Goal: Task Accomplishment & Management: Complete application form

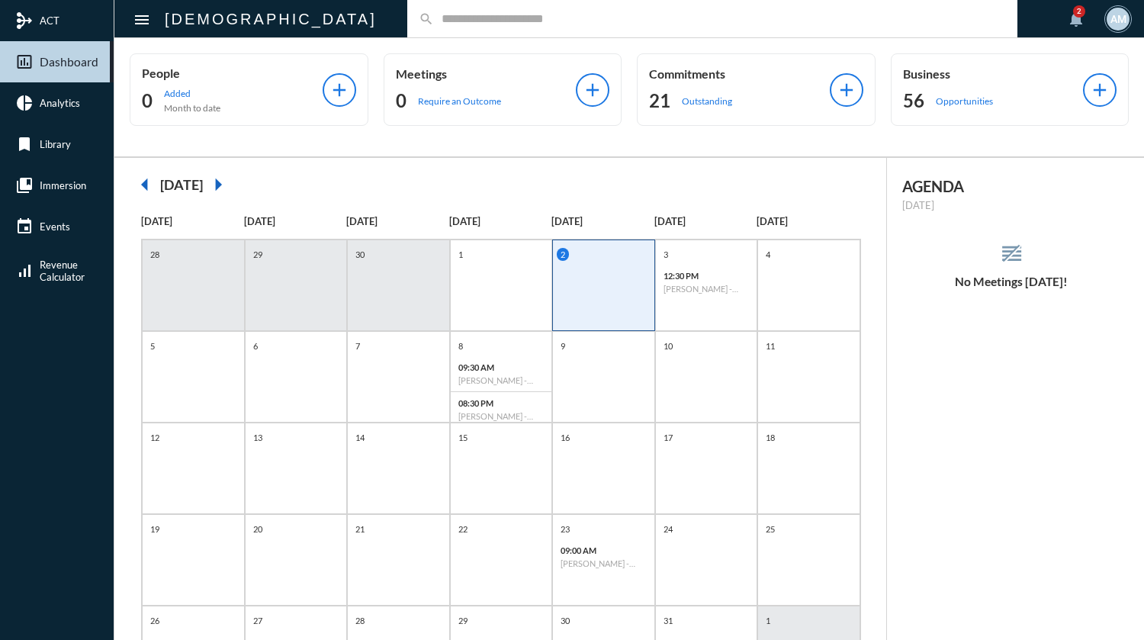
click at [508, 21] on input "text" at bounding box center [720, 18] width 572 height 13
type input "*******"
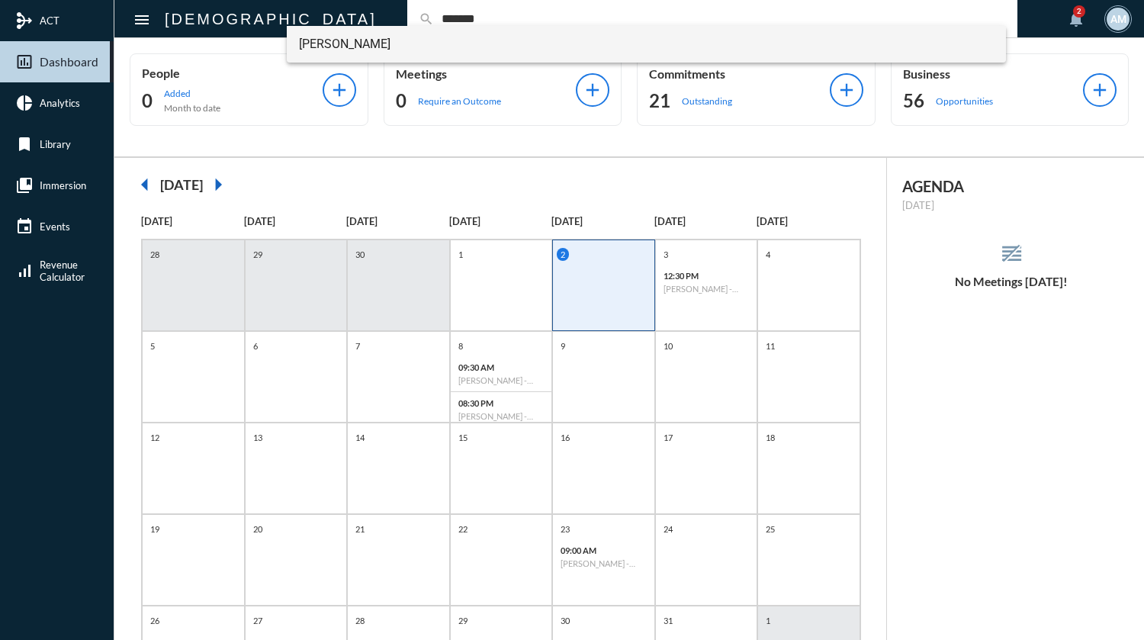
click at [316, 46] on span "[PERSON_NAME]" at bounding box center [646, 44] width 695 height 37
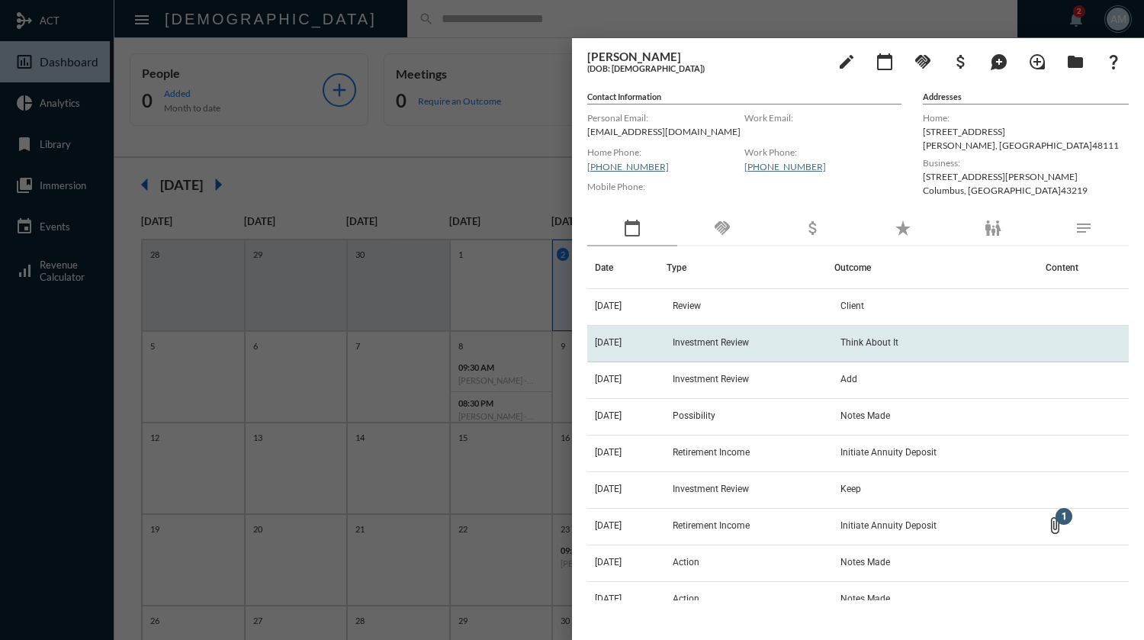
click at [788, 338] on td "Investment Review" at bounding box center [751, 344] width 168 height 37
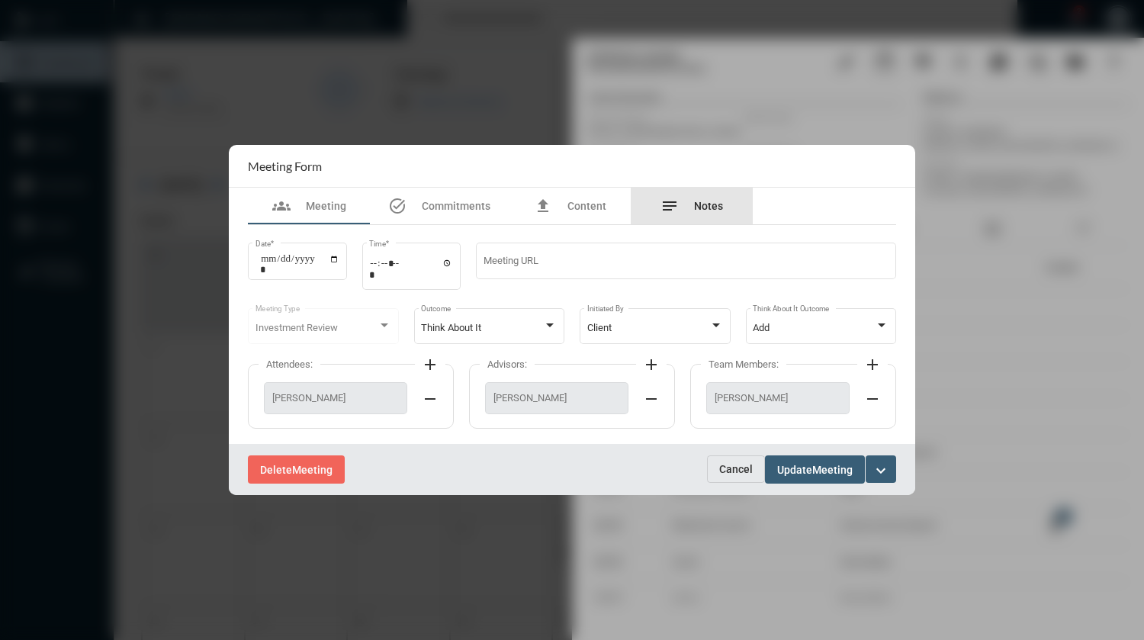
click at [699, 204] on span "Notes" at bounding box center [708, 206] width 29 height 12
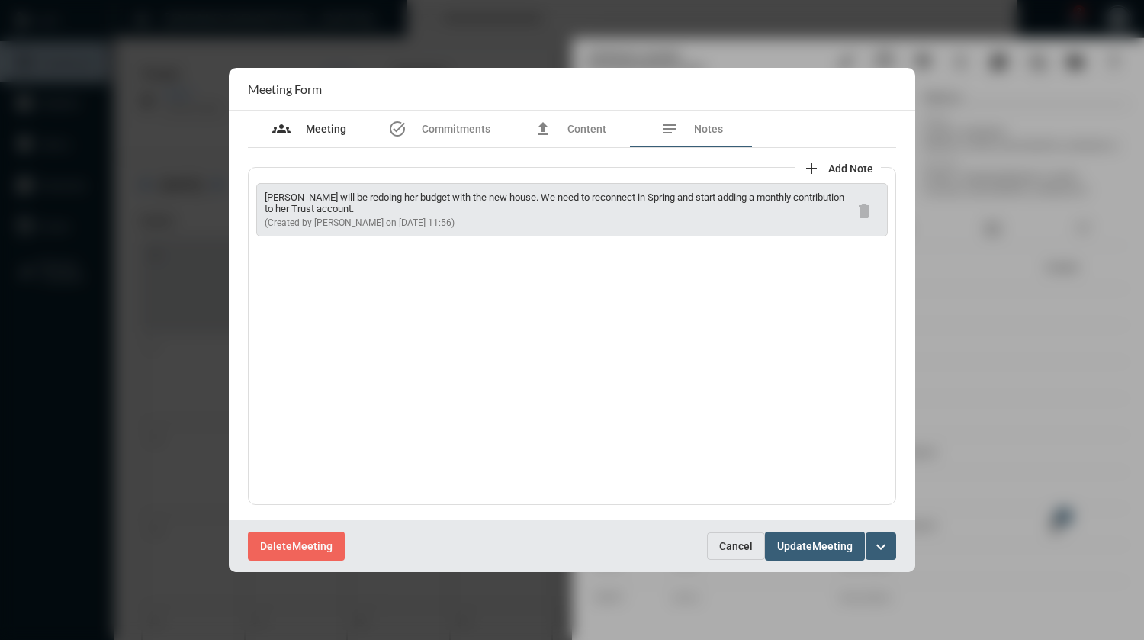
click at [337, 129] on span "Meeting" at bounding box center [326, 129] width 40 height 12
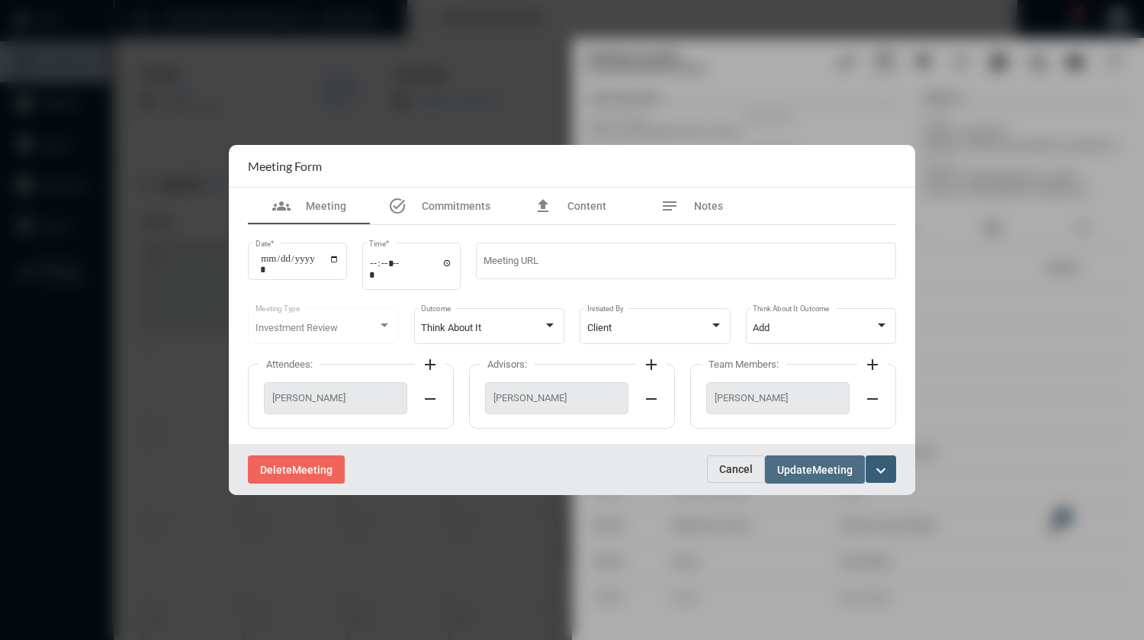
click at [814, 465] on span "Meeting" at bounding box center [833, 470] width 40 height 12
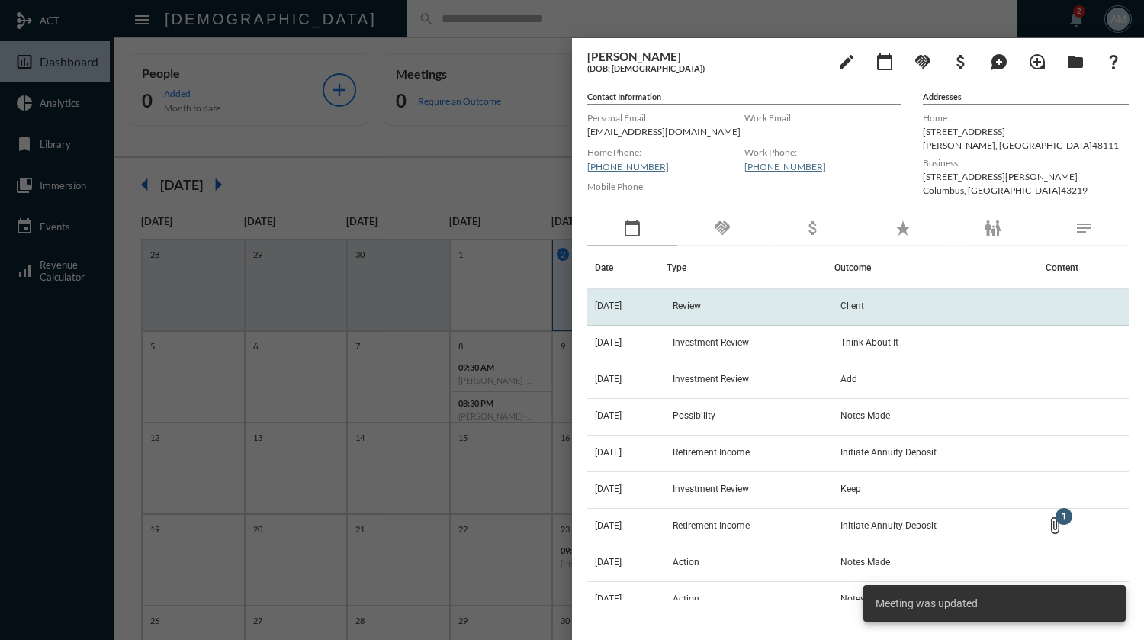
click at [826, 308] on td "Review" at bounding box center [751, 307] width 168 height 37
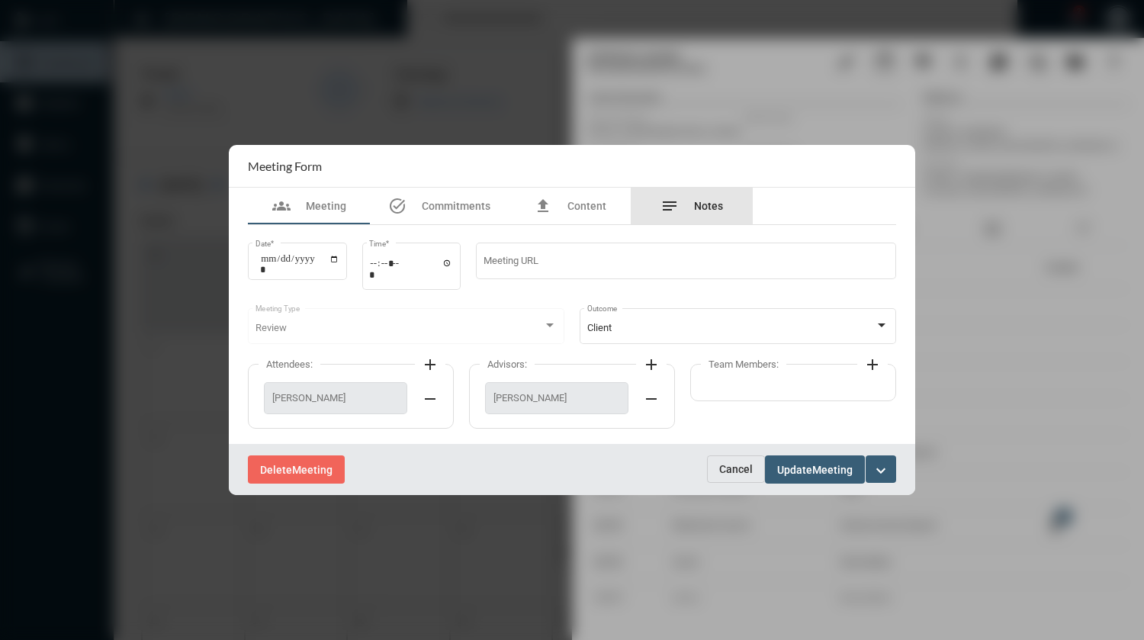
click at [714, 211] on span "Notes" at bounding box center [708, 206] width 29 height 12
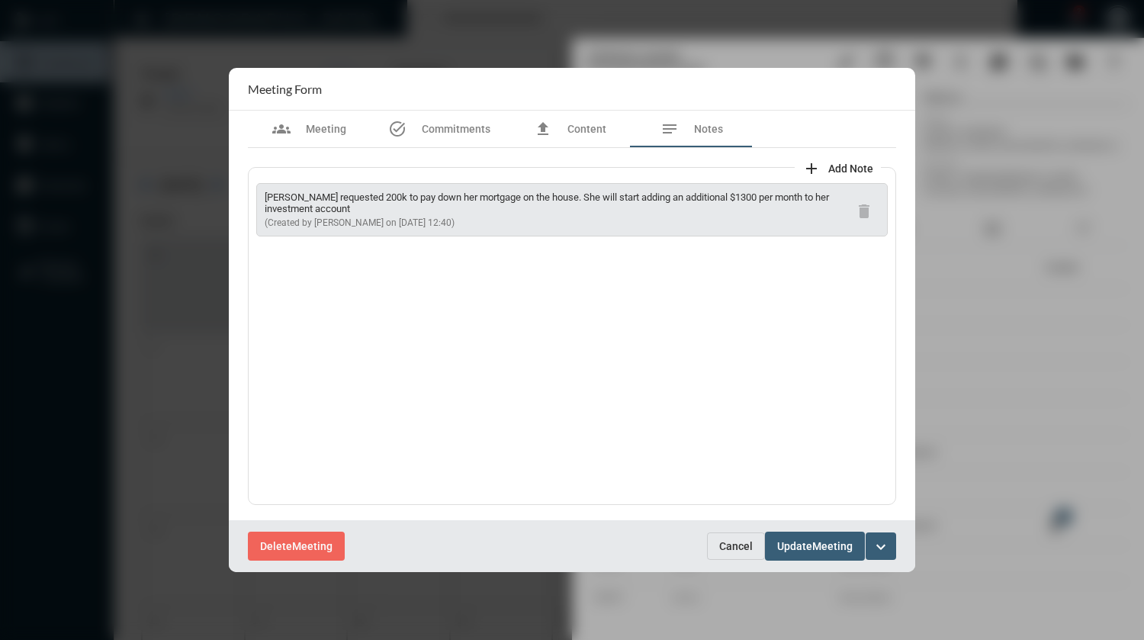
click at [738, 546] on span "Cancel" at bounding box center [736, 546] width 34 height 12
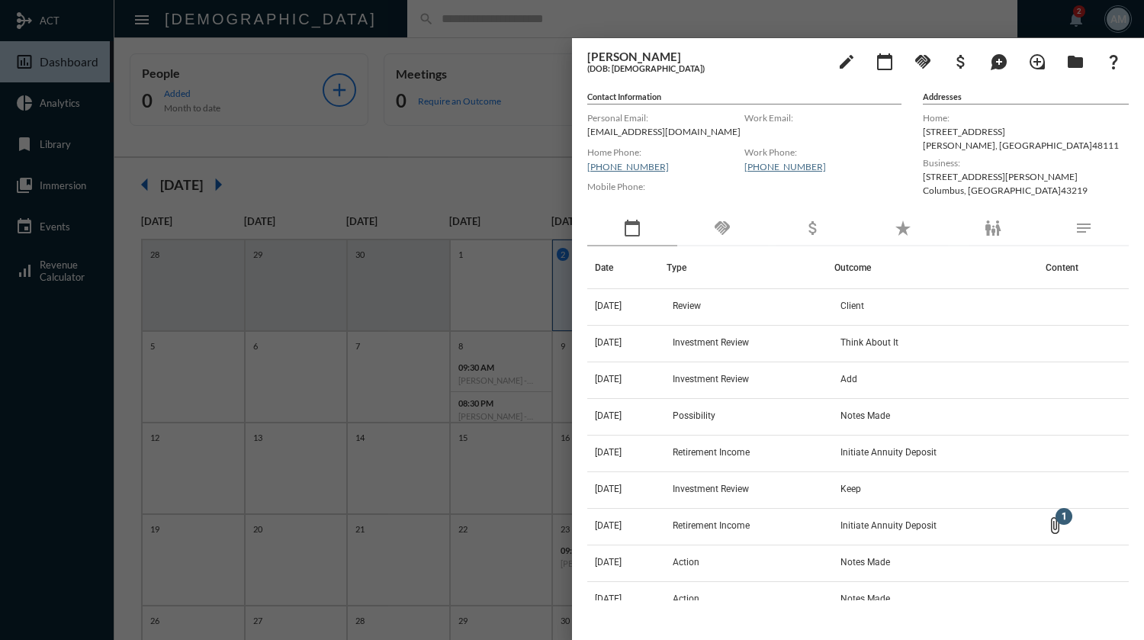
click at [668, 13] on div at bounding box center [572, 320] width 1144 height 640
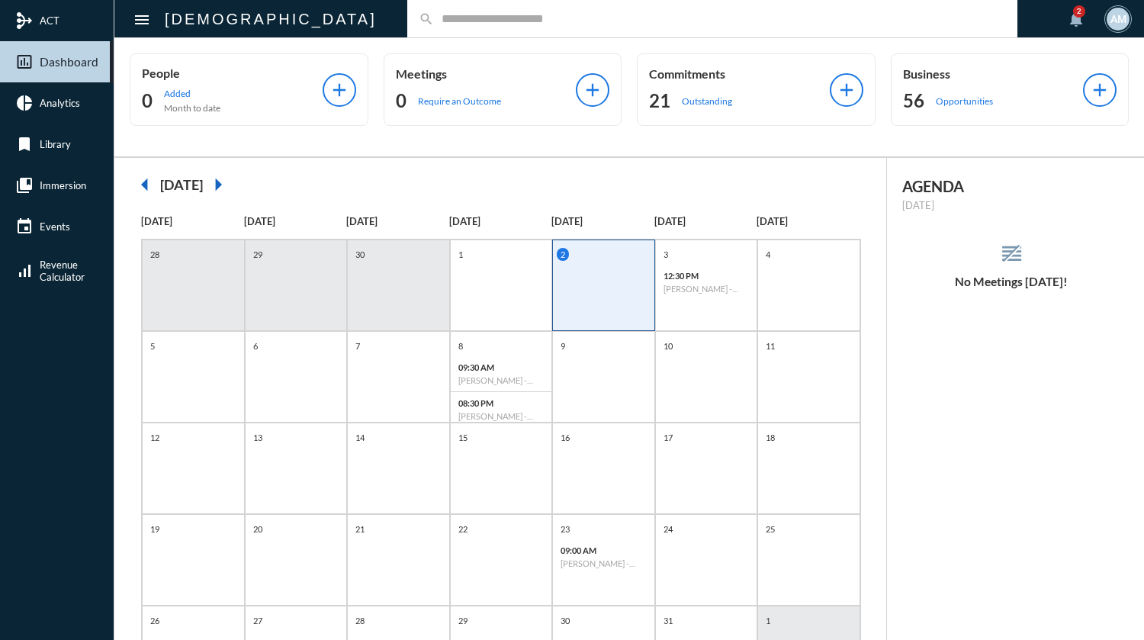
click at [503, 24] on input "text" at bounding box center [720, 18] width 572 height 13
type input "*********"
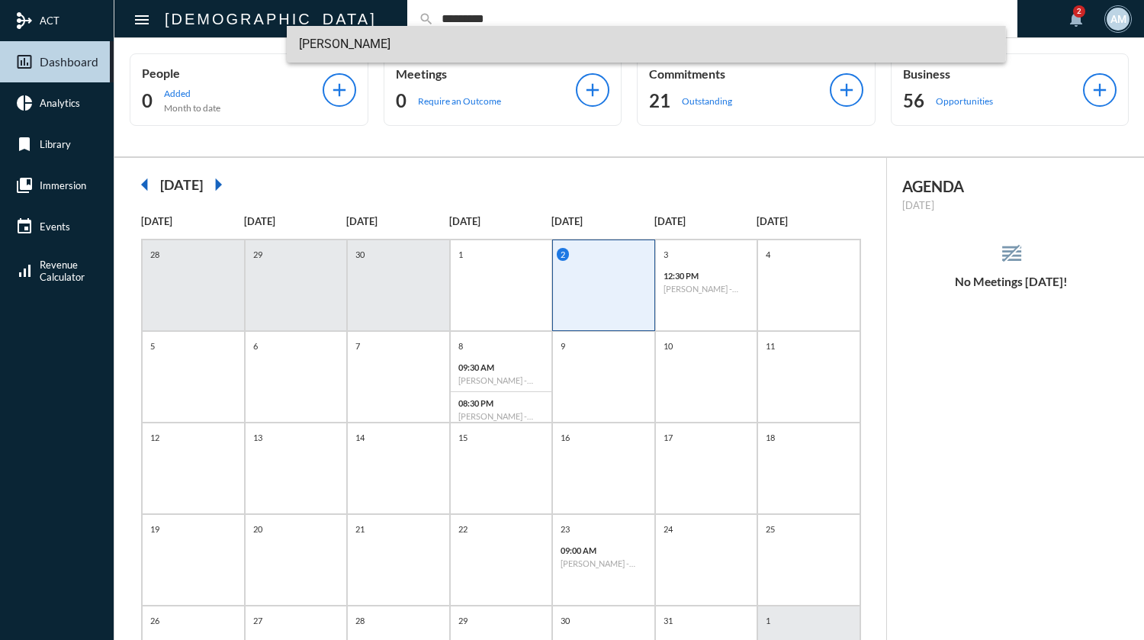
click at [381, 43] on span "[PERSON_NAME]" at bounding box center [646, 44] width 695 height 37
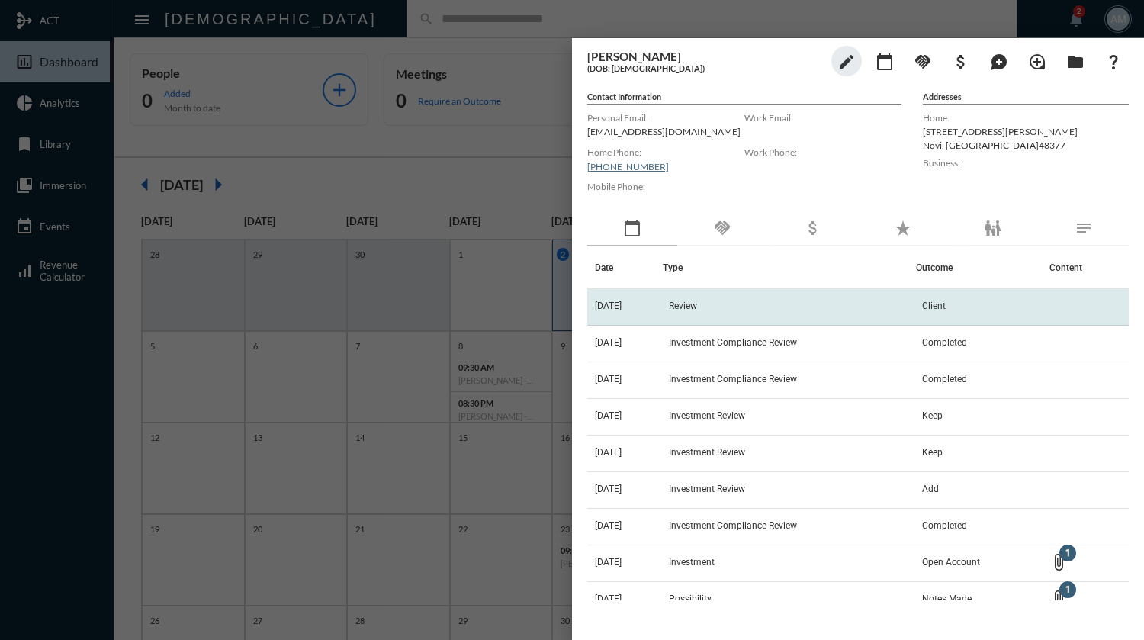
click at [716, 307] on td "Review" at bounding box center [789, 307] width 253 height 37
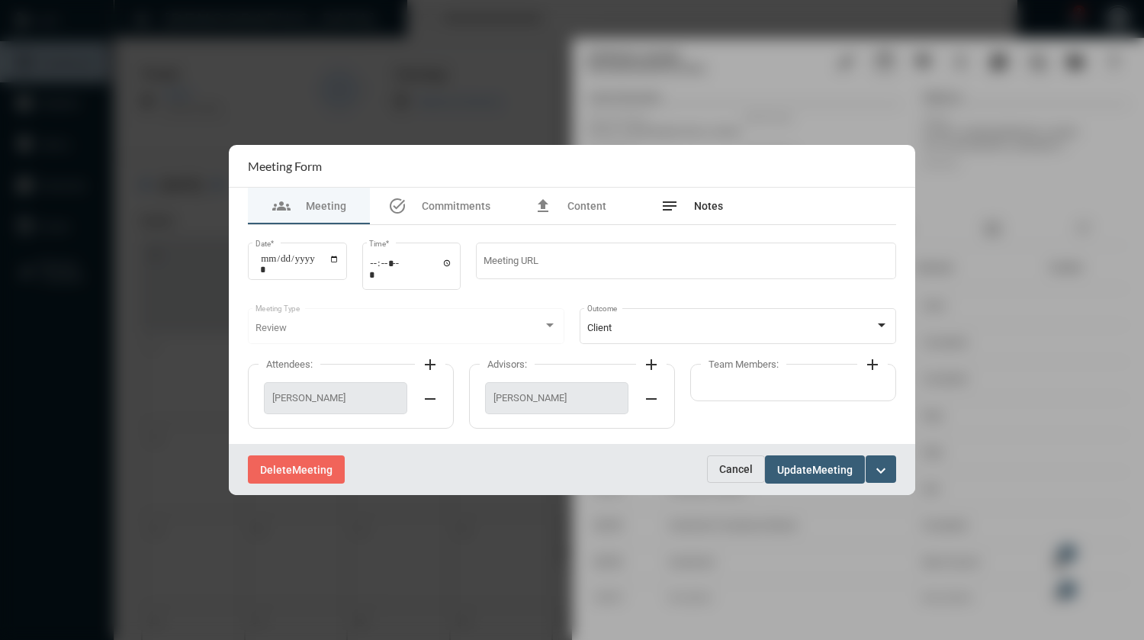
click at [710, 201] on span "Notes" at bounding box center [708, 206] width 29 height 12
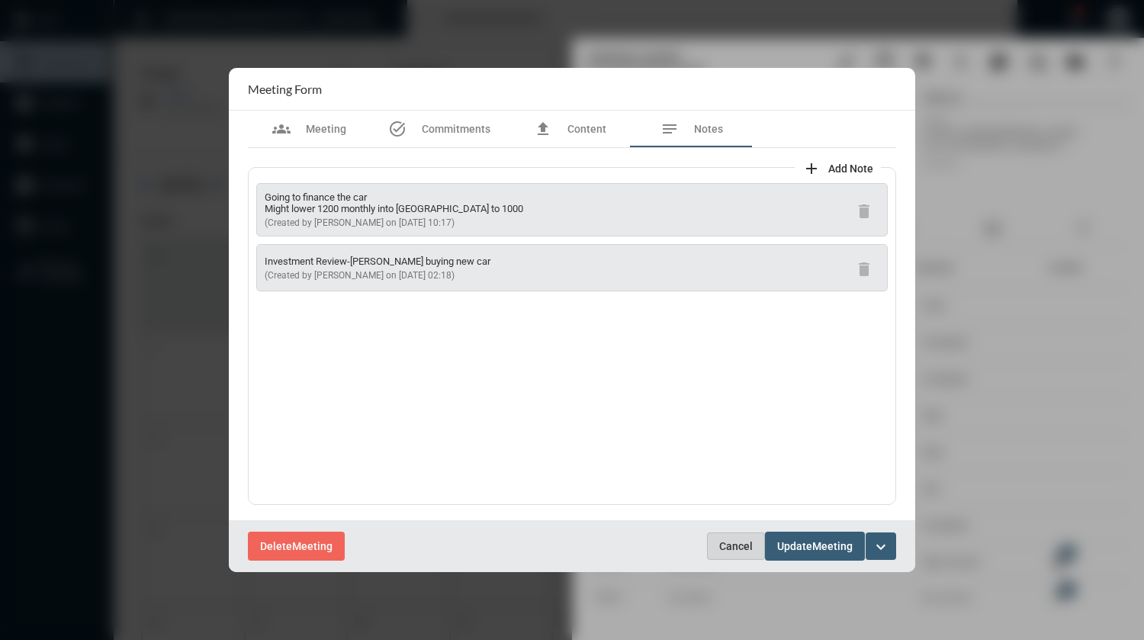
click at [742, 548] on span "Cancel" at bounding box center [736, 546] width 34 height 12
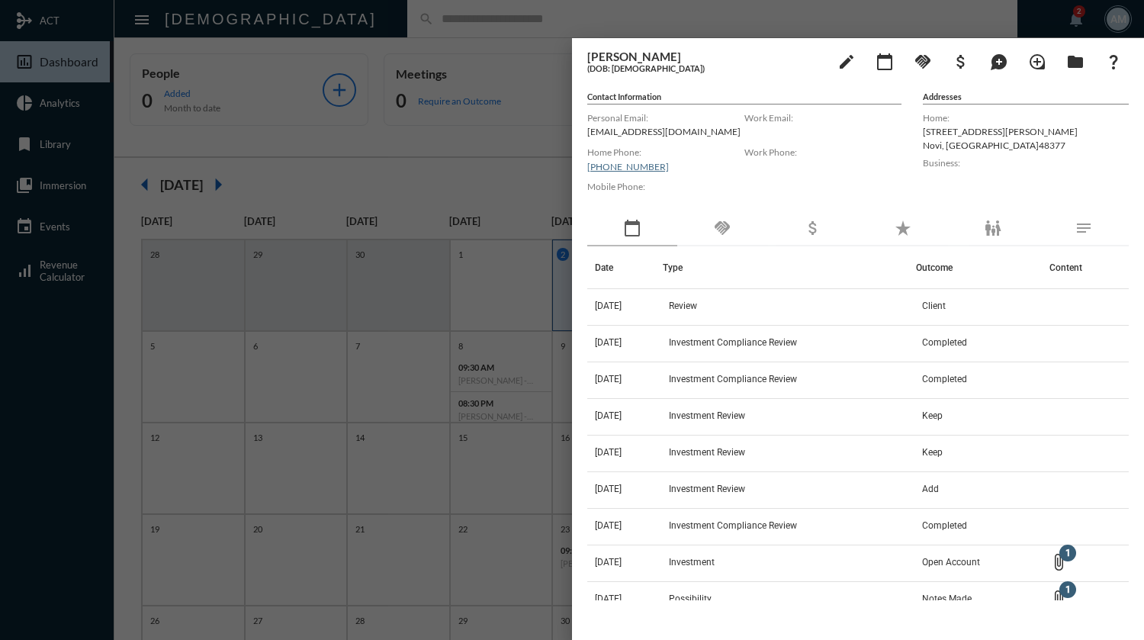
click at [490, 18] on div at bounding box center [572, 320] width 1144 height 640
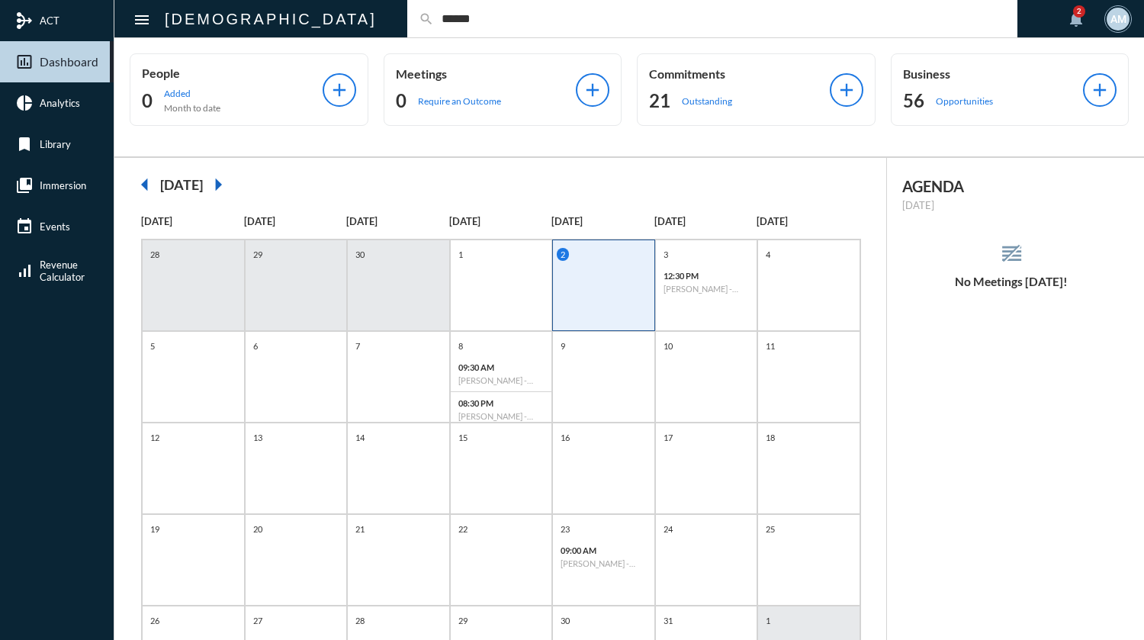
type input "******"
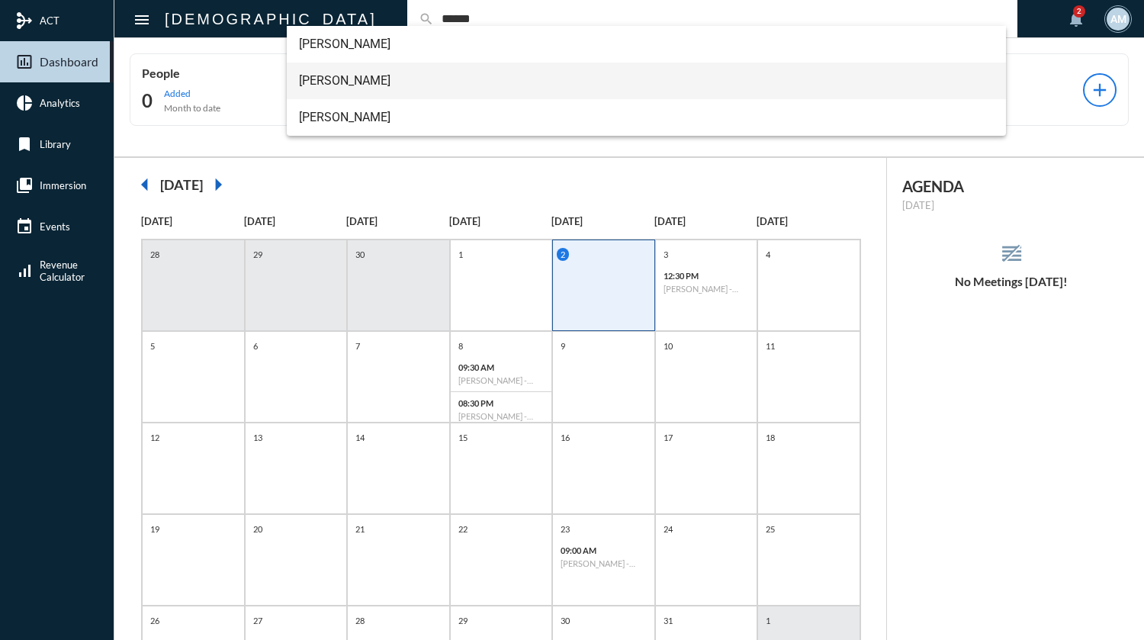
click at [387, 81] on span "[PERSON_NAME]" at bounding box center [646, 81] width 695 height 37
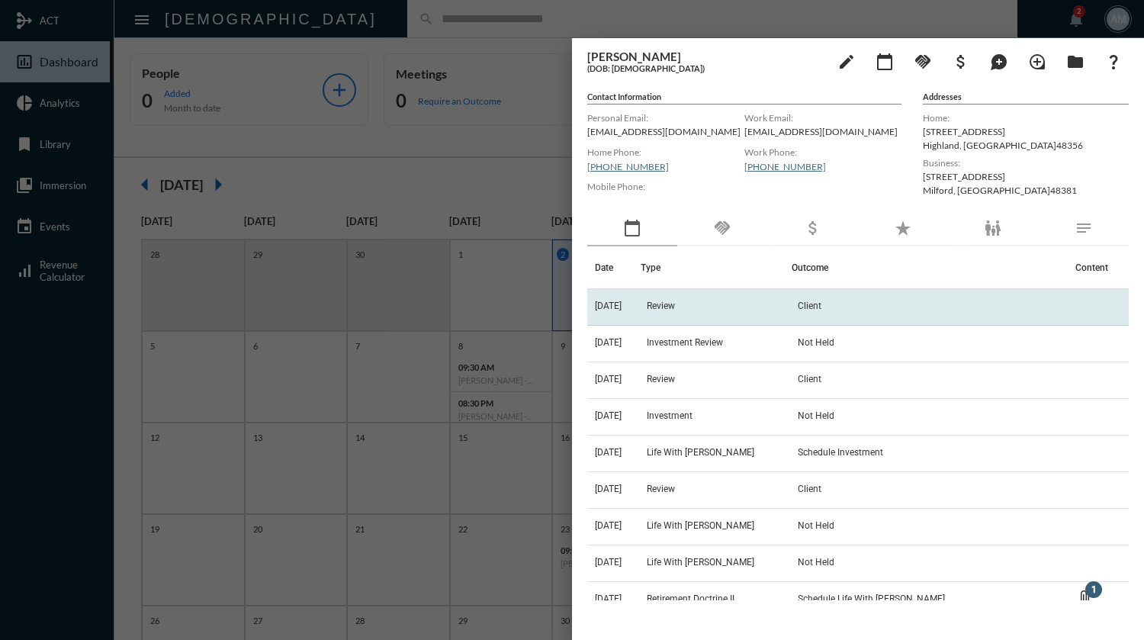
click at [694, 310] on td "Review" at bounding box center [717, 307] width 152 height 37
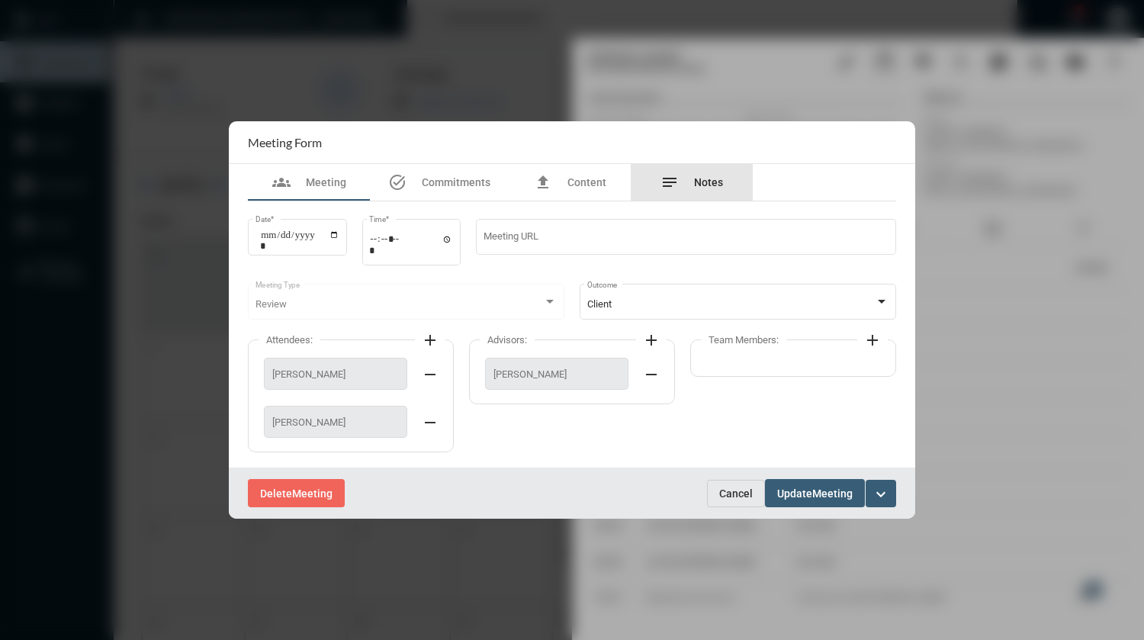
click at [716, 191] on div "notes Notes" at bounding box center [692, 182] width 63 height 18
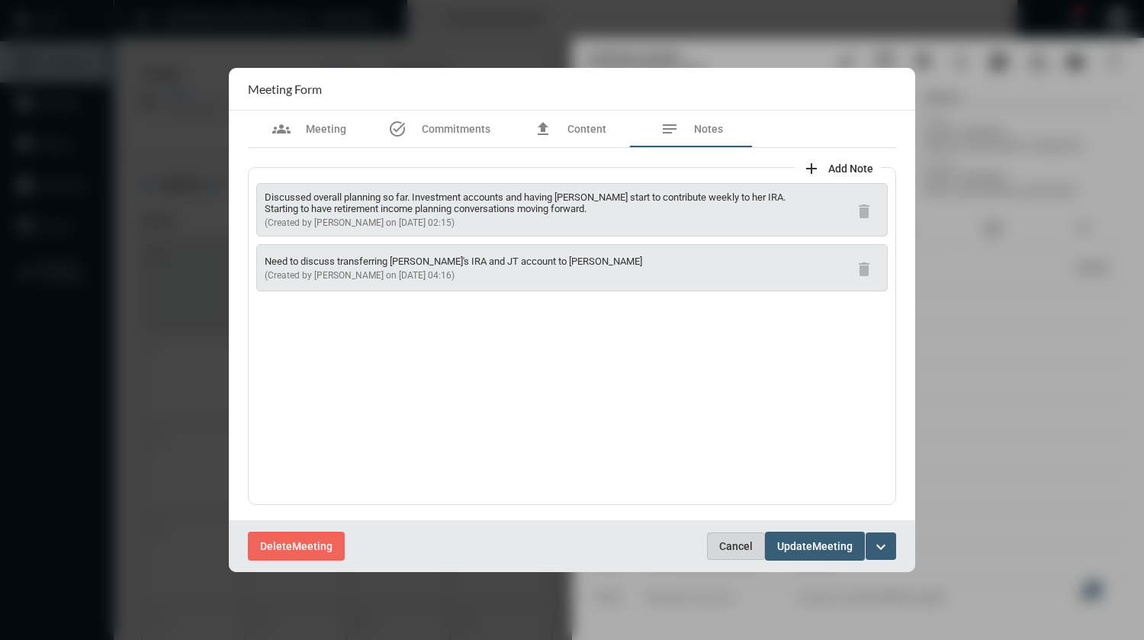
click at [731, 548] on span "Cancel" at bounding box center [736, 546] width 34 height 12
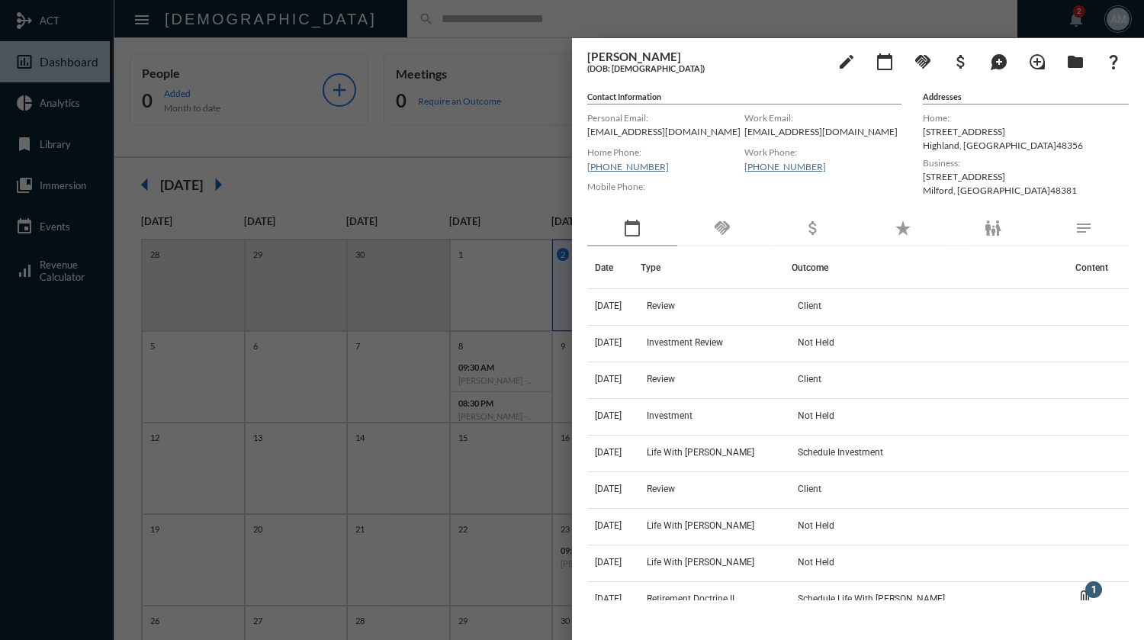
click at [420, 37] on div at bounding box center [572, 320] width 1144 height 640
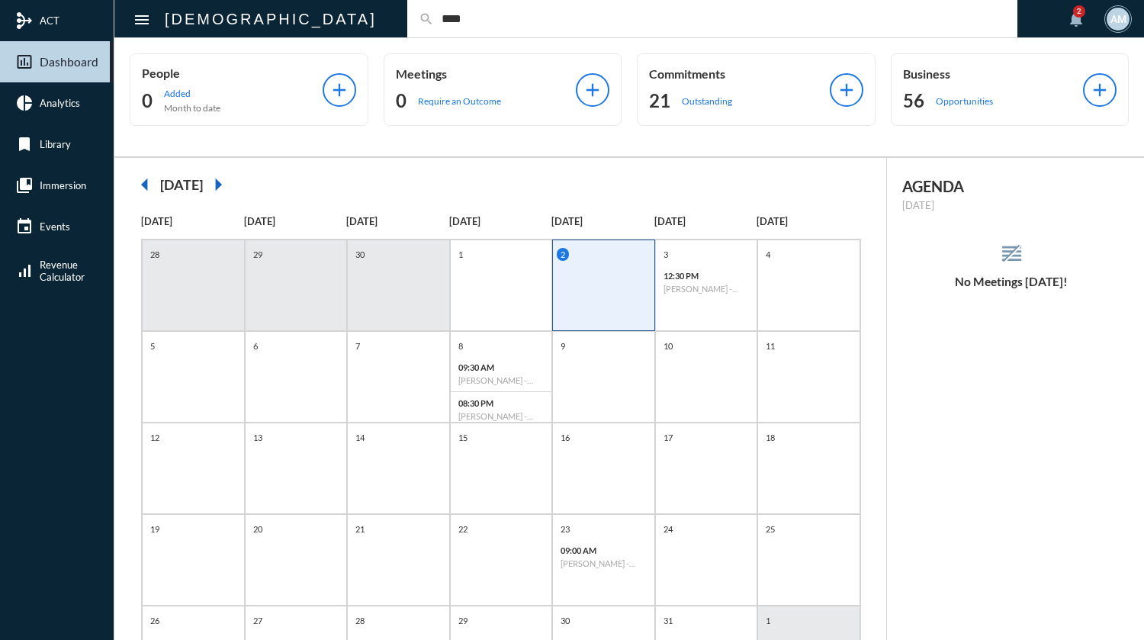
type input "****"
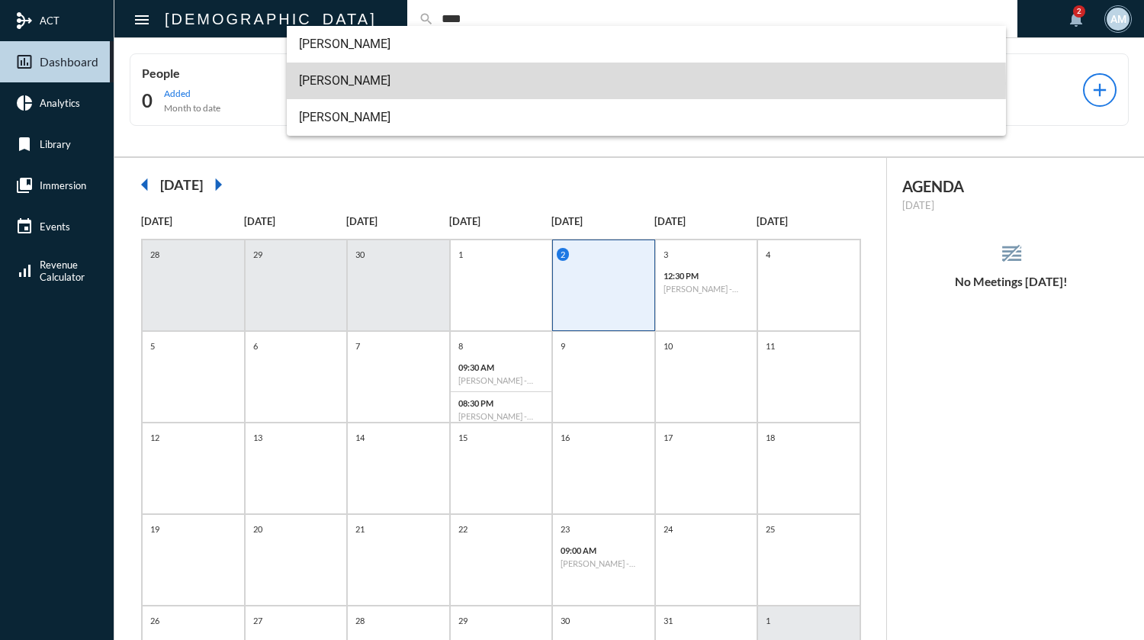
click at [381, 83] on span "[PERSON_NAME]" at bounding box center [646, 81] width 695 height 37
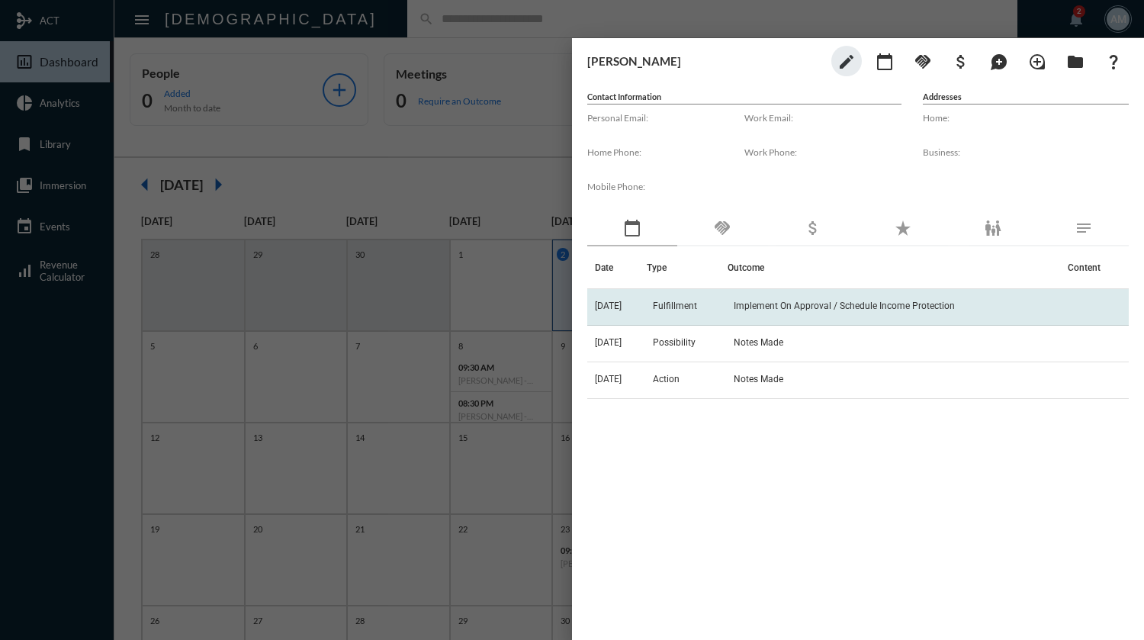
click at [777, 307] on span "Implement On Approval / Schedule Income Protection" at bounding box center [844, 306] width 221 height 11
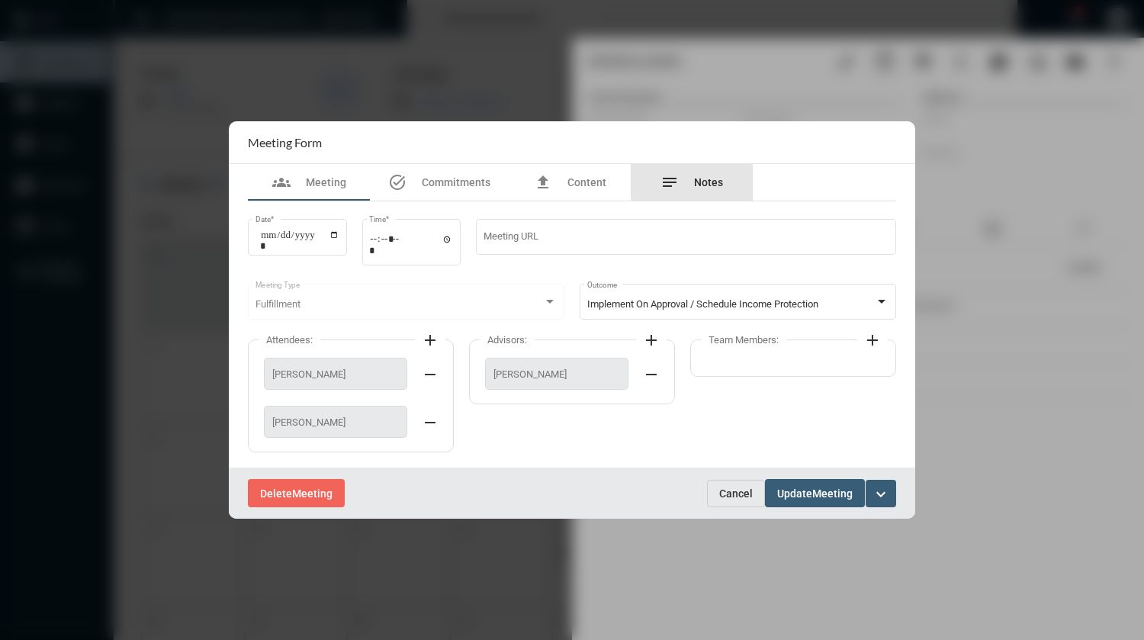
click at [699, 182] on span "Notes" at bounding box center [708, 182] width 29 height 12
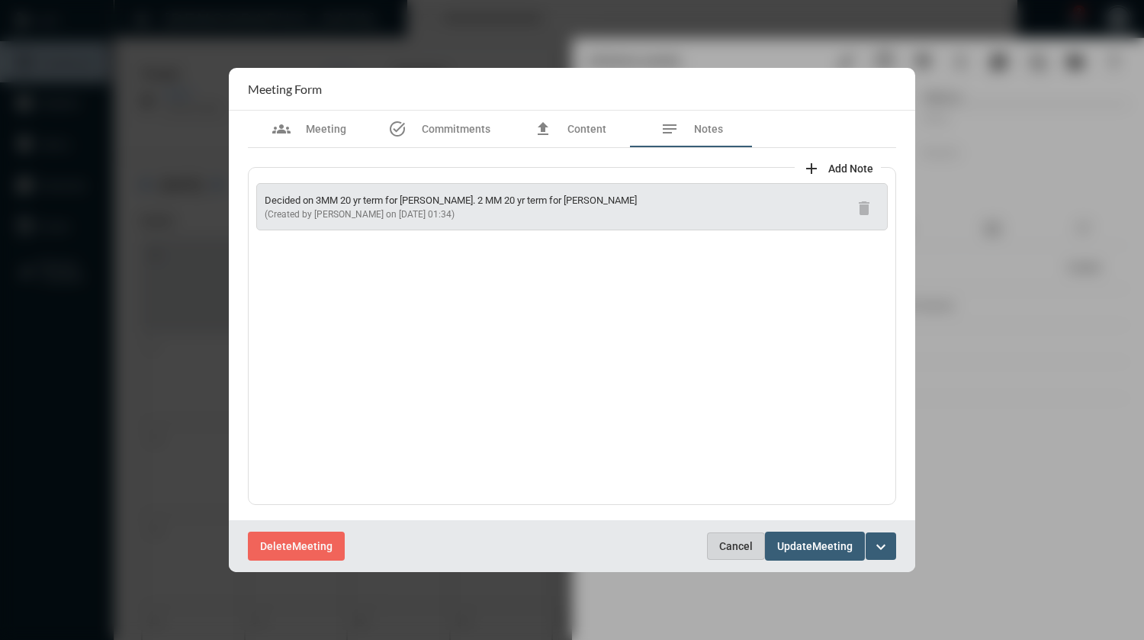
click at [736, 548] on span "Cancel" at bounding box center [736, 546] width 34 height 12
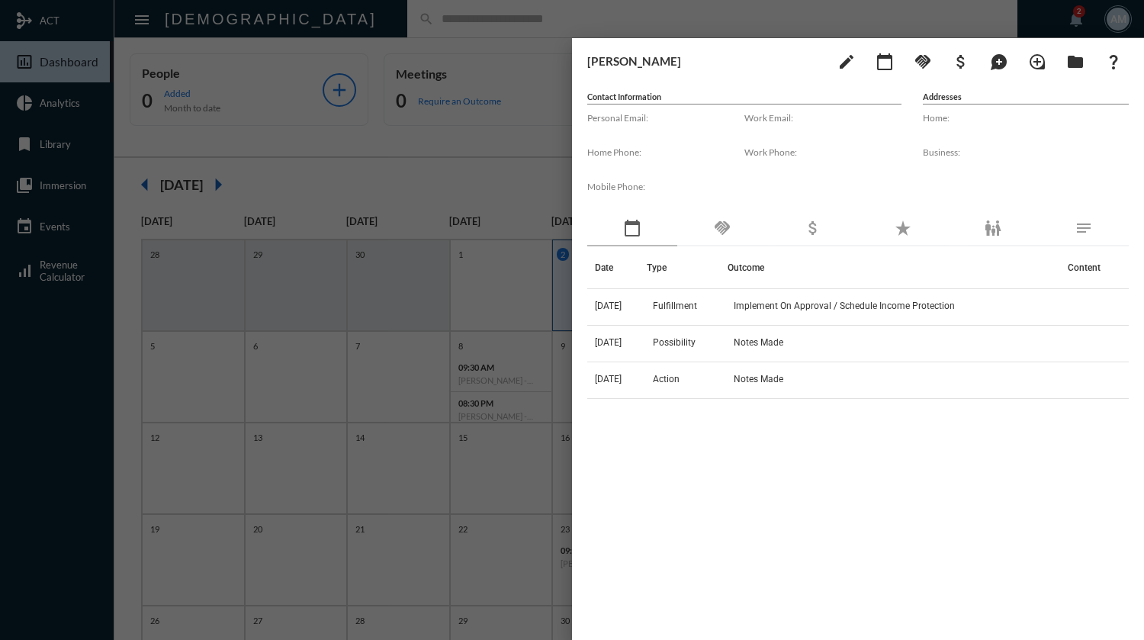
click at [494, 18] on div at bounding box center [572, 320] width 1144 height 640
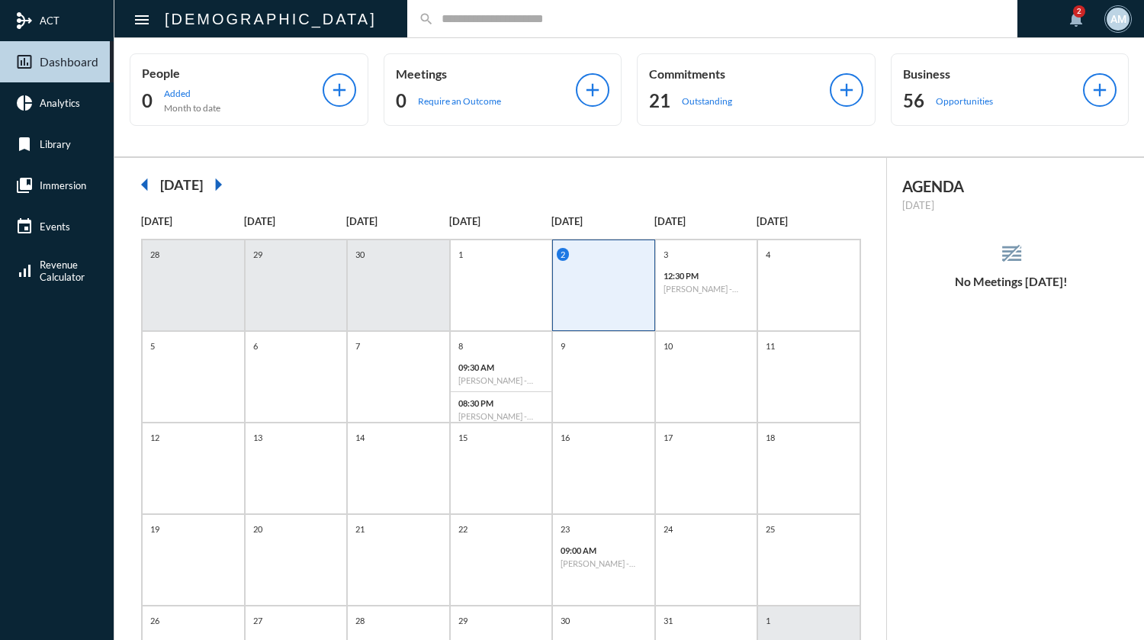
click at [452, 21] on input "text" at bounding box center [720, 18] width 572 height 13
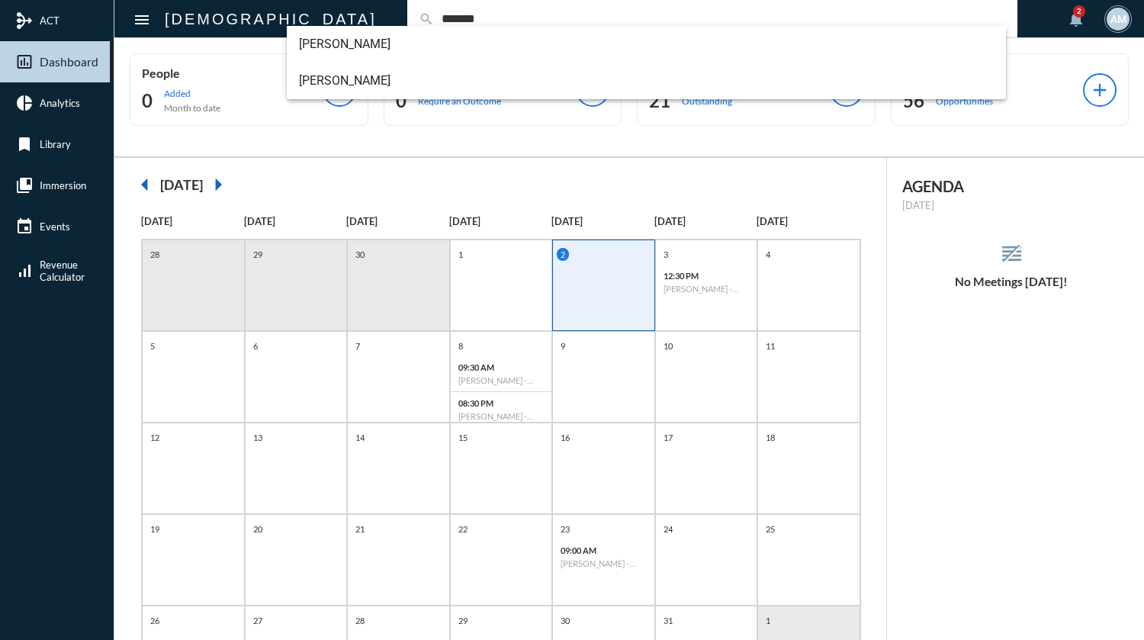
type input "*******"
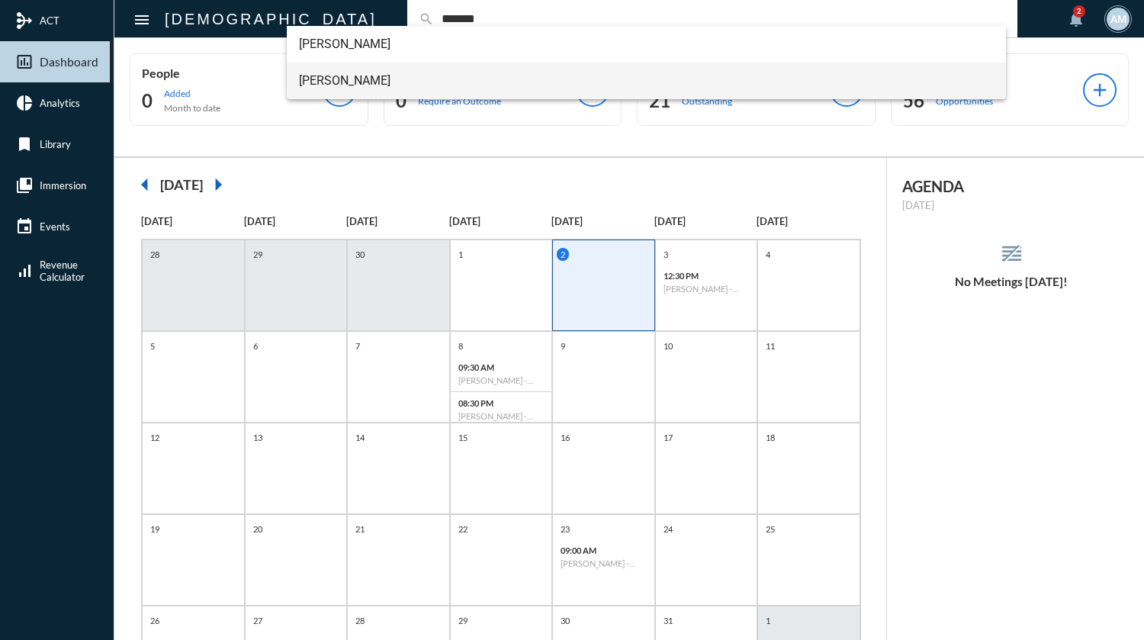
click at [419, 82] on span "[PERSON_NAME]" at bounding box center [646, 81] width 695 height 37
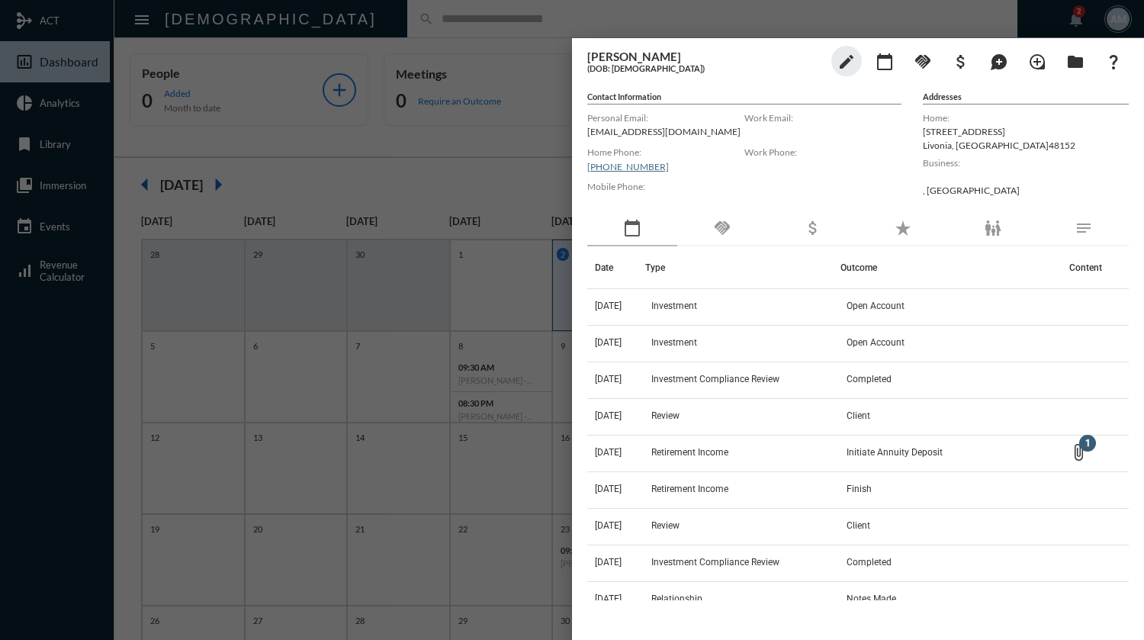
click at [431, 21] on div at bounding box center [572, 320] width 1144 height 640
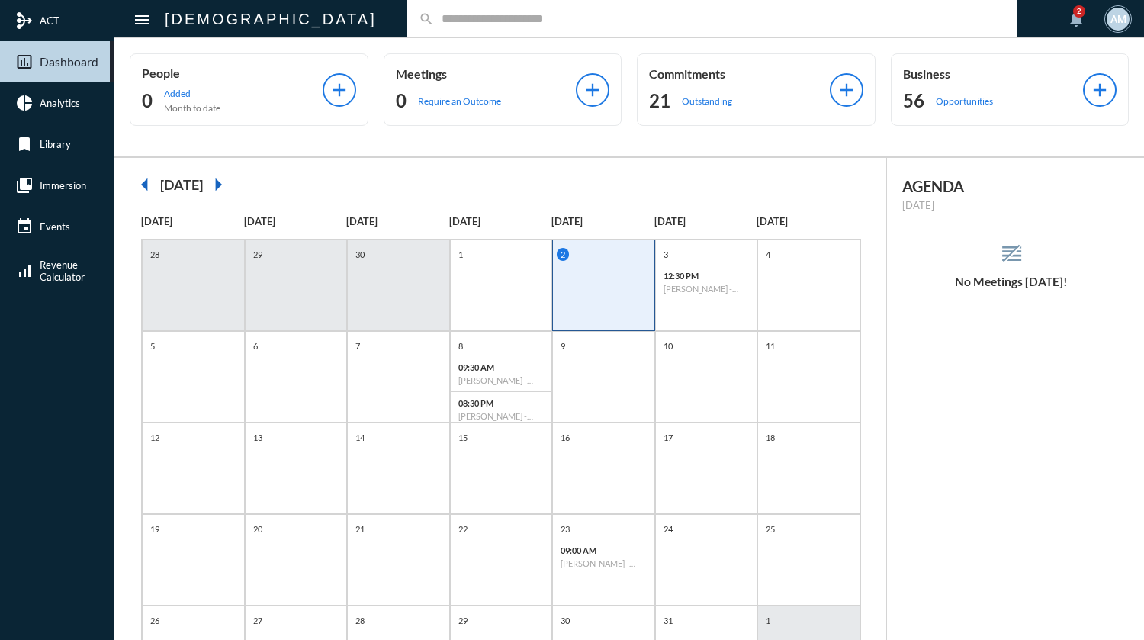
click at [434, 21] on input "text" at bounding box center [720, 18] width 572 height 13
type input "***"
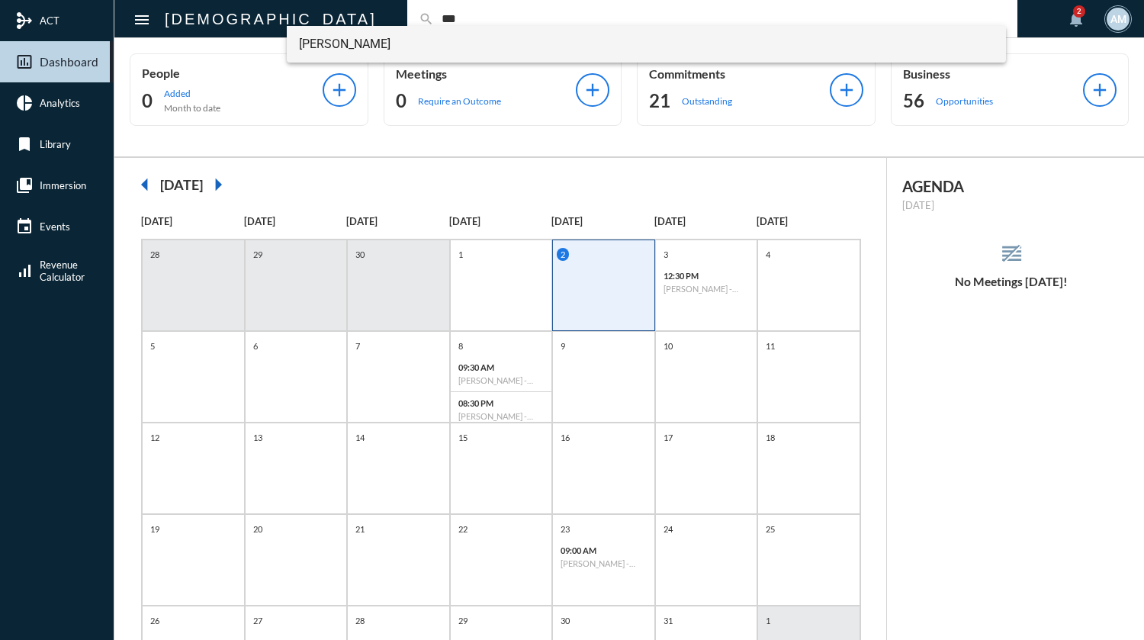
click at [411, 37] on span "[PERSON_NAME]" at bounding box center [646, 44] width 695 height 37
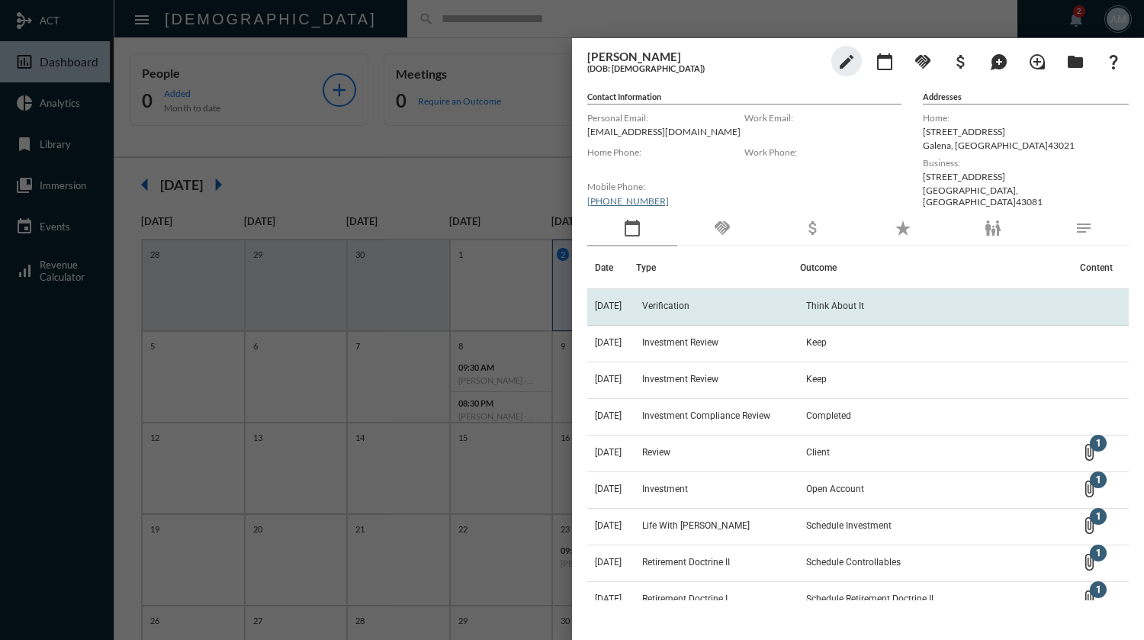
click at [831, 301] on span "Think About It" at bounding box center [835, 306] width 58 height 11
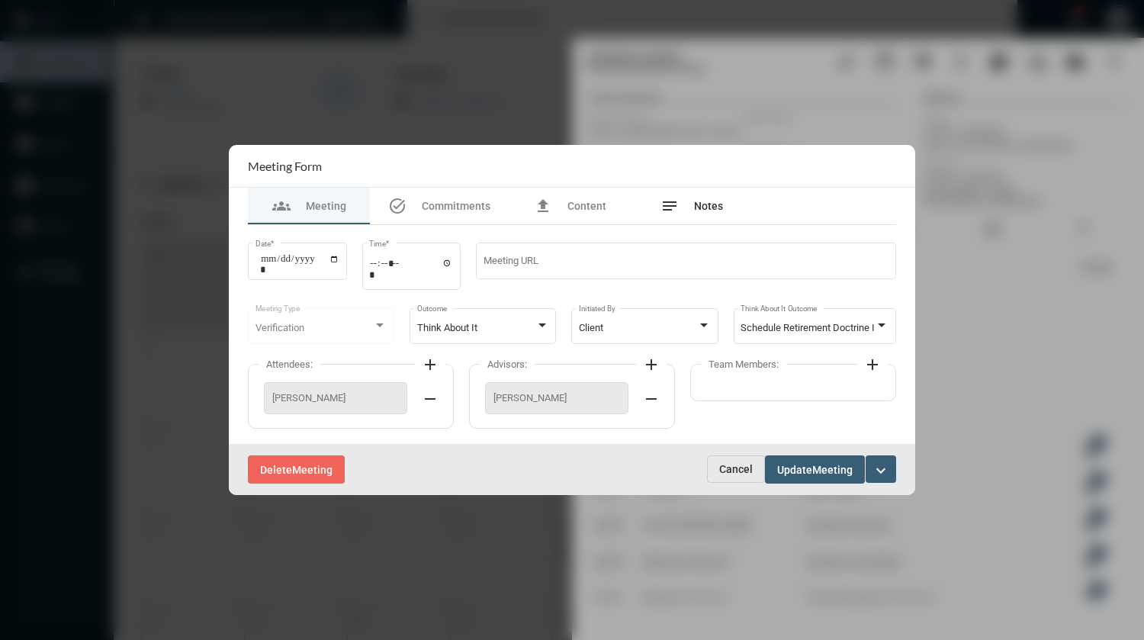
click at [712, 210] on span "Notes" at bounding box center [708, 206] width 29 height 12
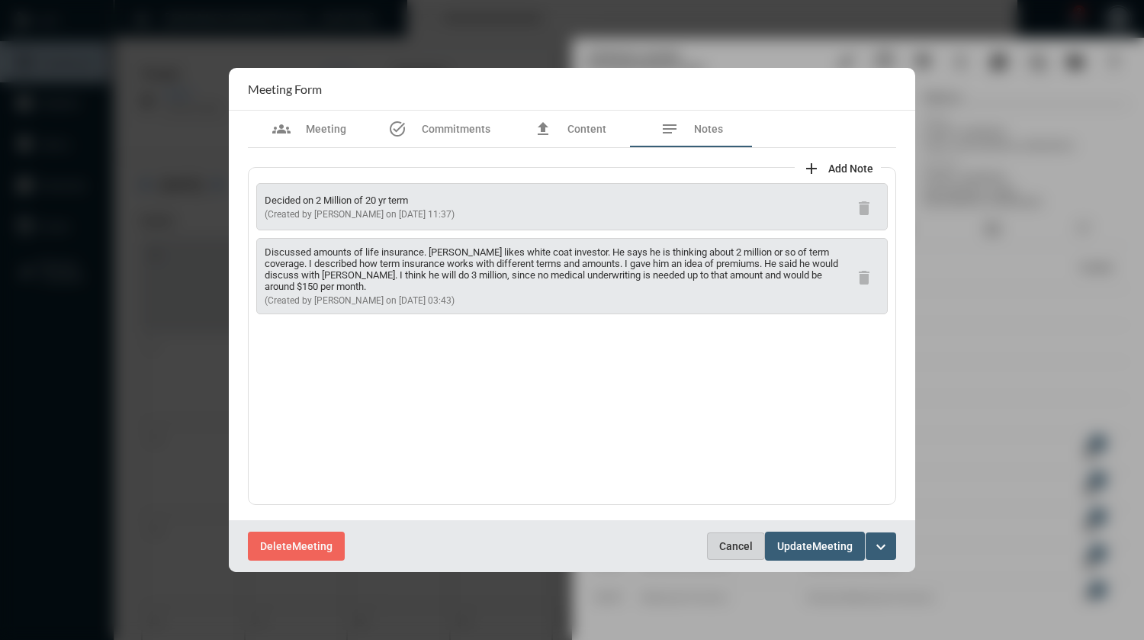
click at [733, 548] on span "Cancel" at bounding box center [736, 546] width 34 height 12
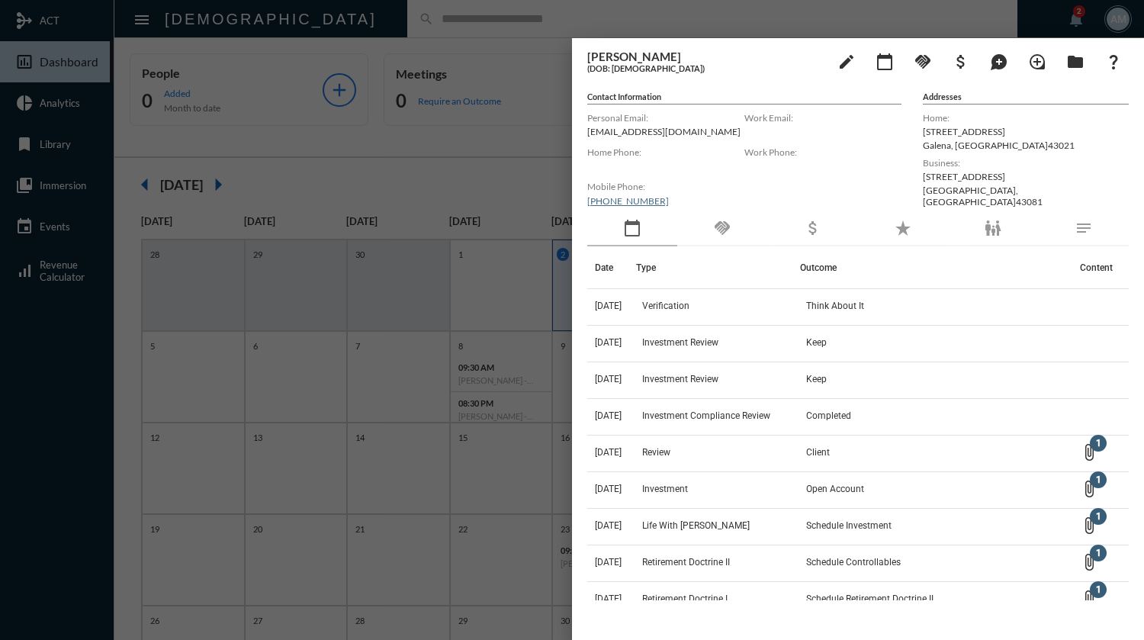
click at [474, 14] on div at bounding box center [572, 320] width 1144 height 640
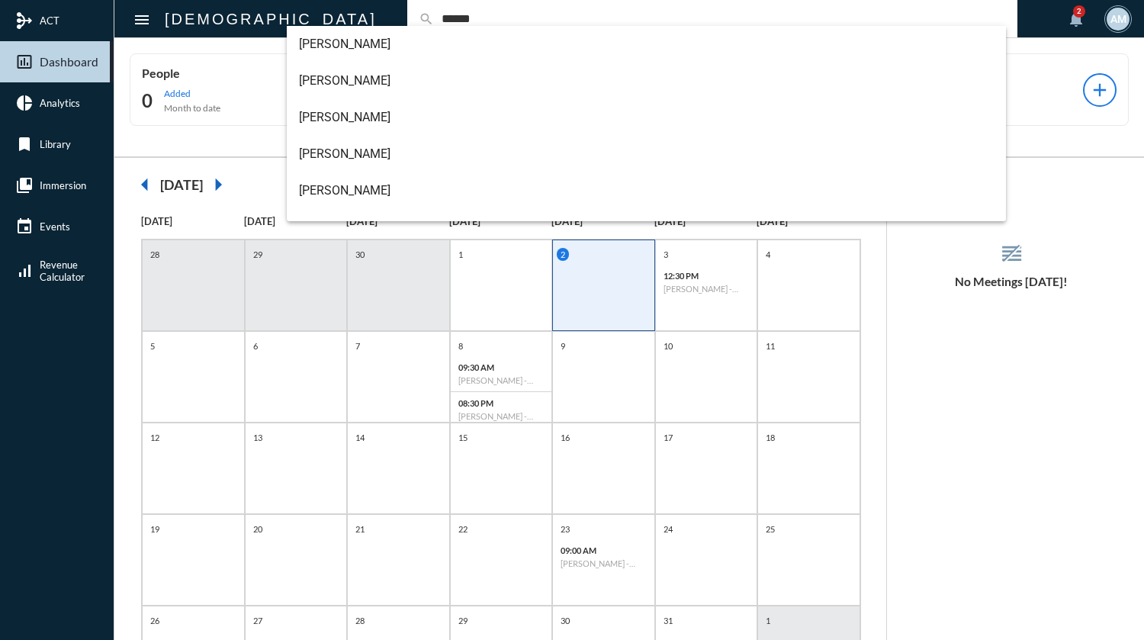
type input "******"
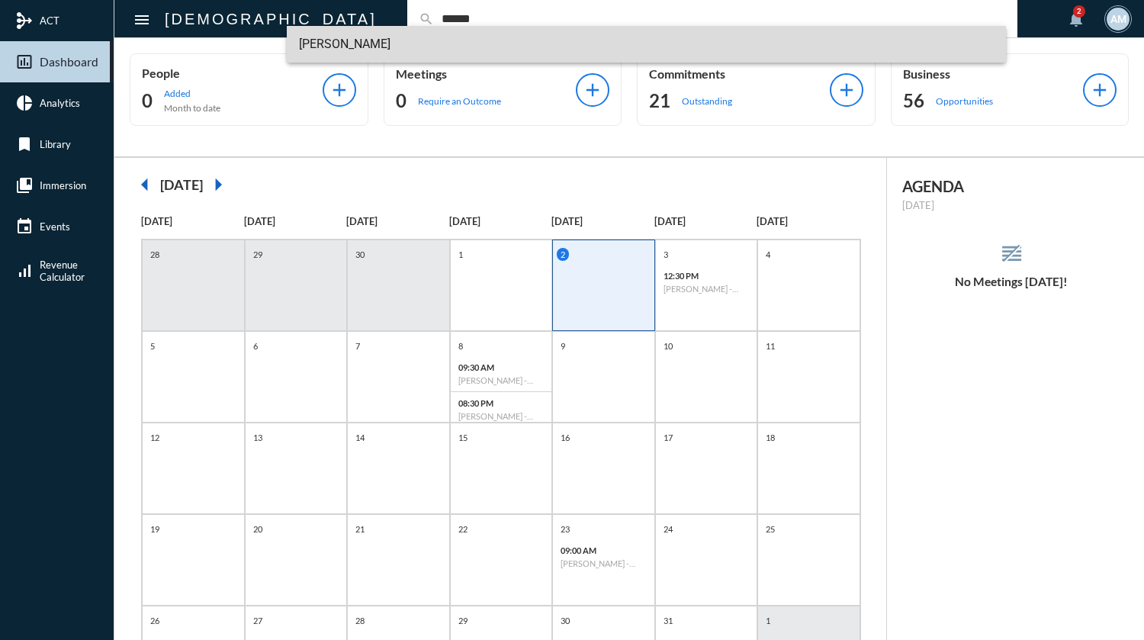
click at [385, 48] on span "[PERSON_NAME]" at bounding box center [646, 44] width 695 height 37
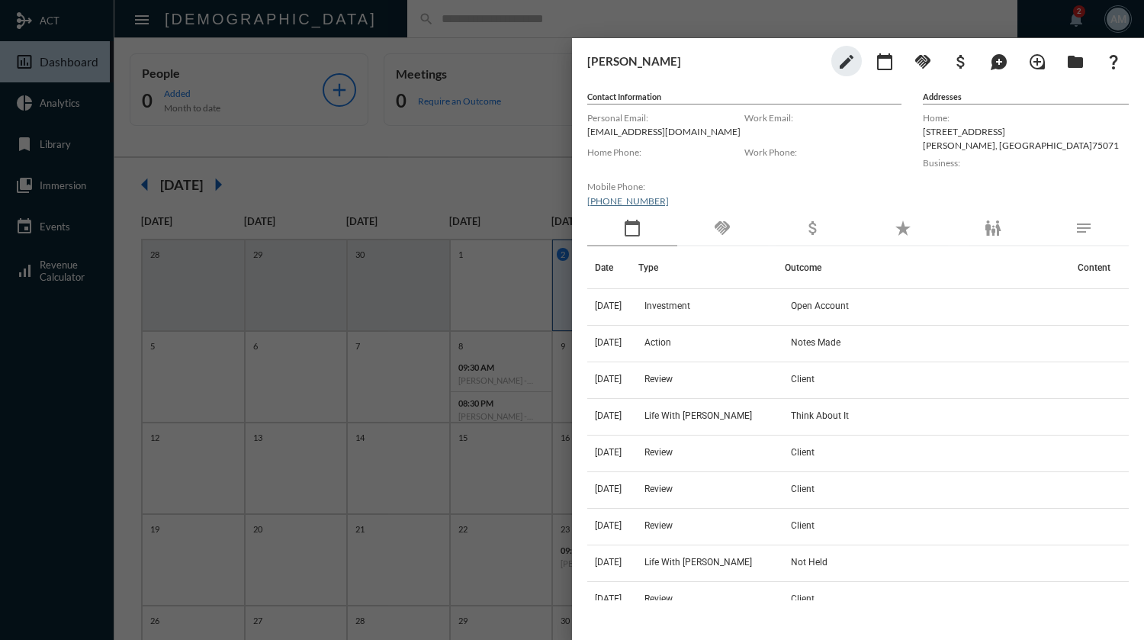
click at [566, 29] on div at bounding box center [572, 320] width 1144 height 640
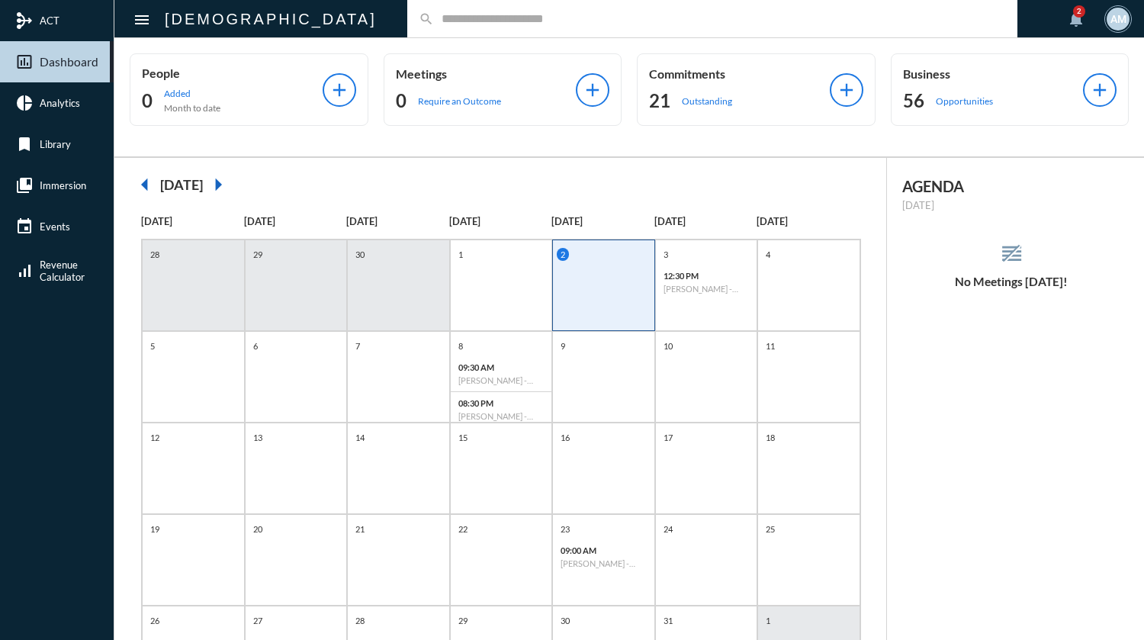
click at [529, 18] on input "text" at bounding box center [720, 18] width 572 height 13
type input "******"
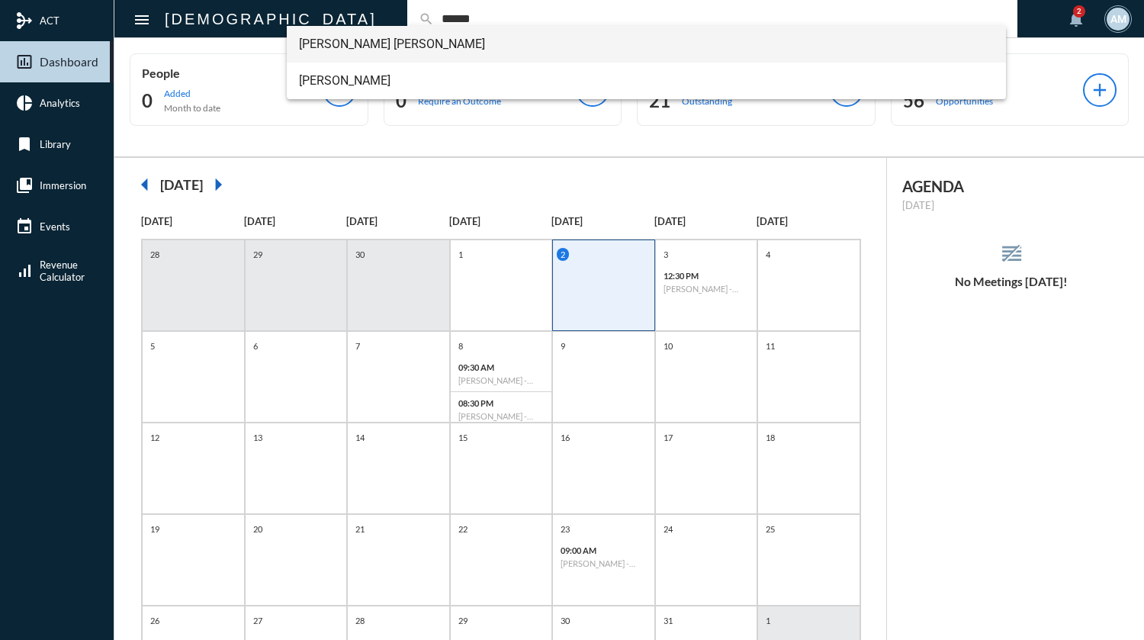
click at [404, 51] on span "[PERSON_NAME] [PERSON_NAME]" at bounding box center [646, 44] width 695 height 37
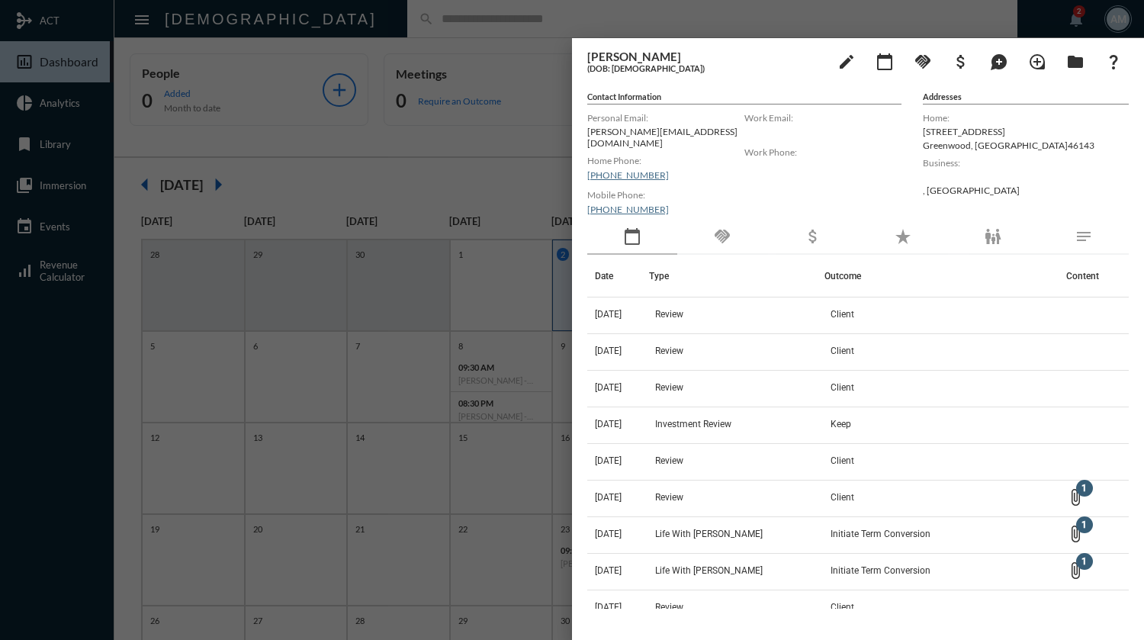
click at [450, 27] on div at bounding box center [572, 320] width 1144 height 640
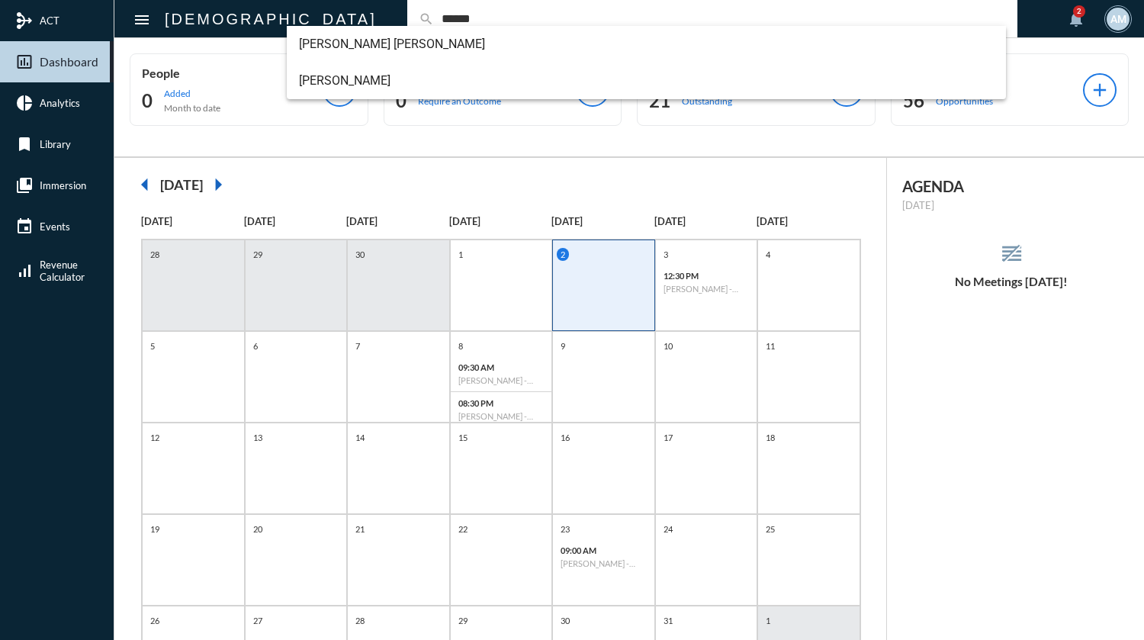
type input "******"
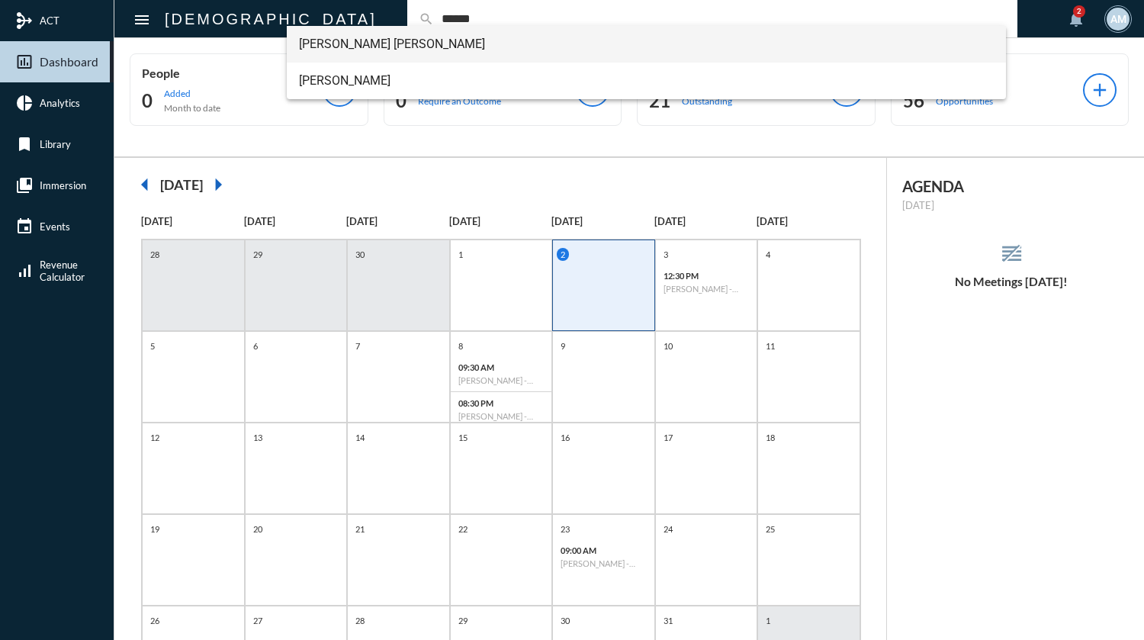
click at [416, 43] on span "[PERSON_NAME] [PERSON_NAME]" at bounding box center [646, 44] width 695 height 37
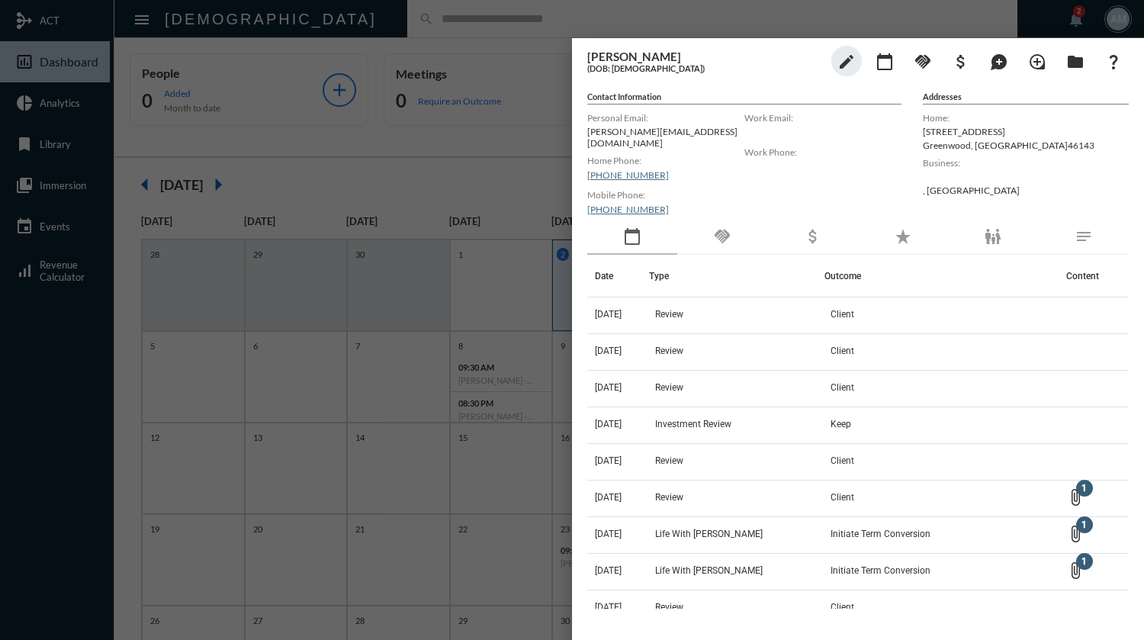
click at [449, 22] on div at bounding box center [572, 320] width 1144 height 640
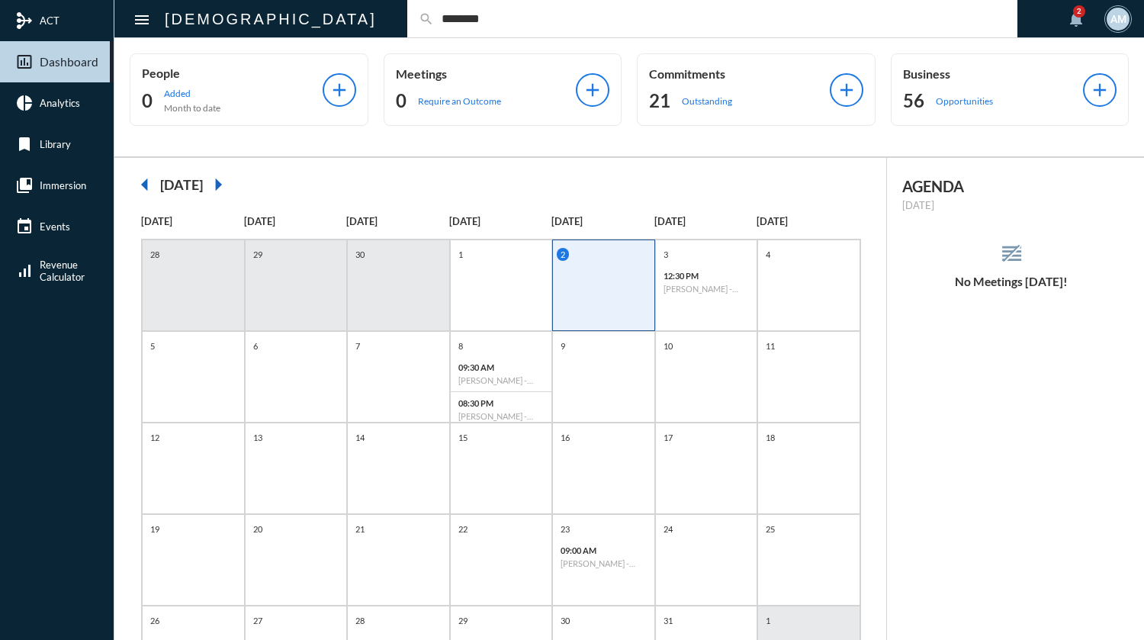
type input "********"
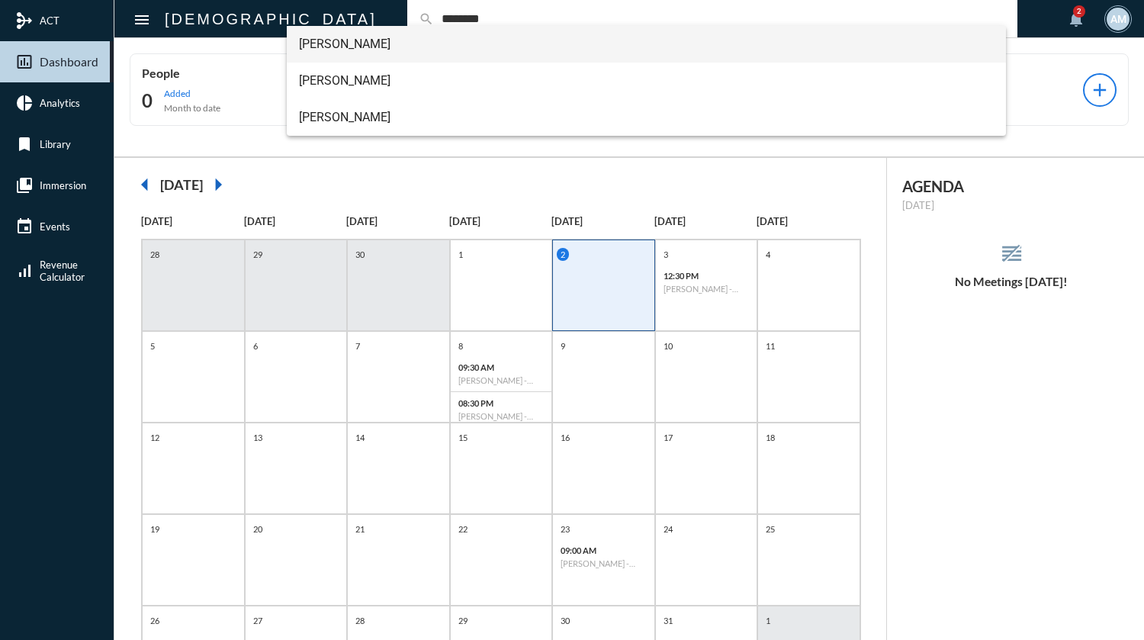
click at [438, 47] on span "[PERSON_NAME]" at bounding box center [646, 44] width 695 height 37
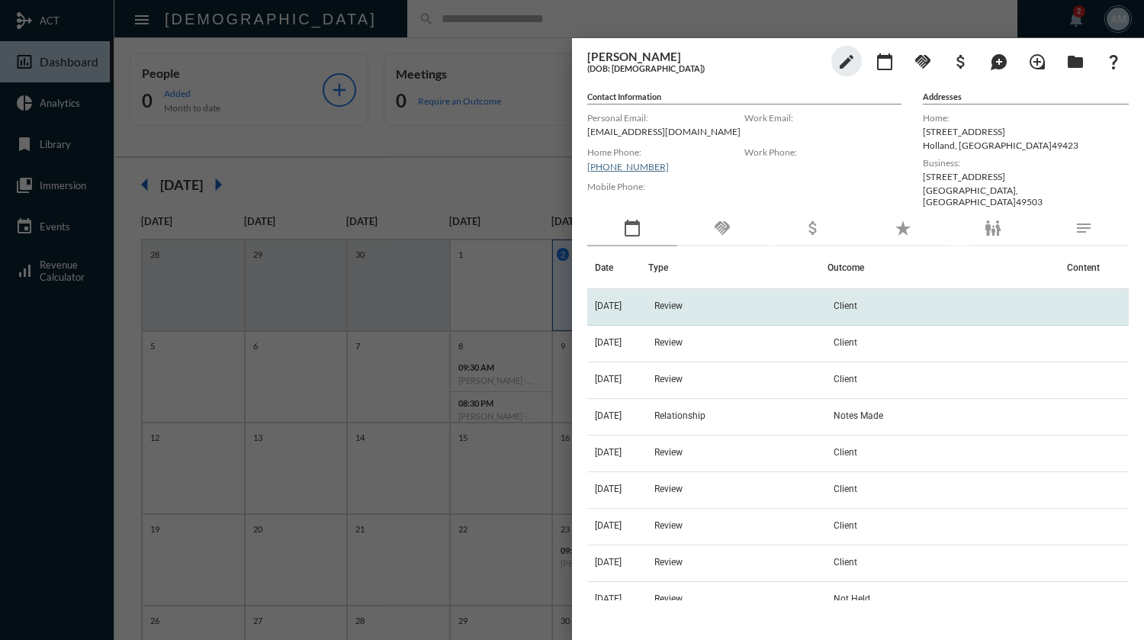
click at [693, 295] on td "Review" at bounding box center [738, 307] width 179 height 37
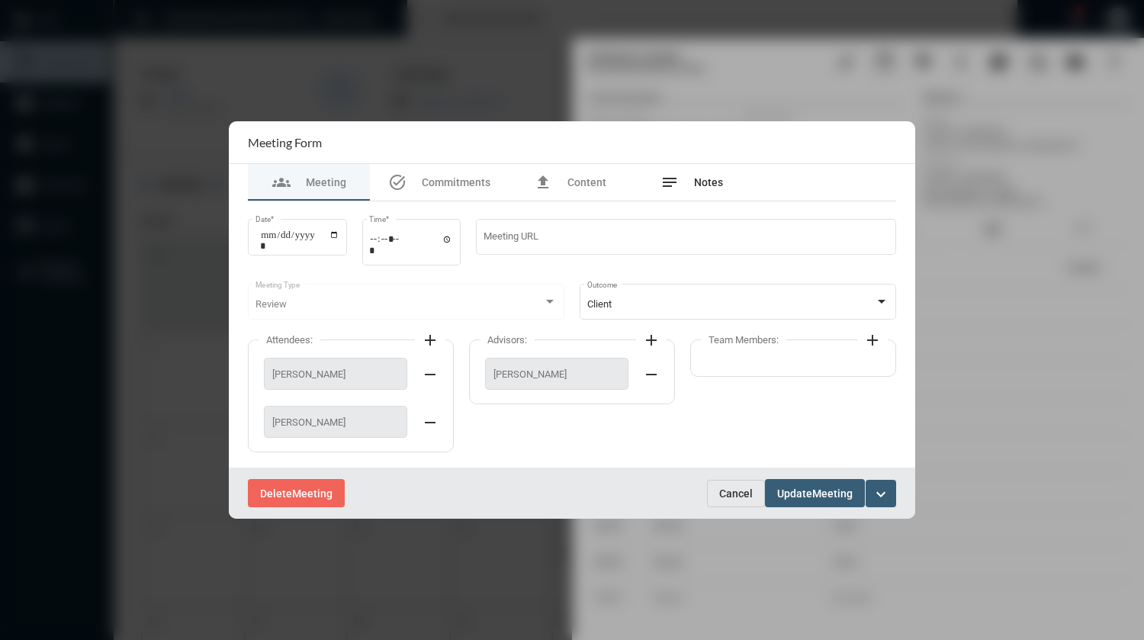
click at [695, 173] on div "notes Notes" at bounding box center [692, 182] width 63 height 18
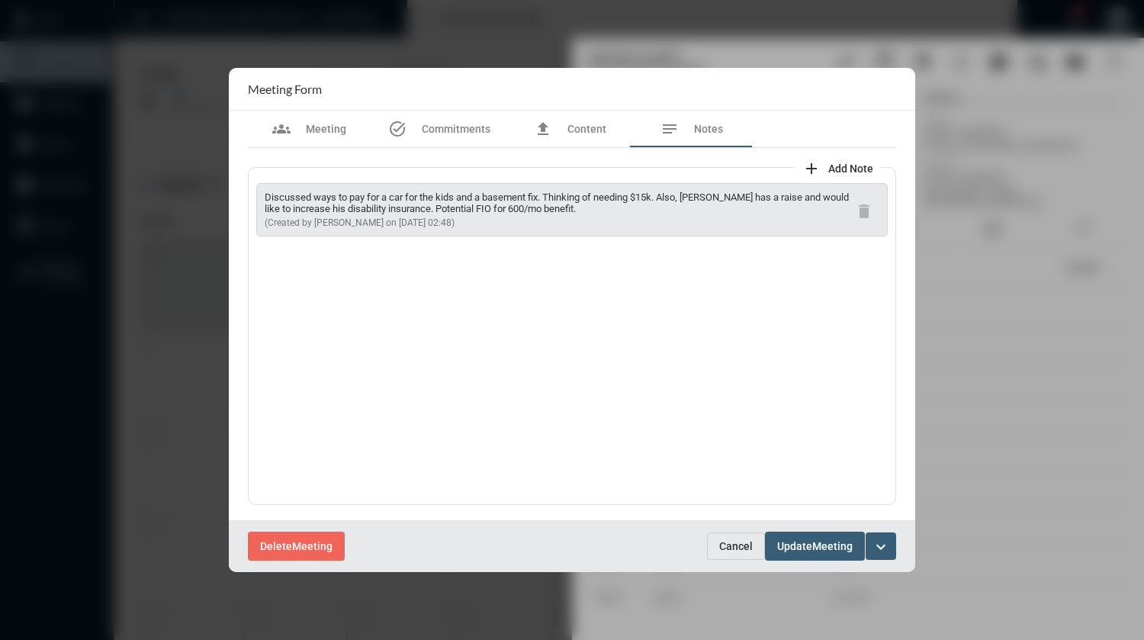
click at [732, 544] on span "Cancel" at bounding box center [736, 546] width 34 height 12
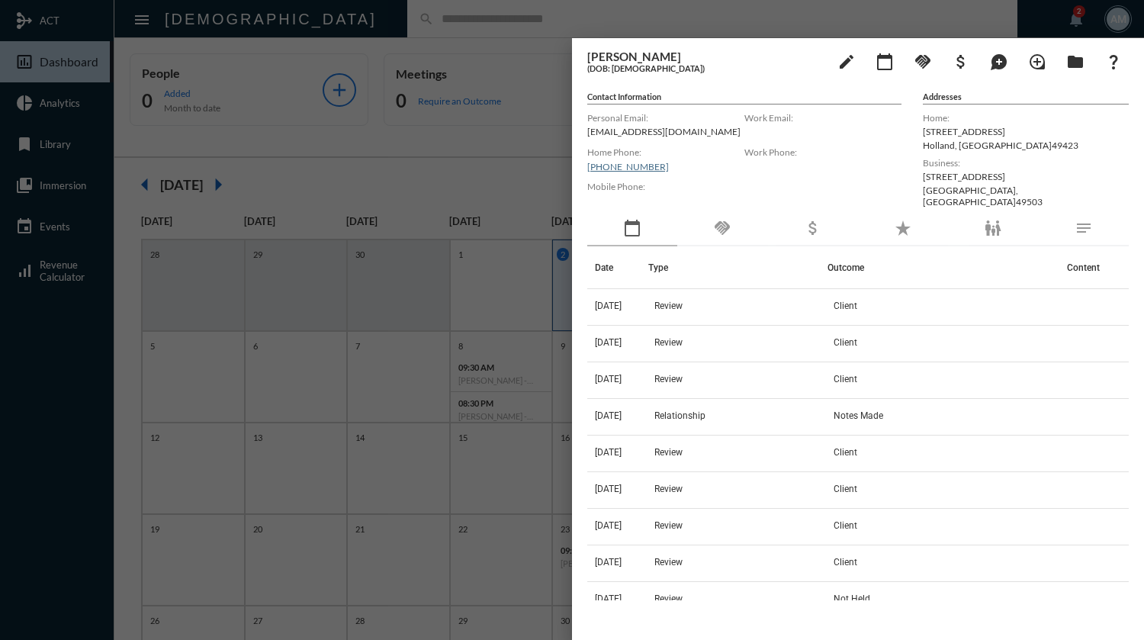
click at [492, 19] on div at bounding box center [572, 320] width 1144 height 640
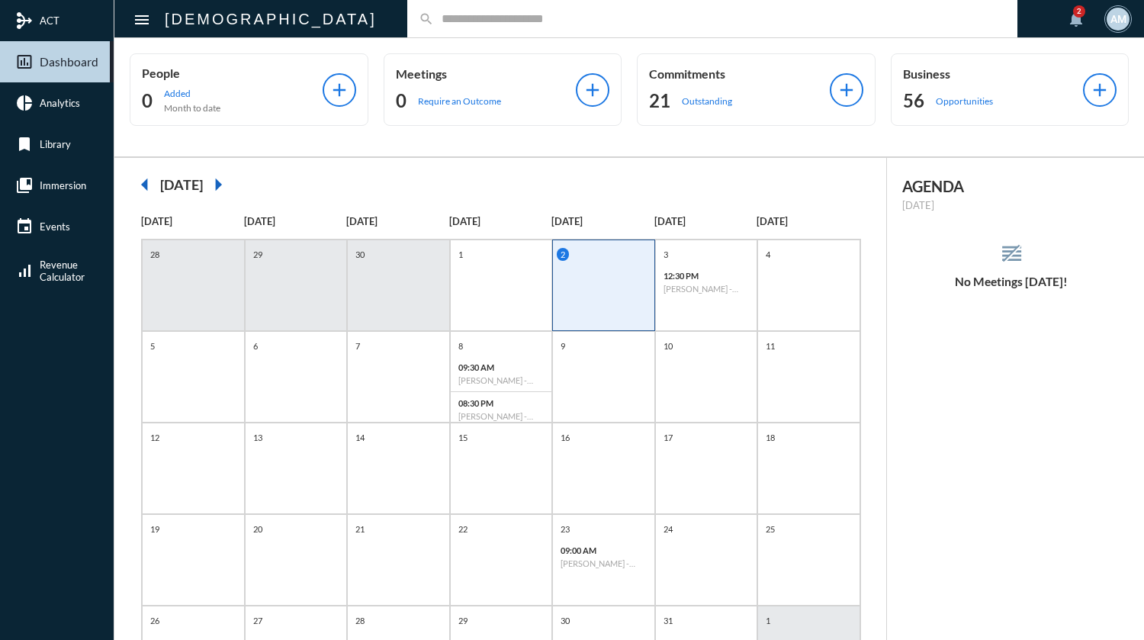
click at [492, 19] on input "text" at bounding box center [720, 18] width 572 height 13
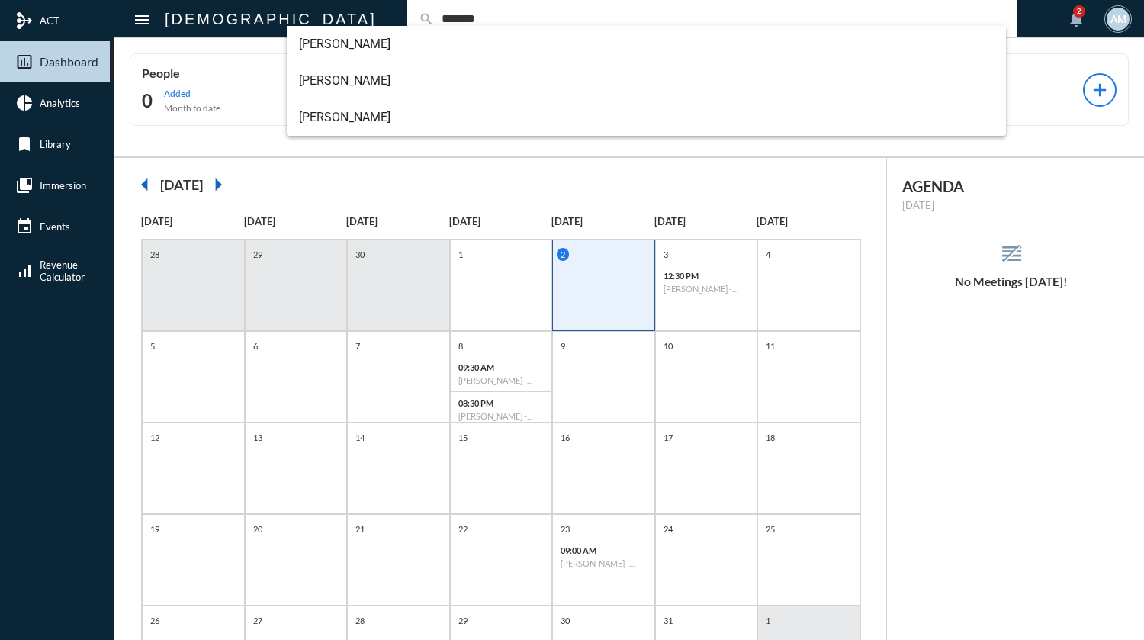
type input "*******"
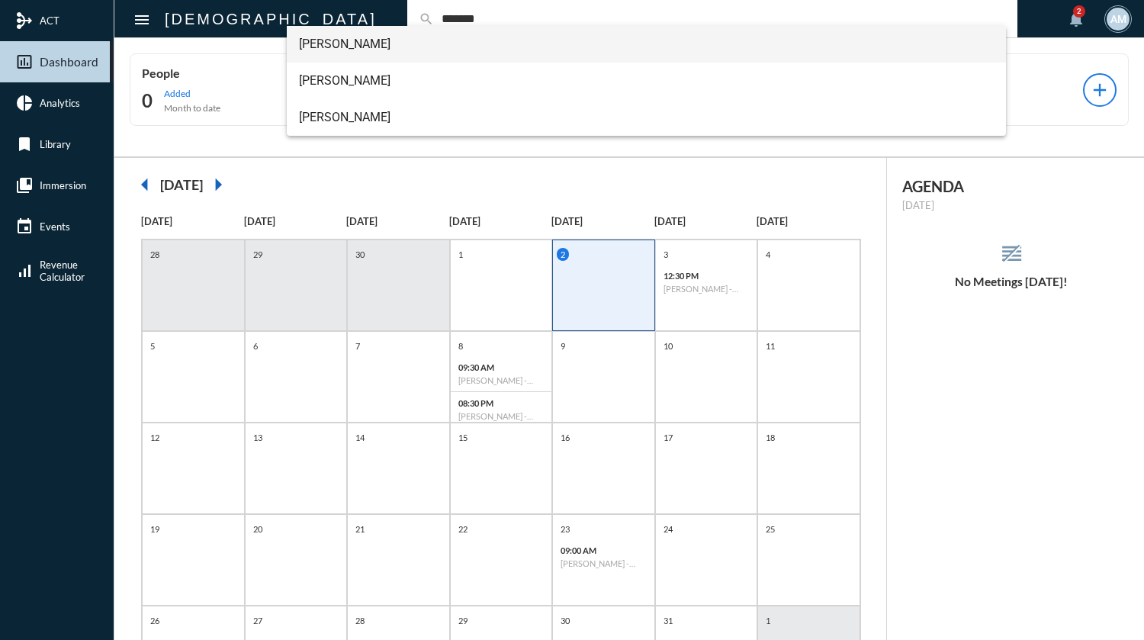
click at [438, 47] on span "[PERSON_NAME]" at bounding box center [646, 44] width 695 height 37
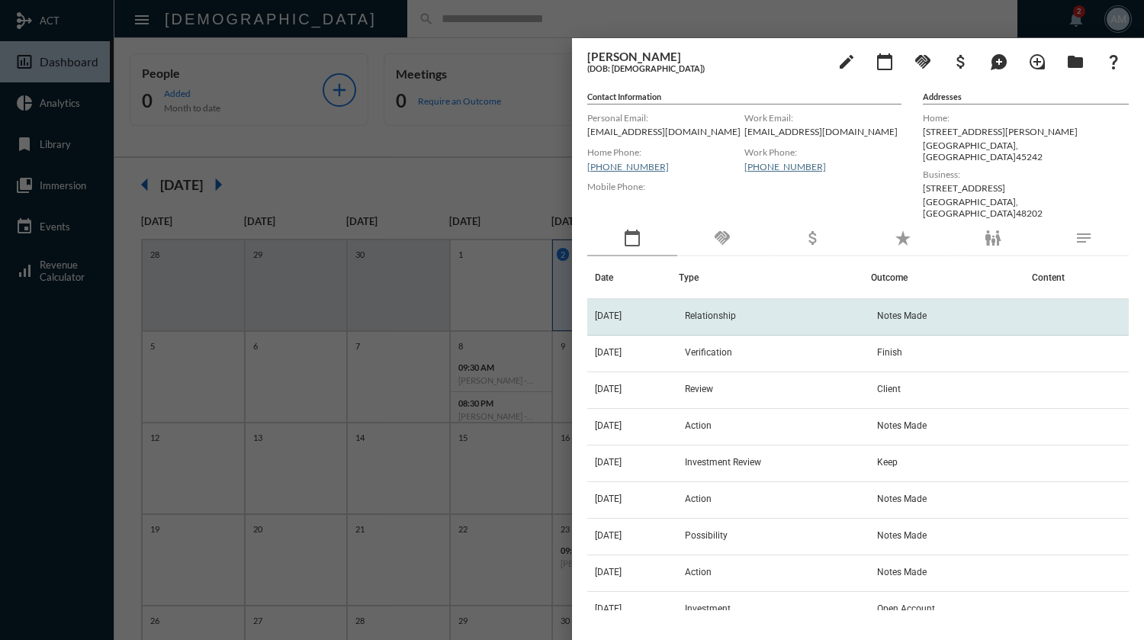
click at [734, 311] on span "Relationship" at bounding box center [710, 316] width 51 height 11
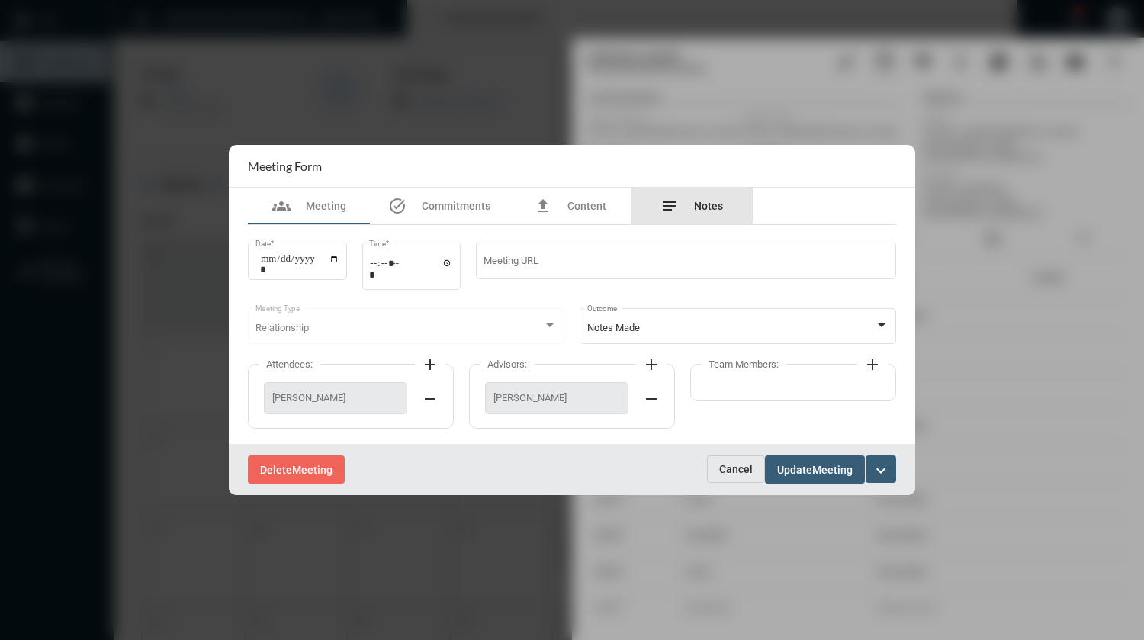
click at [709, 208] on span "Notes" at bounding box center [708, 206] width 29 height 12
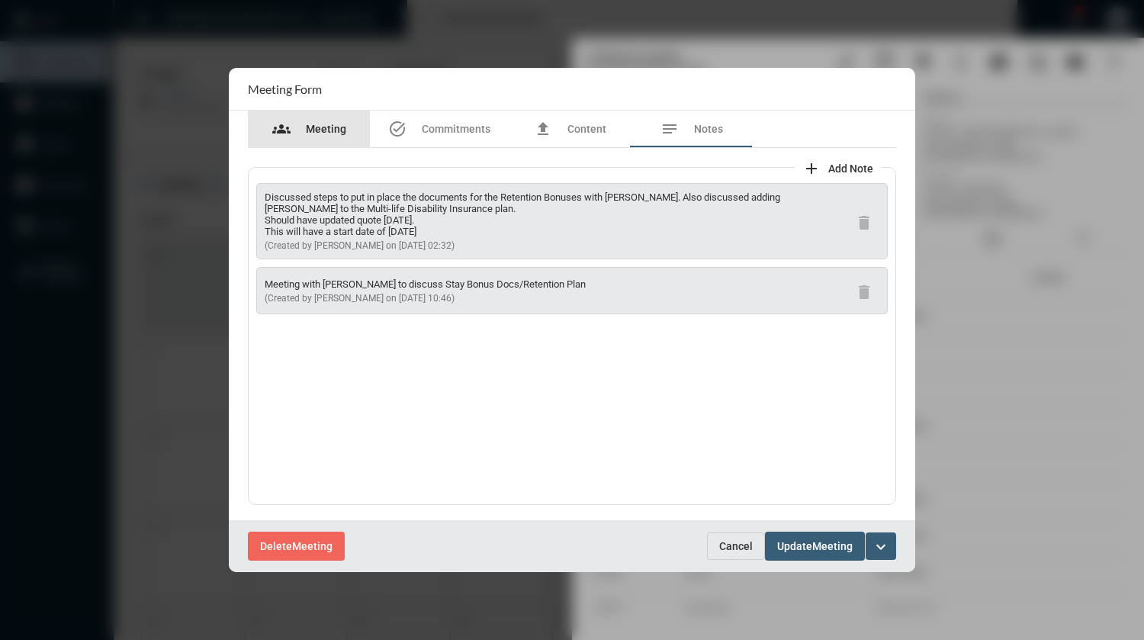
click at [327, 134] on span "Meeting" at bounding box center [326, 129] width 40 height 12
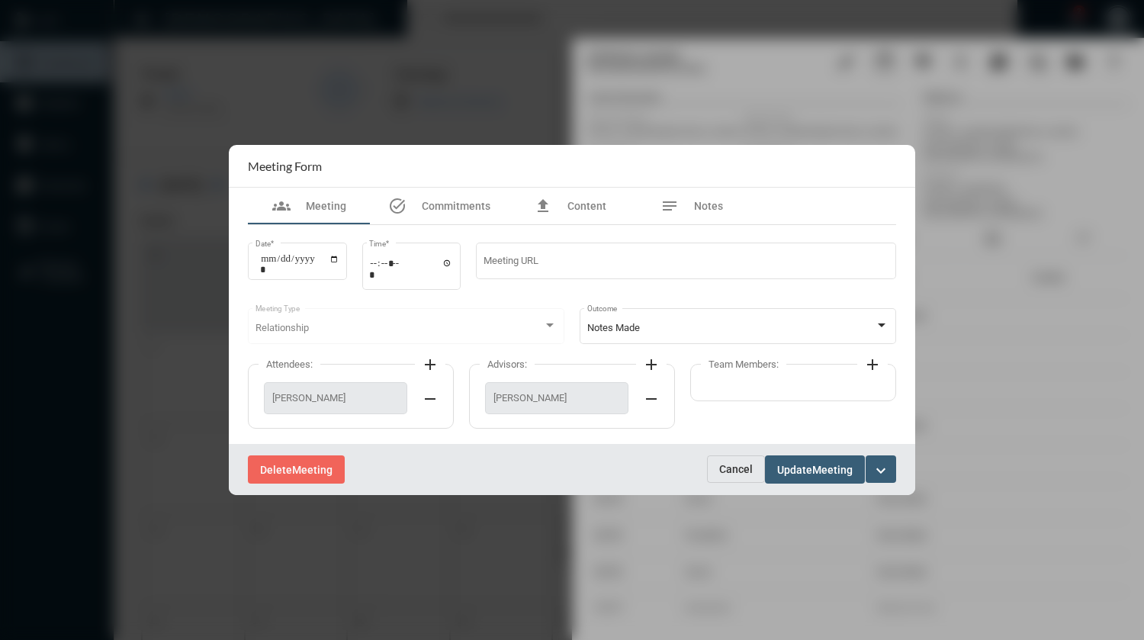
click at [726, 475] on span "Cancel" at bounding box center [736, 469] width 34 height 12
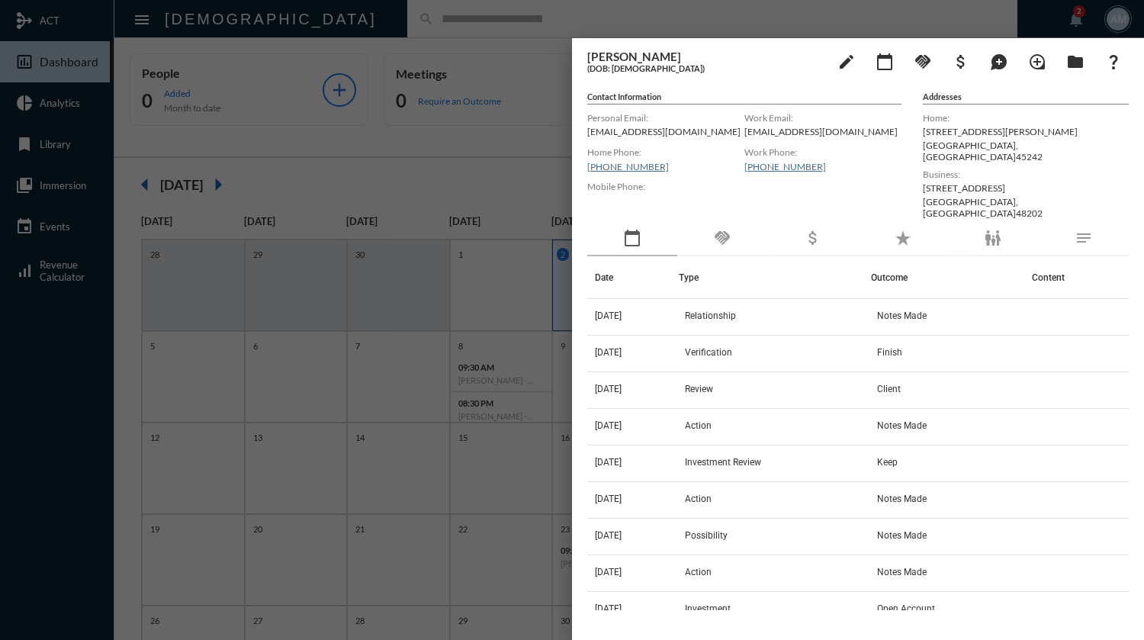
click at [415, 16] on div at bounding box center [572, 320] width 1144 height 640
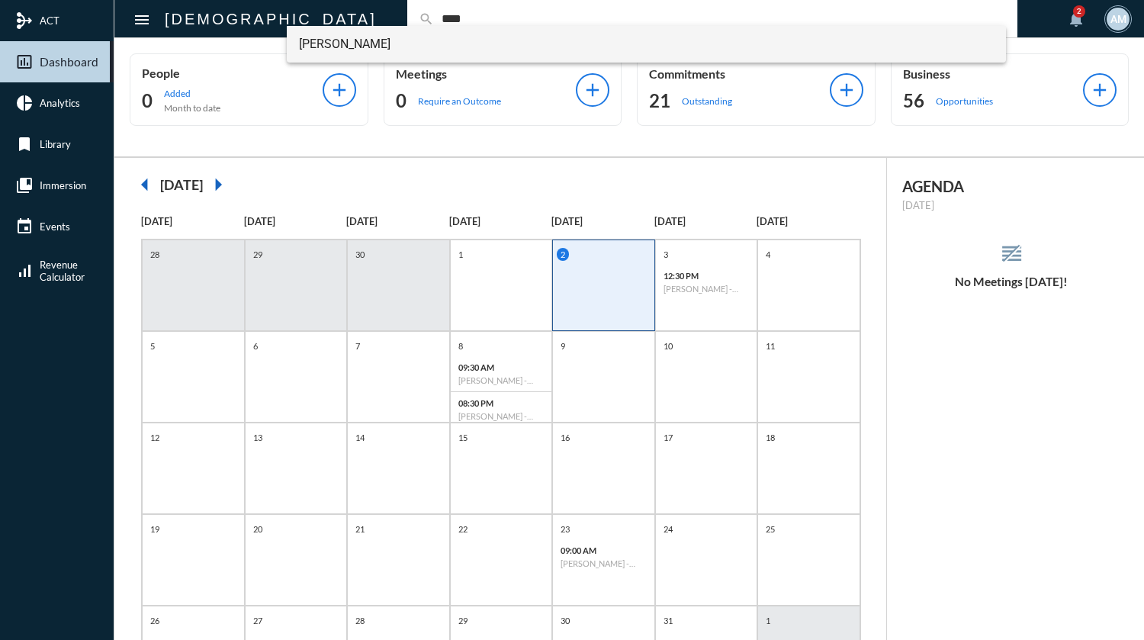
type input "****"
click at [355, 40] on span "[PERSON_NAME]" at bounding box center [646, 44] width 695 height 37
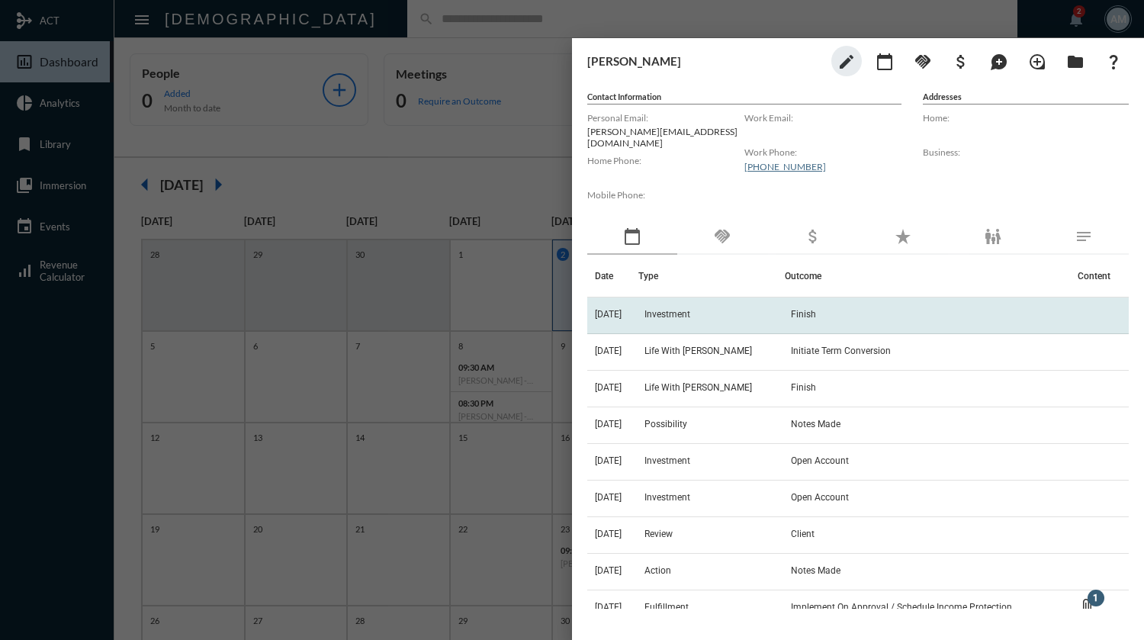
click at [785, 313] on td "Finish" at bounding box center [927, 316] width 285 height 37
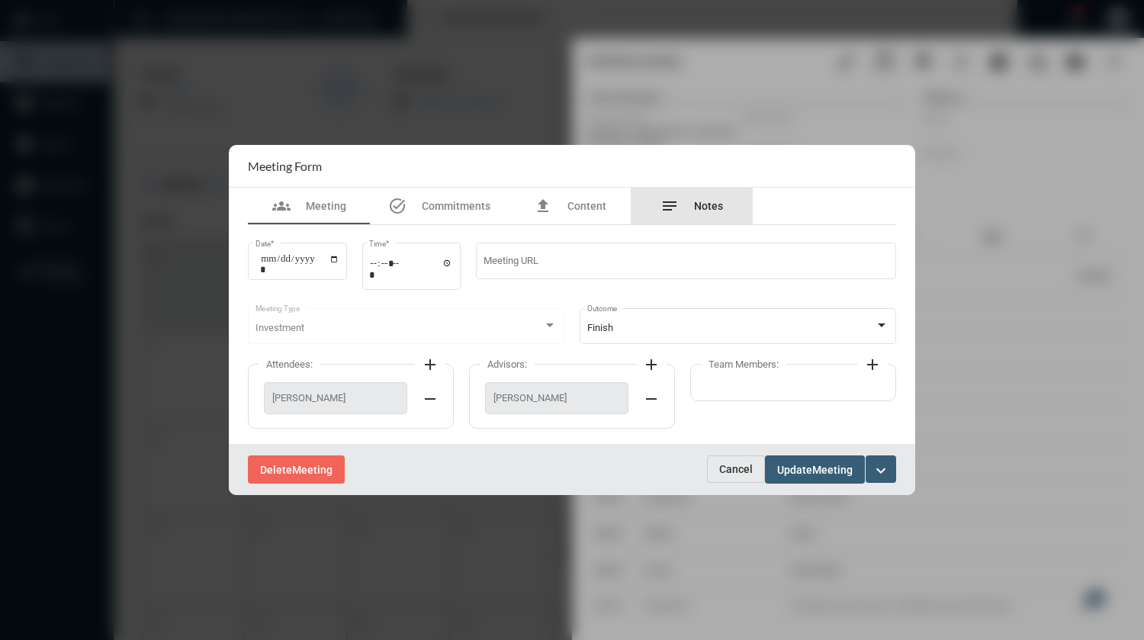
click at [703, 204] on span "Notes" at bounding box center [708, 206] width 29 height 12
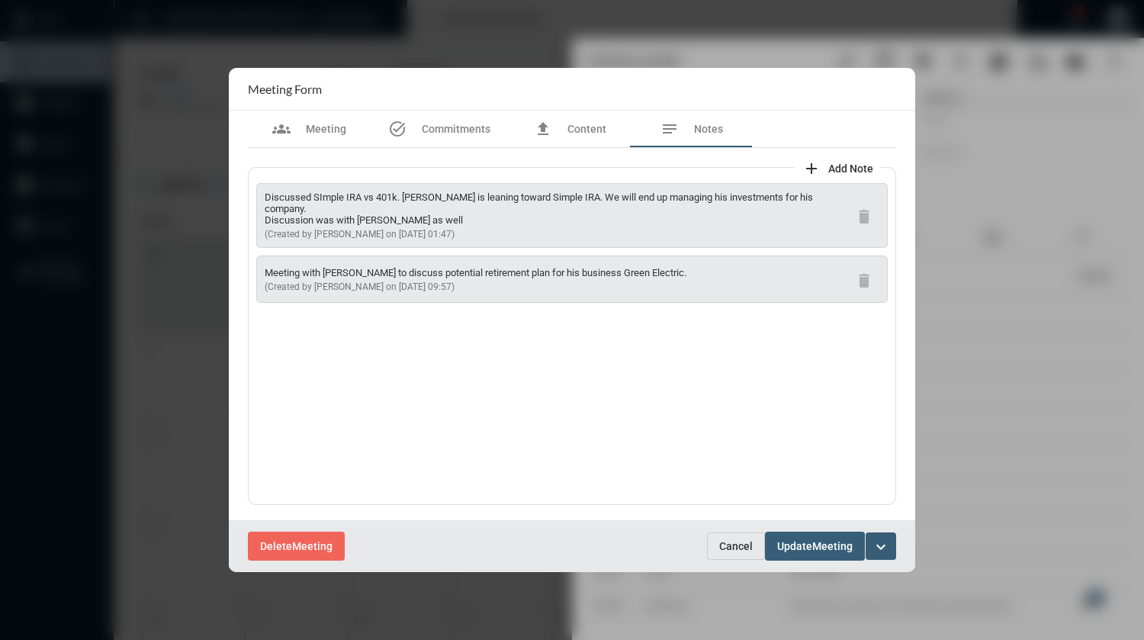
click at [726, 541] on span "Cancel" at bounding box center [736, 546] width 34 height 12
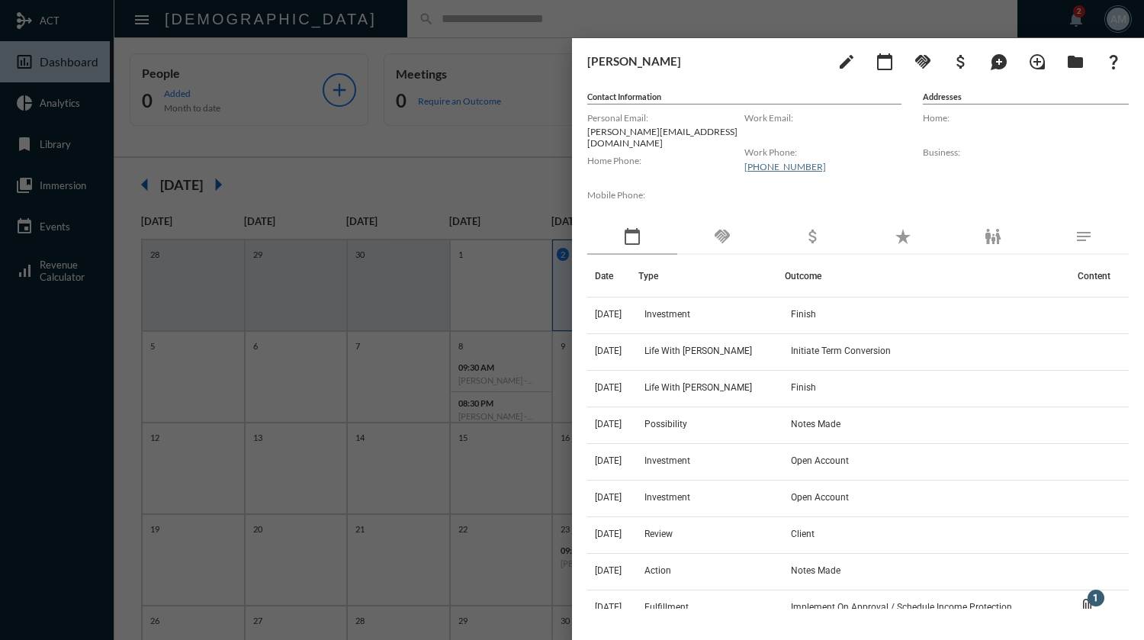
click at [469, 17] on div at bounding box center [572, 320] width 1144 height 640
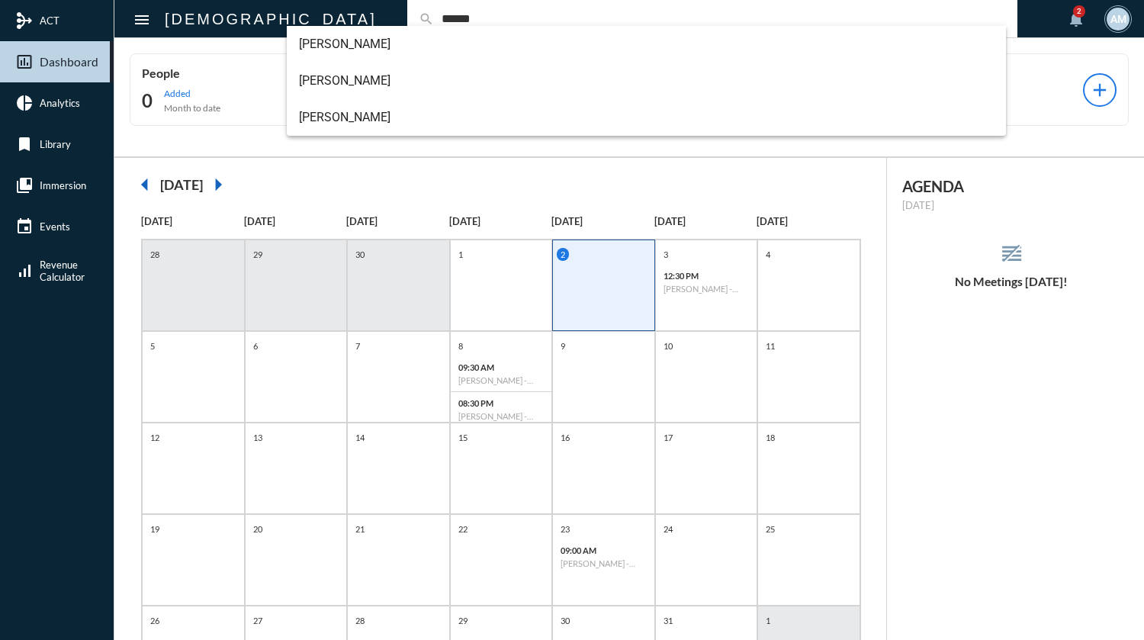
type input "******"
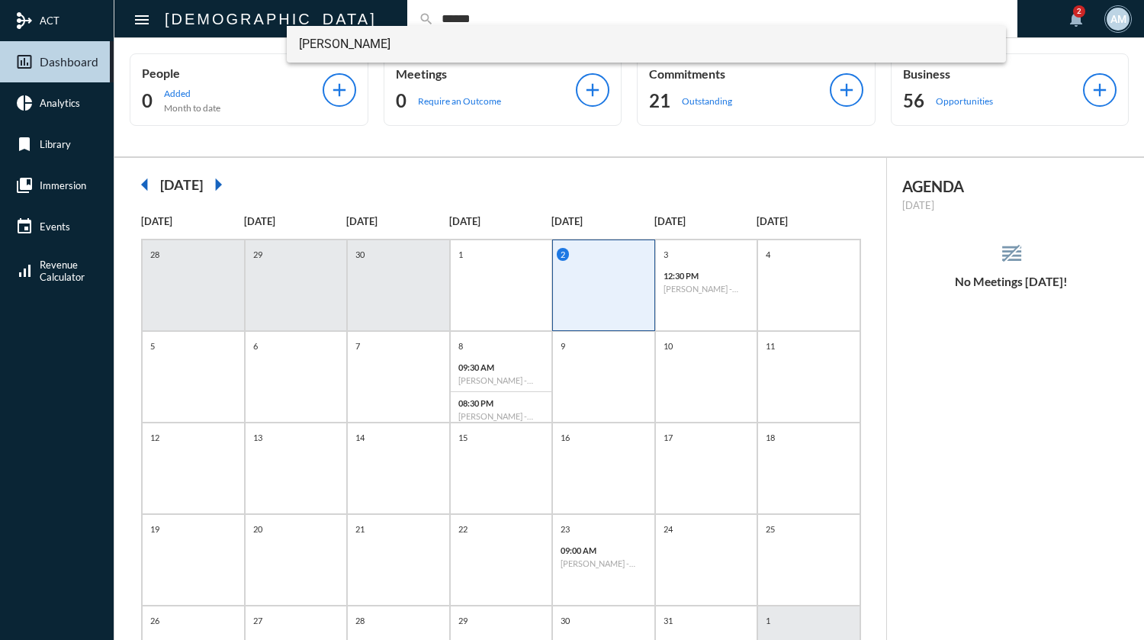
click at [427, 48] on span "[PERSON_NAME]" at bounding box center [646, 44] width 695 height 37
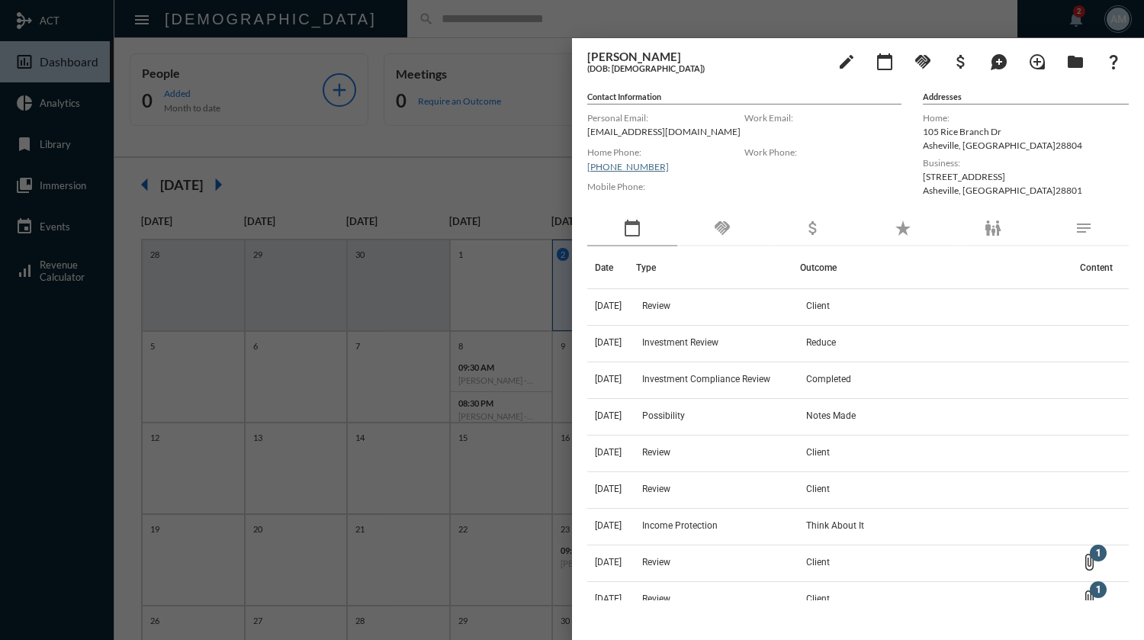
click at [424, 31] on div at bounding box center [572, 320] width 1144 height 640
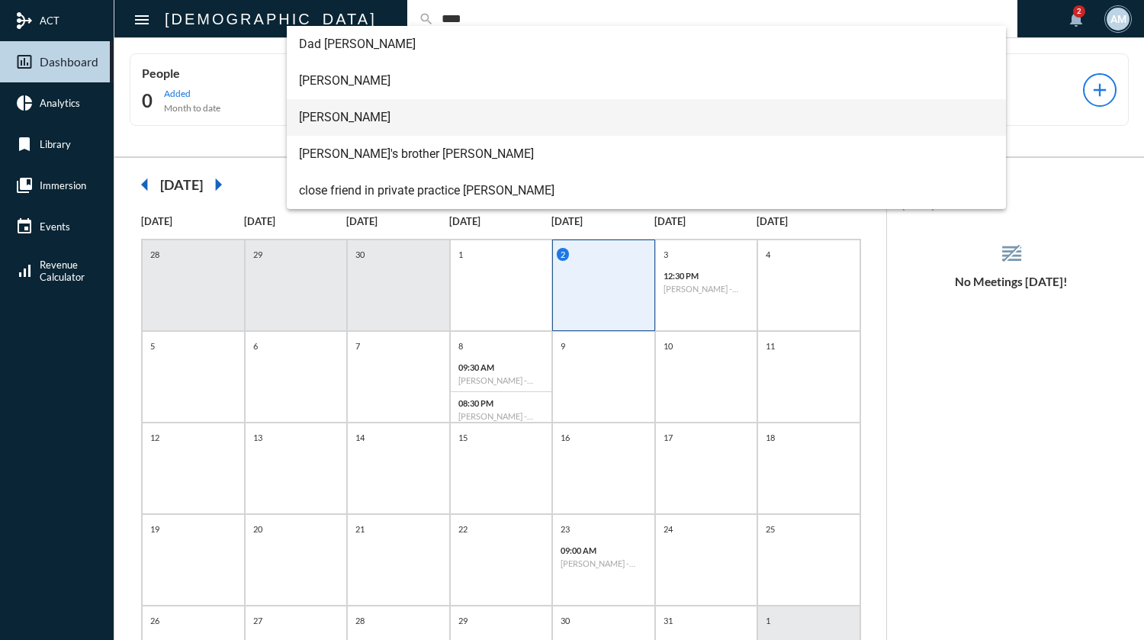
type input "****"
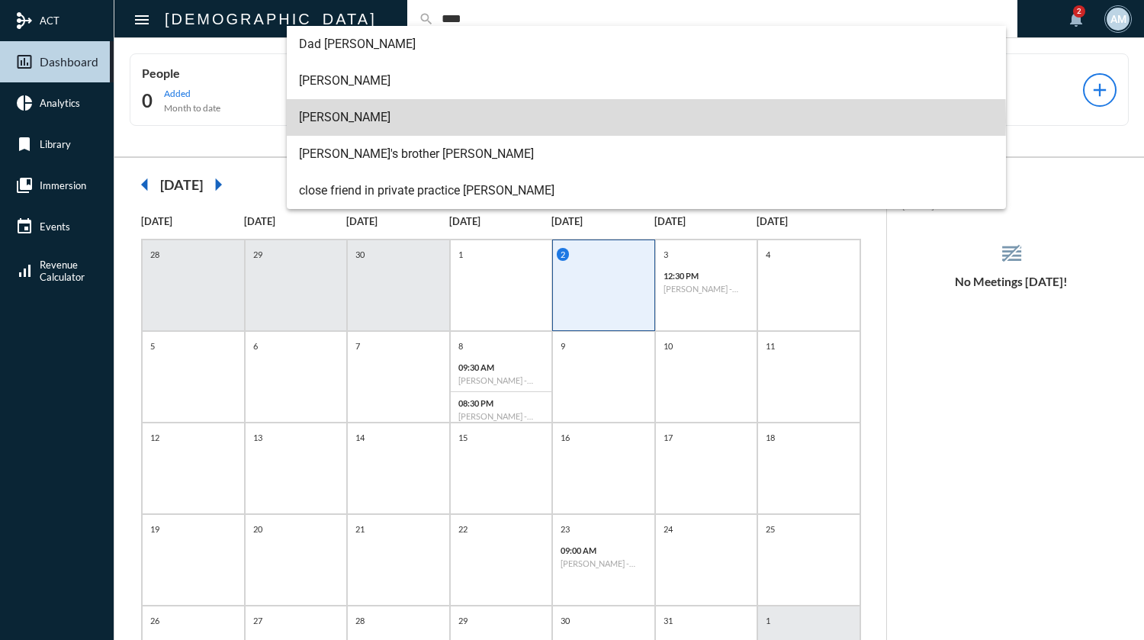
click at [428, 119] on span "[PERSON_NAME]" at bounding box center [646, 117] width 695 height 37
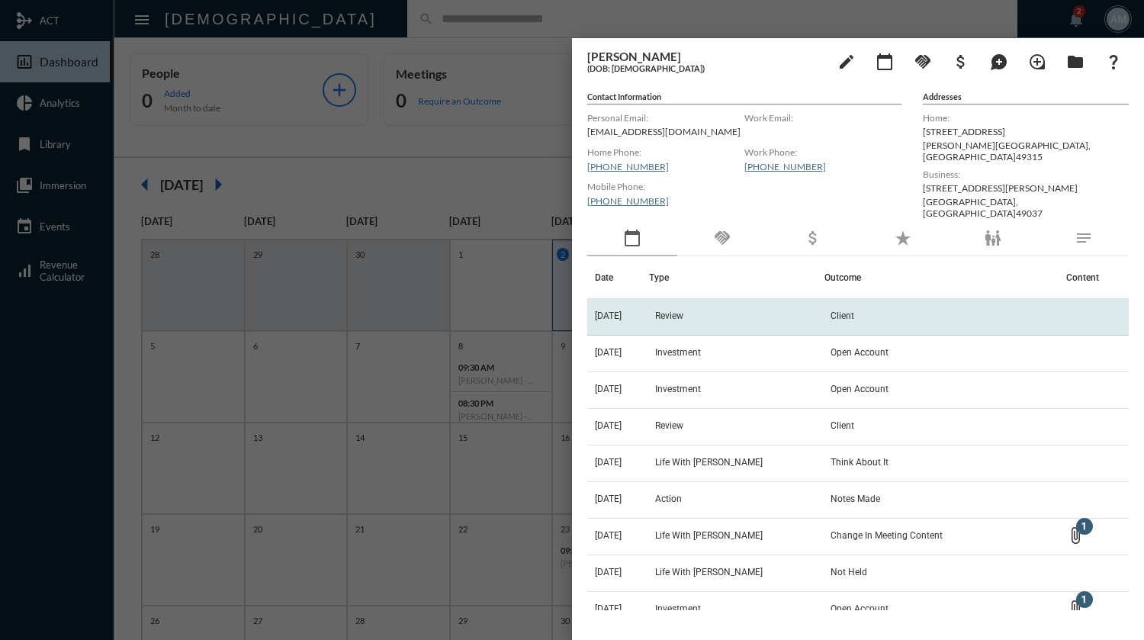
click at [710, 300] on td "Review" at bounding box center [736, 317] width 175 height 37
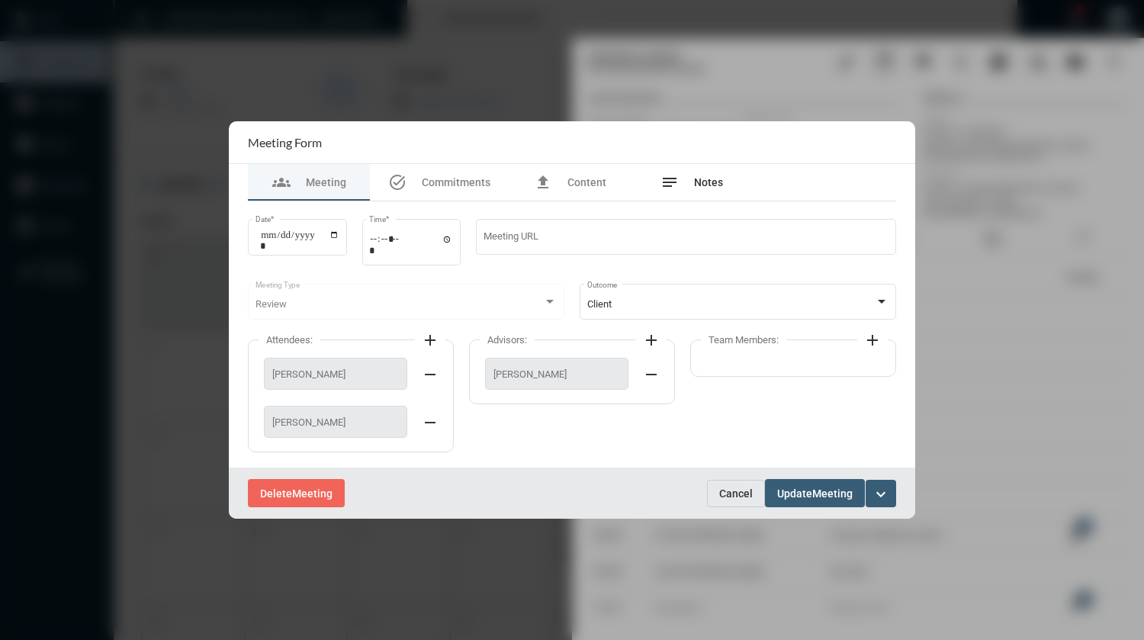
click at [706, 180] on span "Notes" at bounding box center [708, 182] width 29 height 12
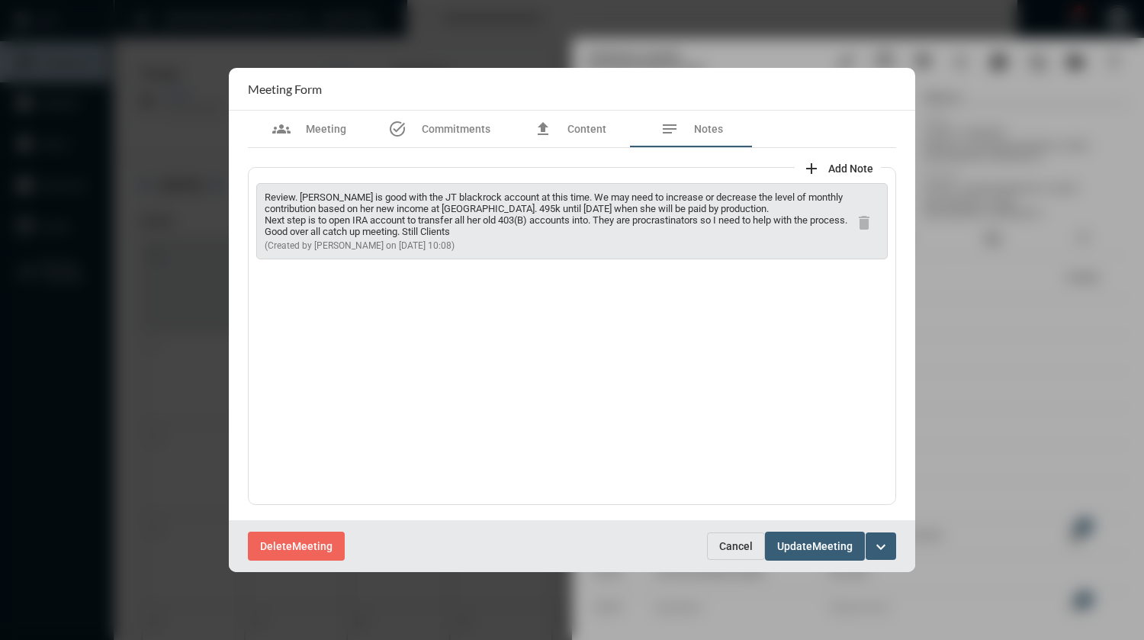
click at [567, 353] on div "Review. [PERSON_NAME] is good with the JT blackrock account at this time. We ma…" at bounding box center [572, 336] width 649 height 338
click at [733, 546] on span "Cancel" at bounding box center [736, 546] width 34 height 12
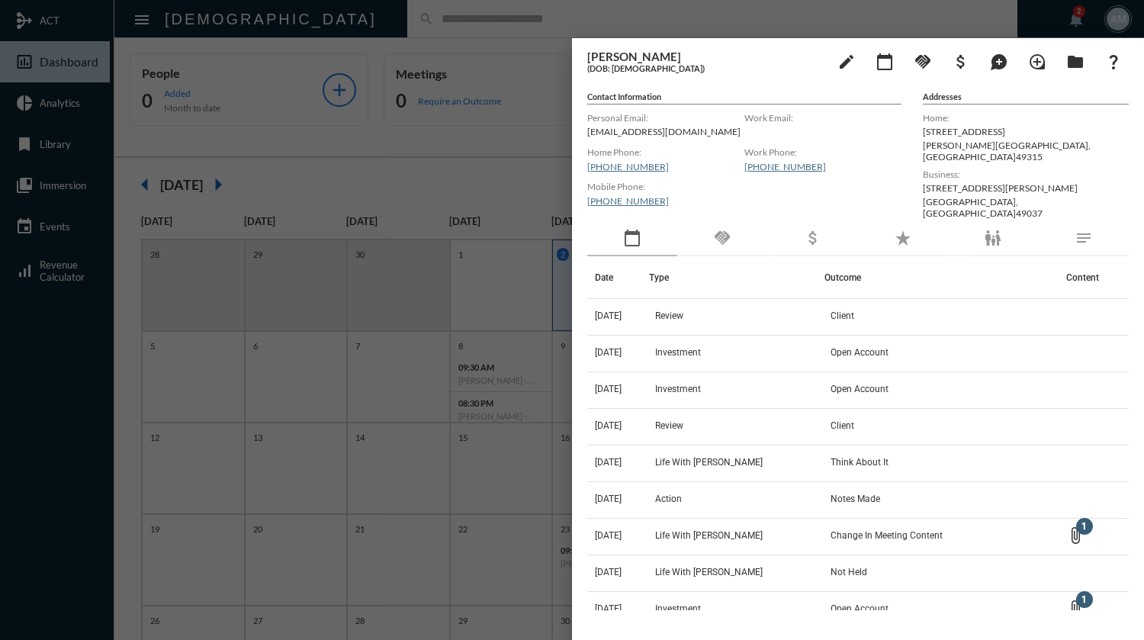
click at [540, 18] on div at bounding box center [572, 320] width 1144 height 640
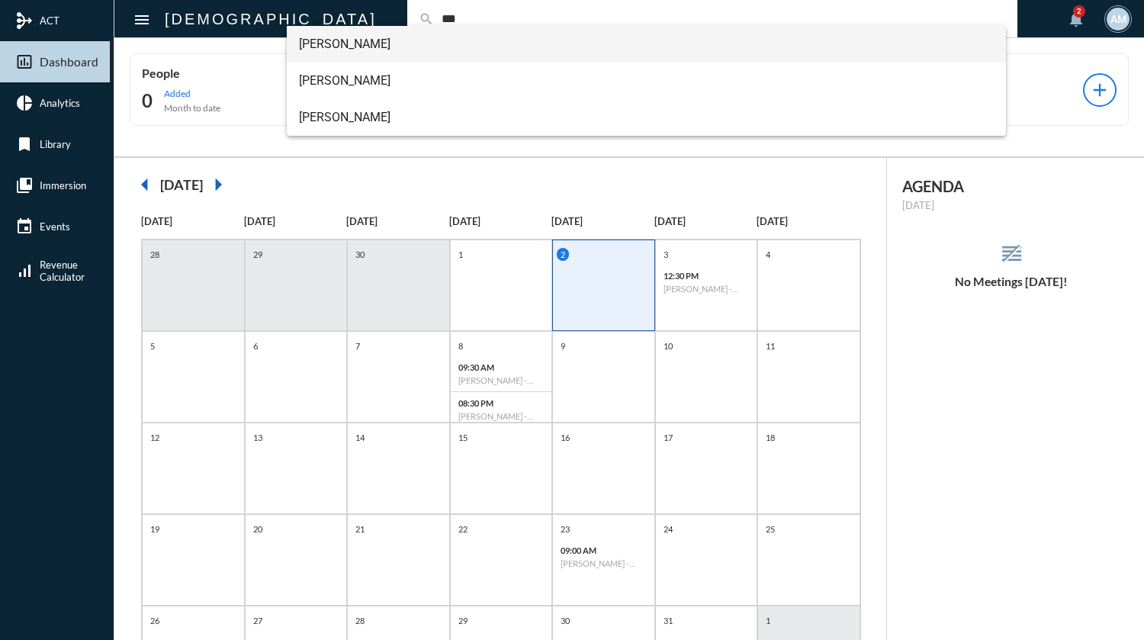
type input "***"
click at [512, 46] on span "[PERSON_NAME]" at bounding box center [646, 44] width 695 height 37
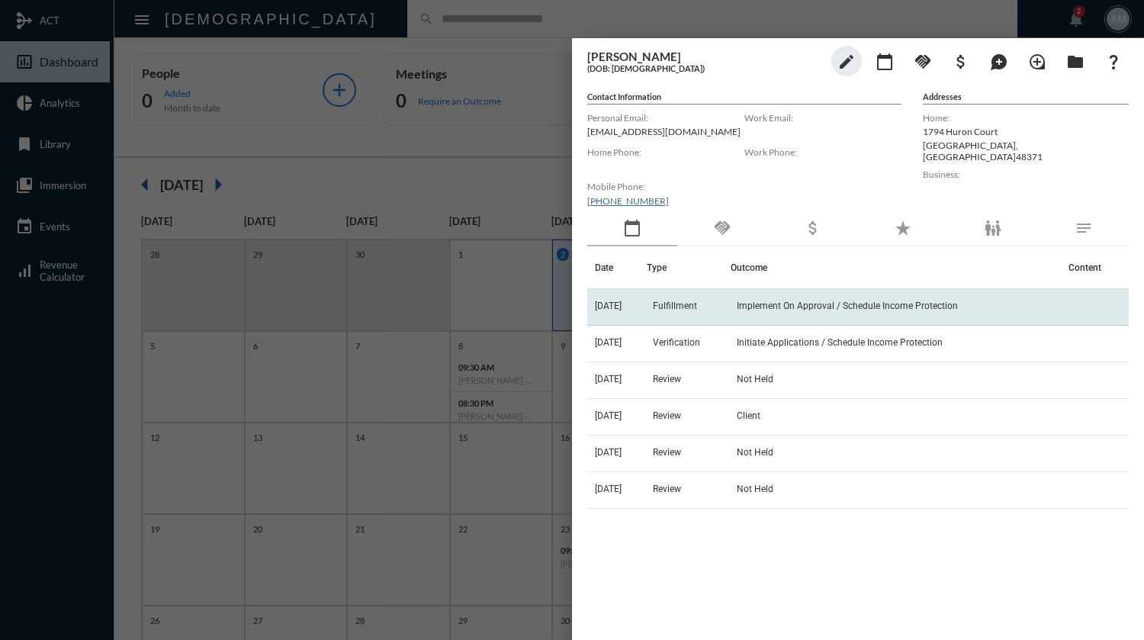
click at [781, 310] on span "Implement On Approval / Schedule Income Protection" at bounding box center [847, 306] width 221 height 11
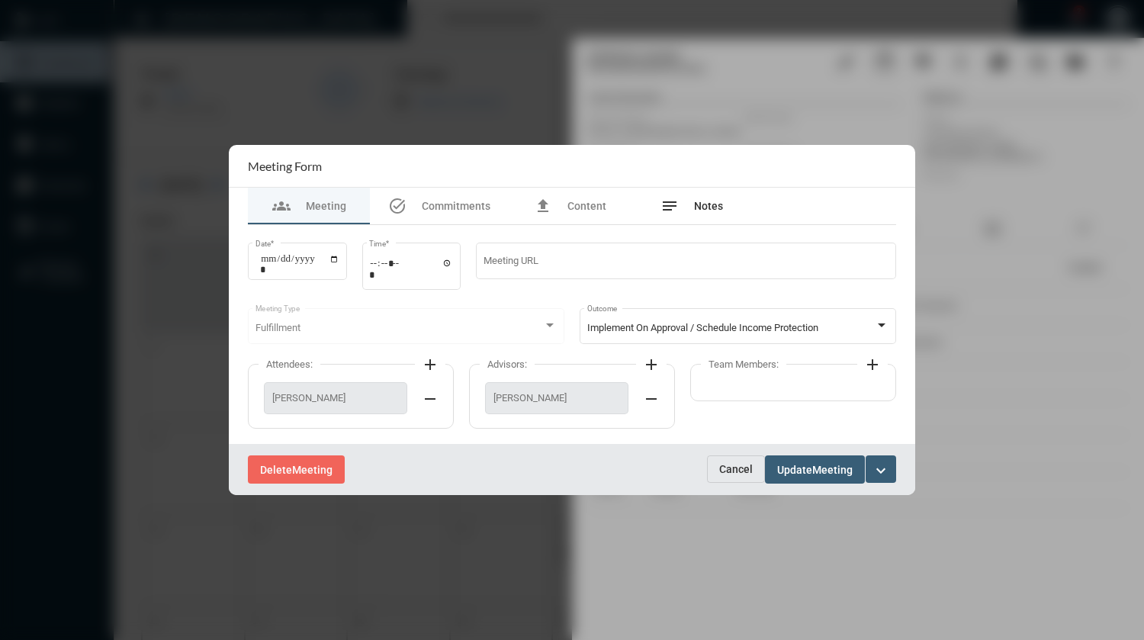
click at [703, 208] on span "Notes" at bounding box center [708, 206] width 29 height 12
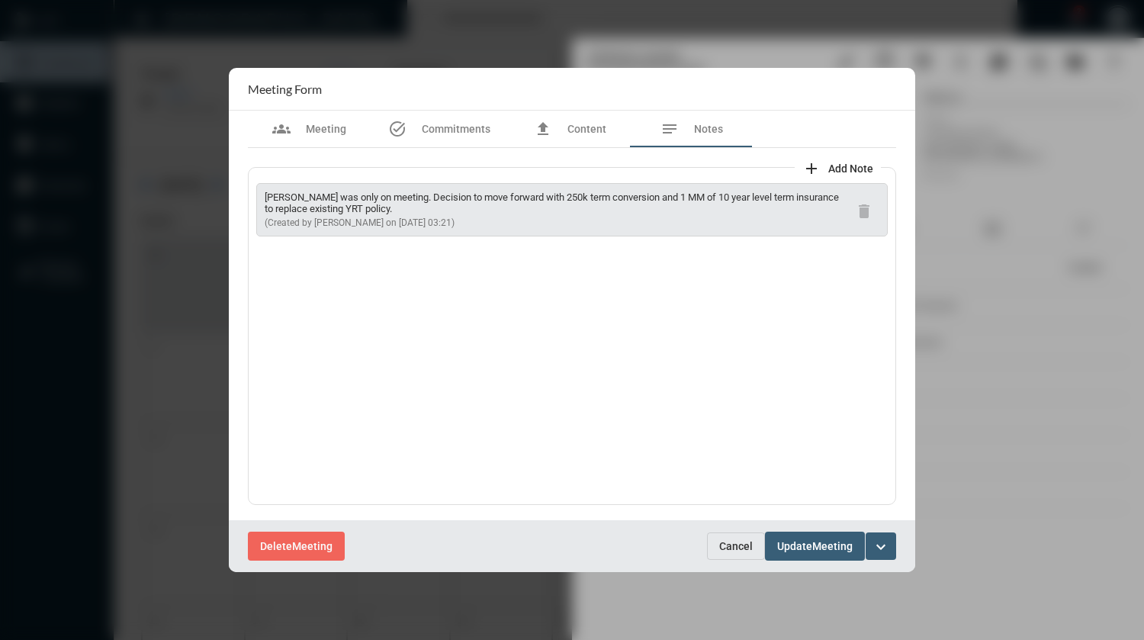
click at [734, 549] on span "Cancel" at bounding box center [736, 546] width 34 height 12
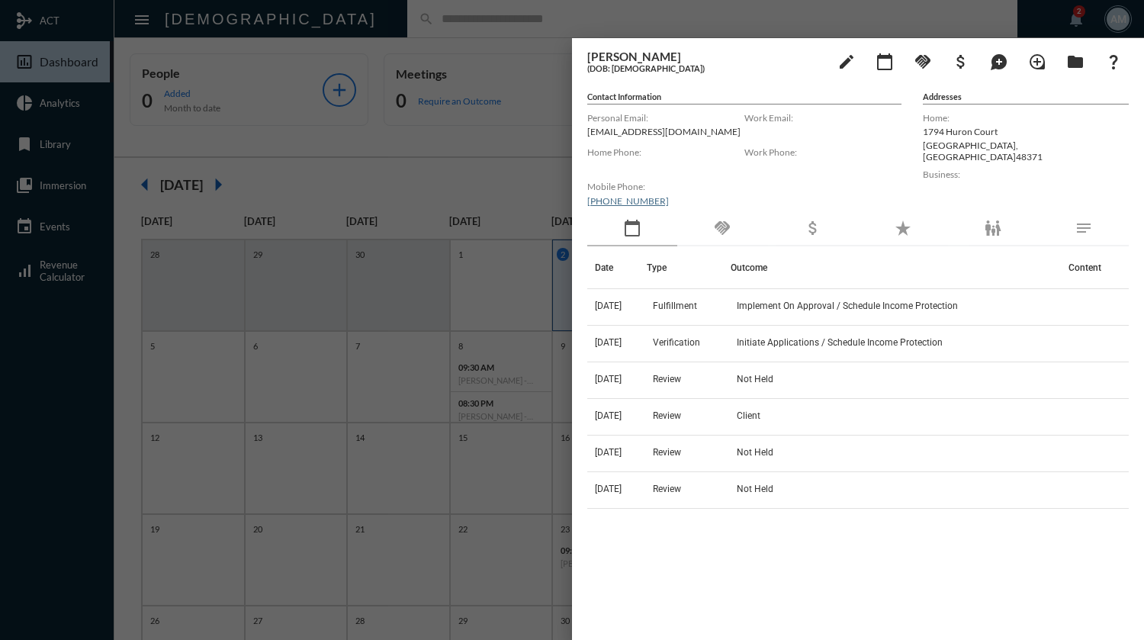
click at [539, 9] on div at bounding box center [572, 320] width 1144 height 640
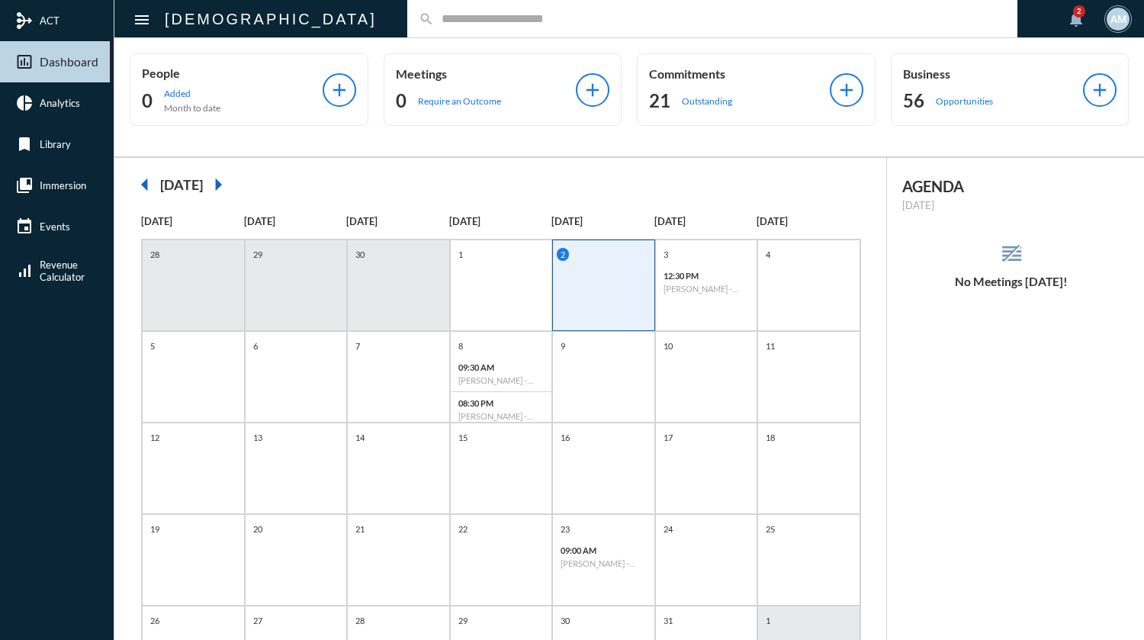
click at [472, 16] on input "text" at bounding box center [720, 18] width 572 height 13
type input "********"
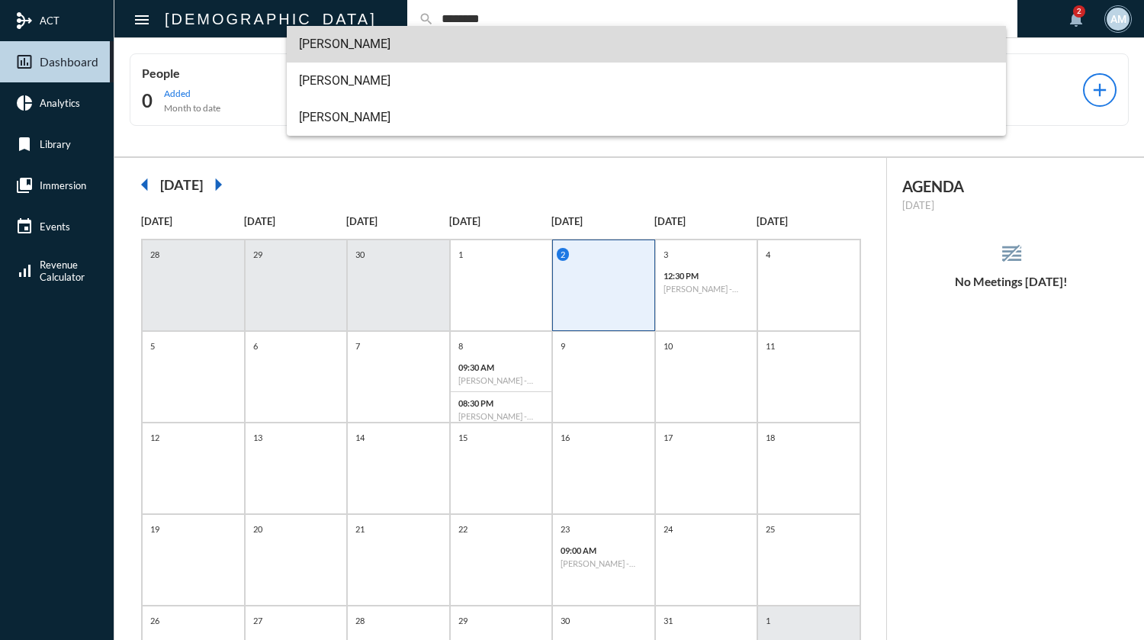
click at [360, 52] on span "[PERSON_NAME]" at bounding box center [646, 44] width 695 height 37
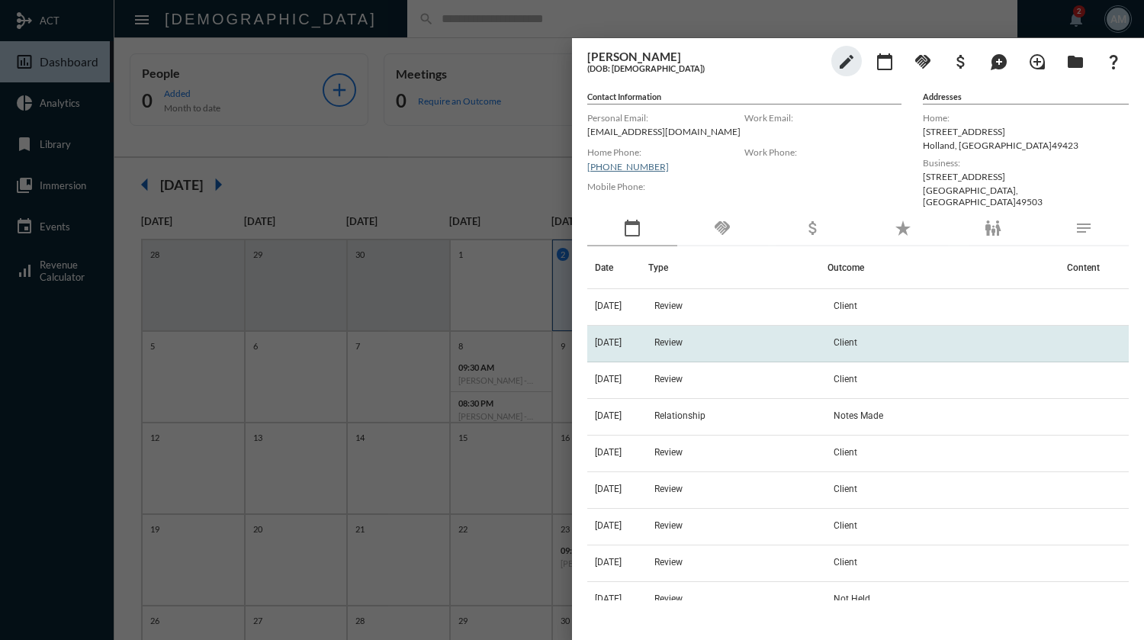
click at [800, 343] on td "Review" at bounding box center [738, 344] width 179 height 37
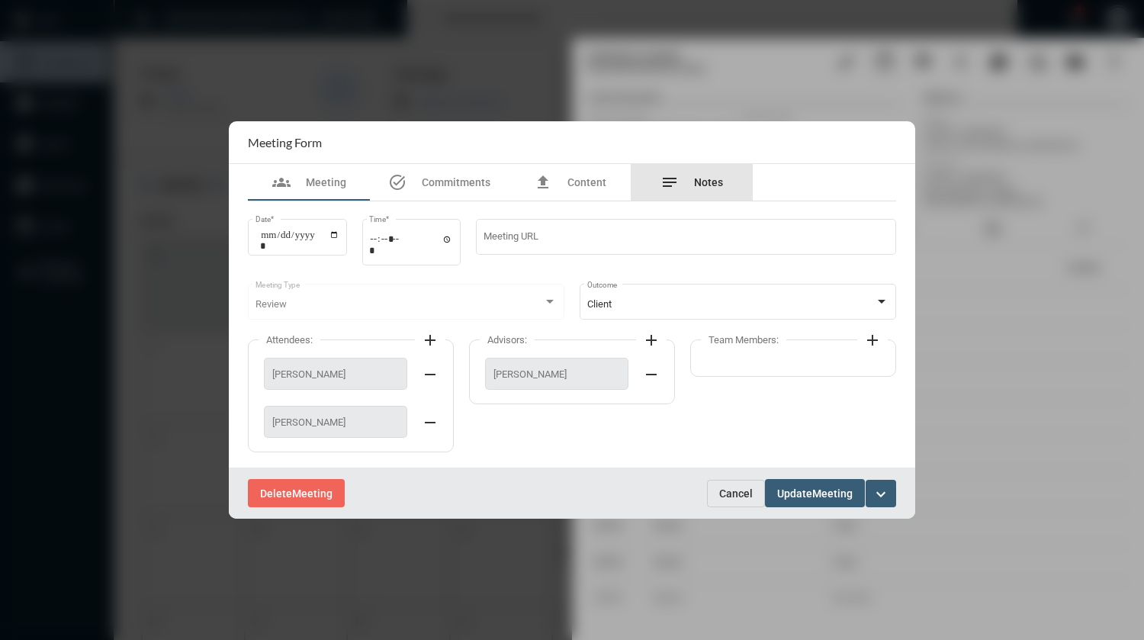
click at [704, 179] on span "Notes" at bounding box center [708, 182] width 29 height 12
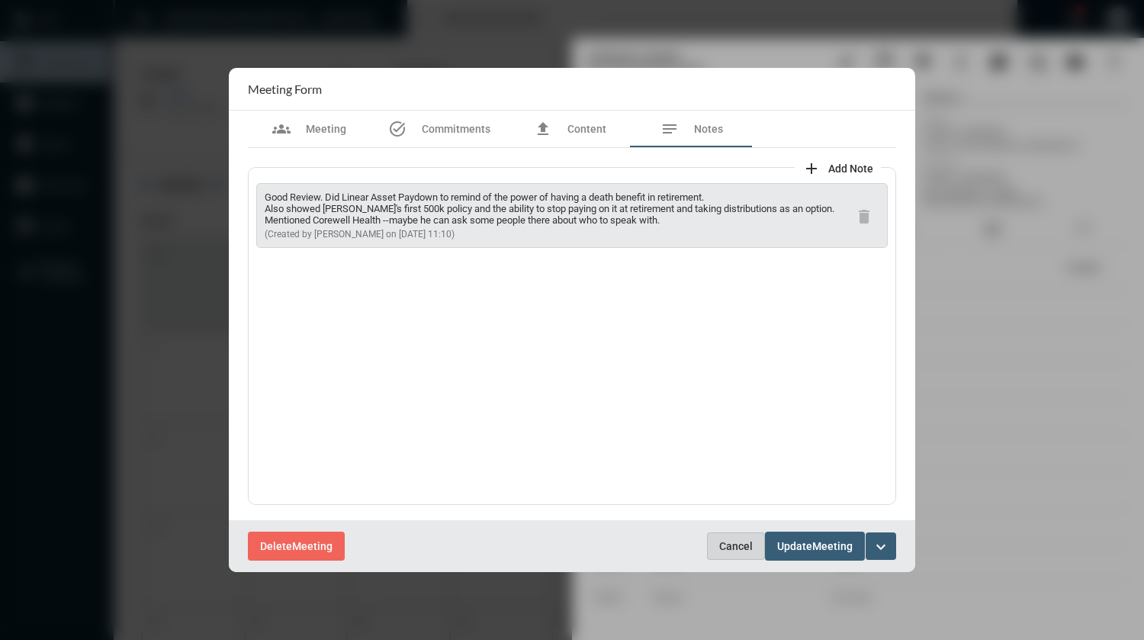
click at [731, 549] on span "Cancel" at bounding box center [736, 546] width 34 height 12
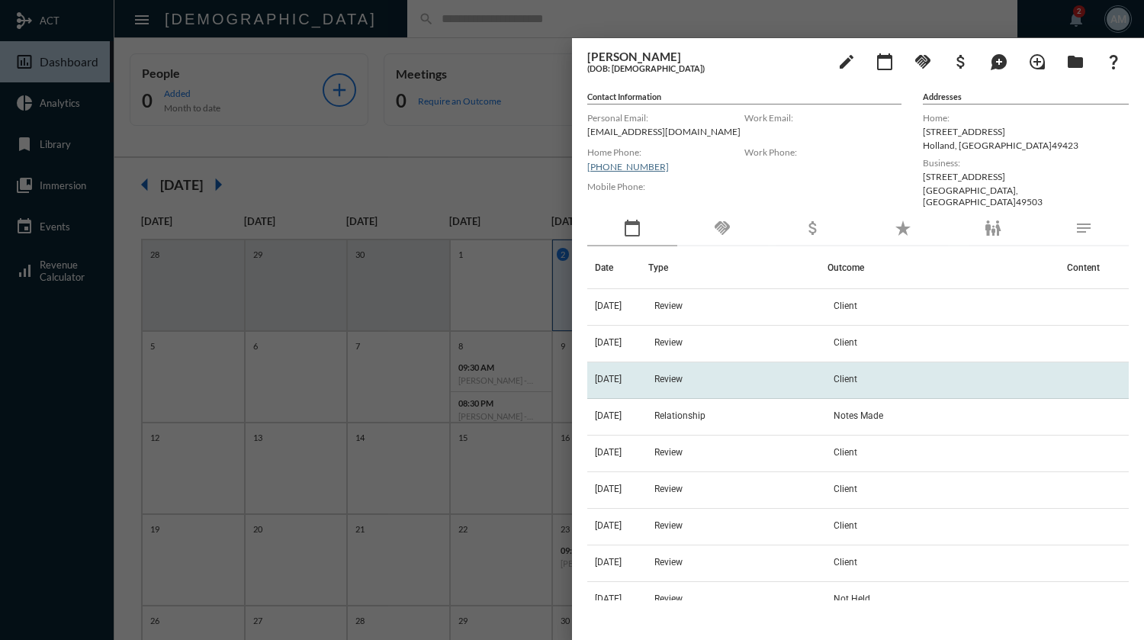
click at [769, 390] on td "Review" at bounding box center [738, 380] width 179 height 37
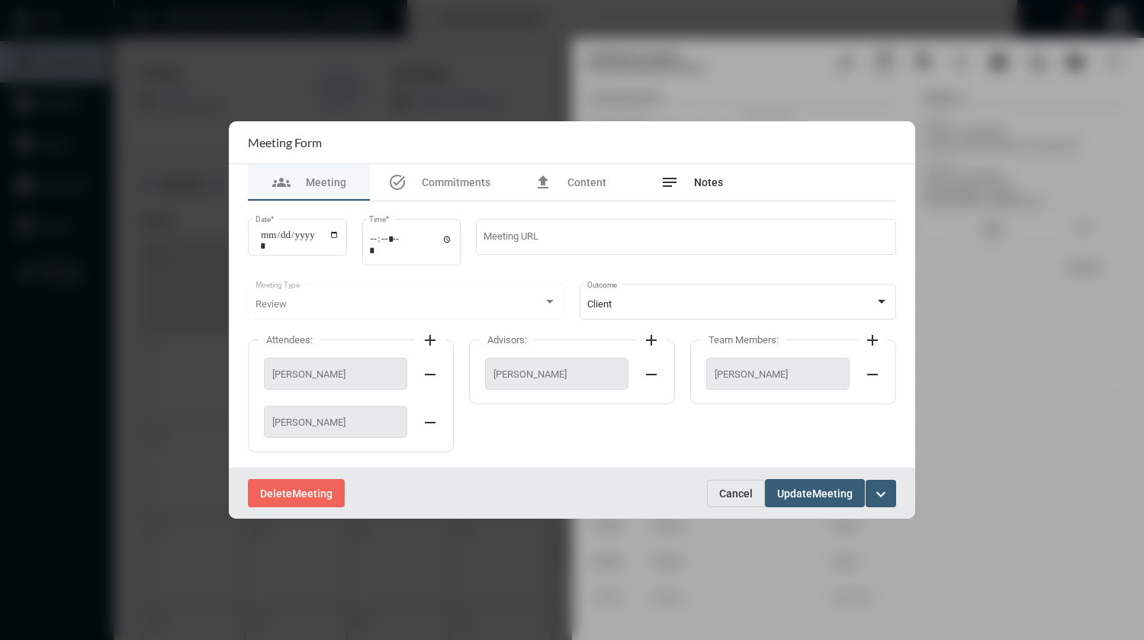
click at [708, 183] on span "Notes" at bounding box center [708, 182] width 29 height 12
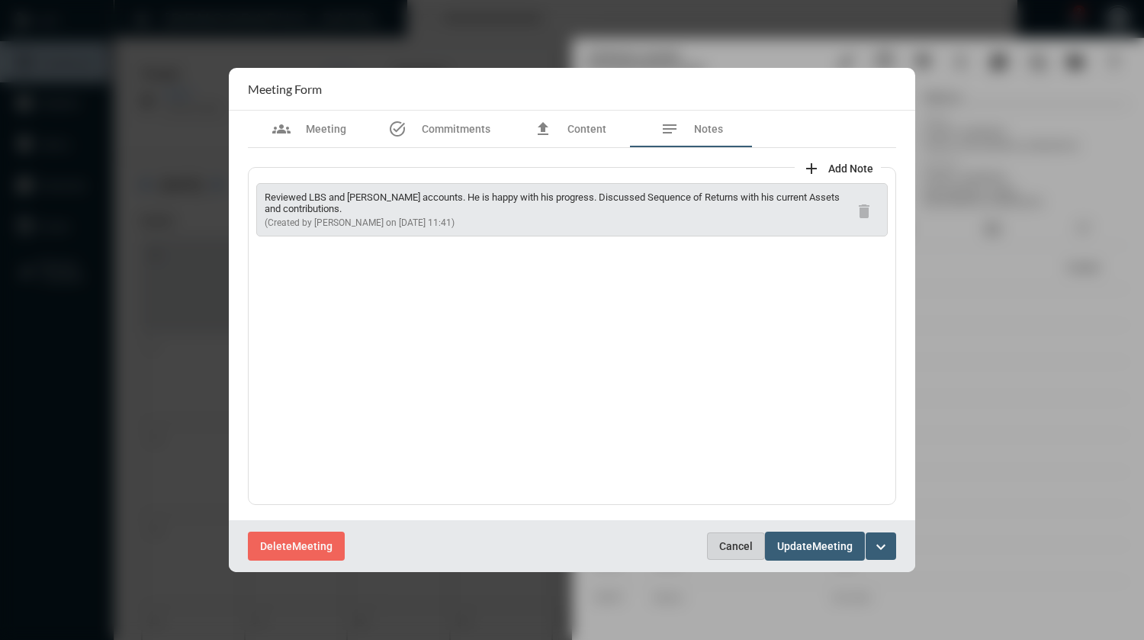
click at [719, 546] on button "Cancel" at bounding box center [736, 546] width 58 height 27
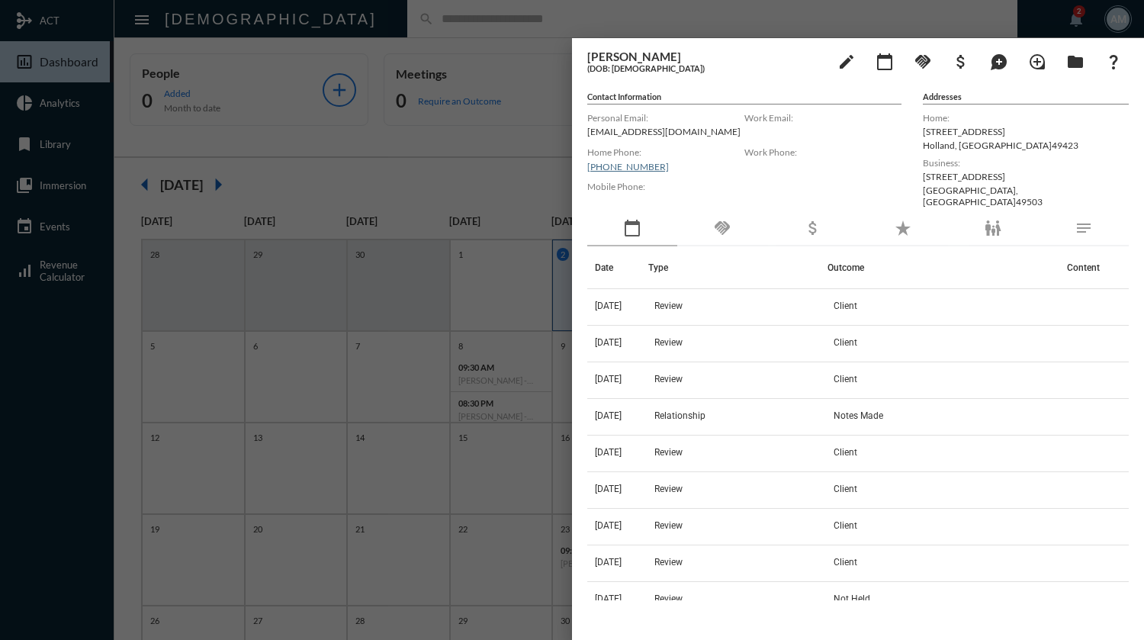
click at [557, 18] on div at bounding box center [572, 320] width 1144 height 640
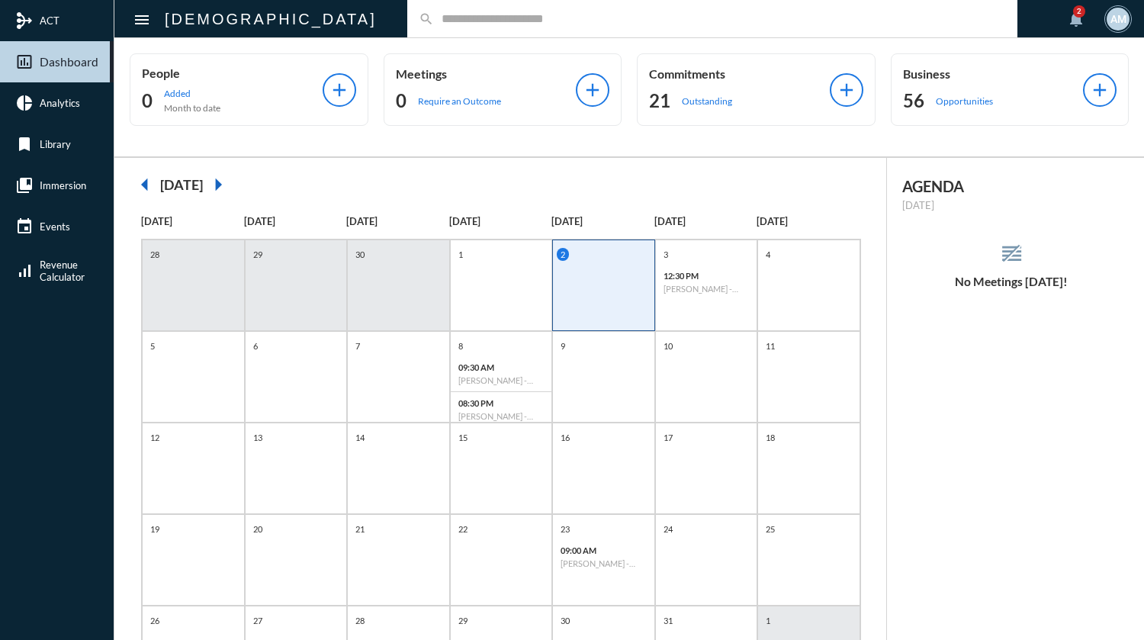
click at [593, 8] on div "search" at bounding box center [712, 18] width 610 height 37
click at [578, 19] on input "text" at bounding box center [720, 18] width 572 height 13
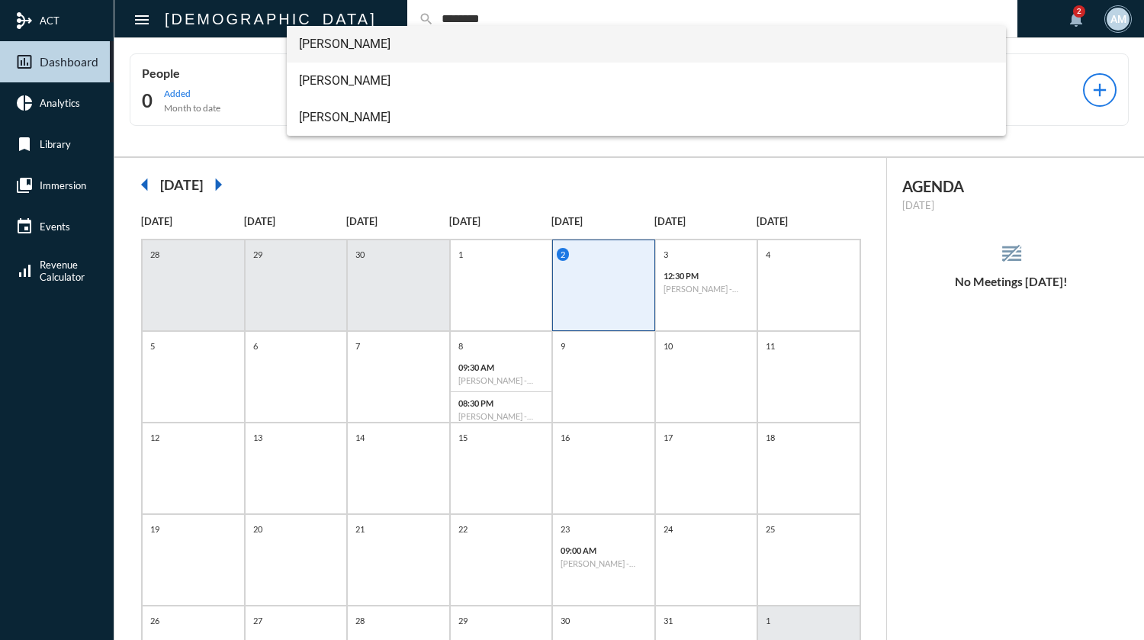
type input "********"
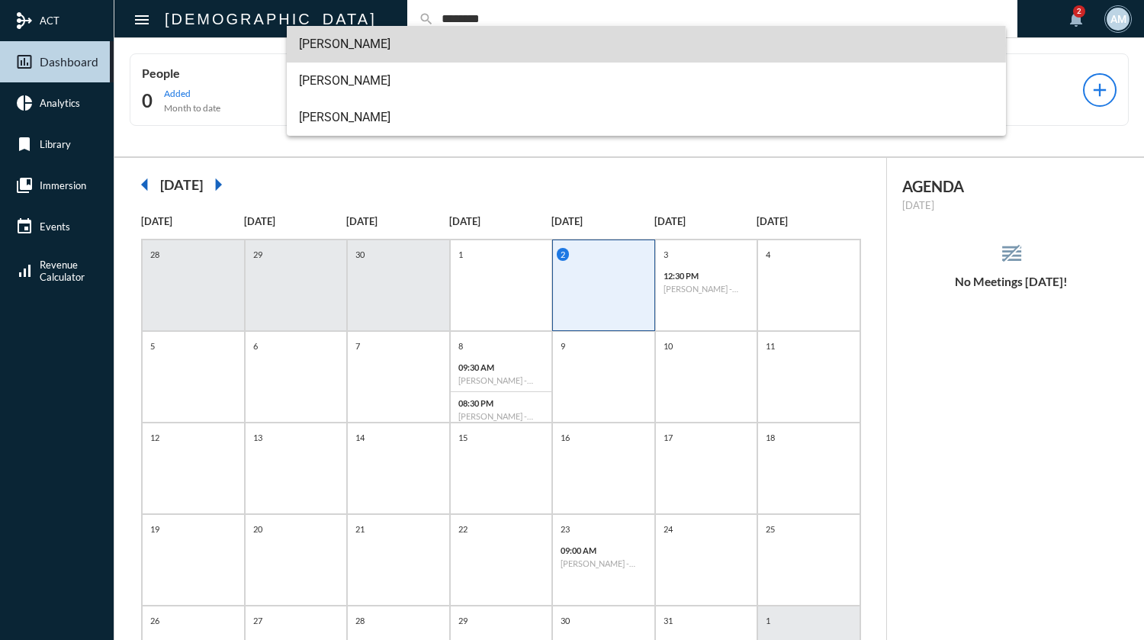
click at [455, 45] on span "[PERSON_NAME]" at bounding box center [646, 44] width 695 height 37
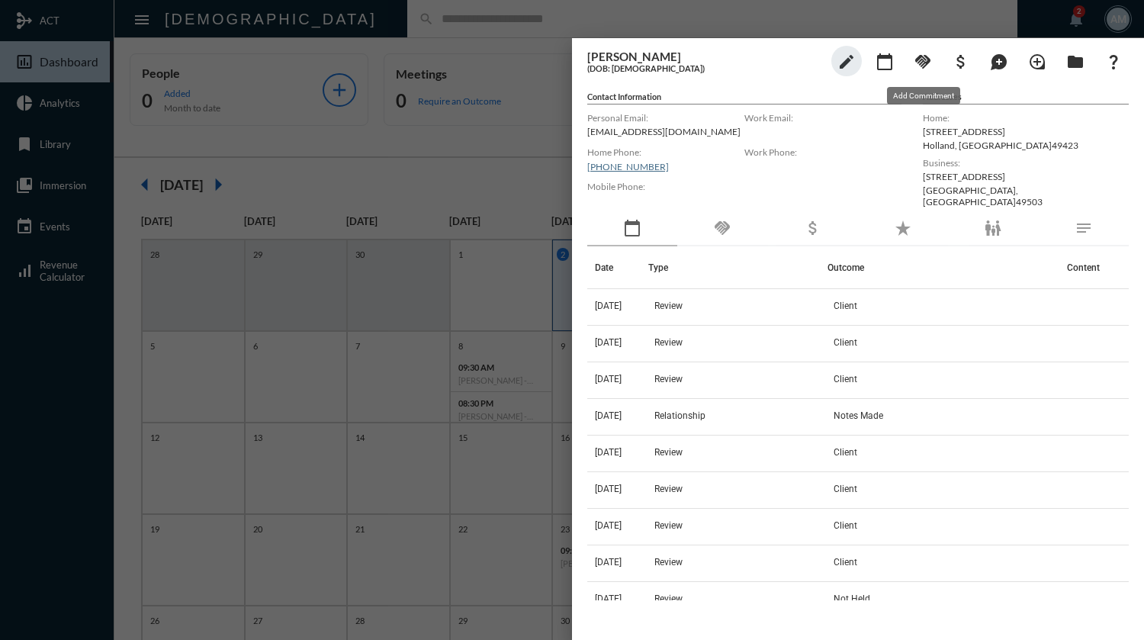
click at [921, 59] on mat-icon "handshake" at bounding box center [923, 62] width 18 height 18
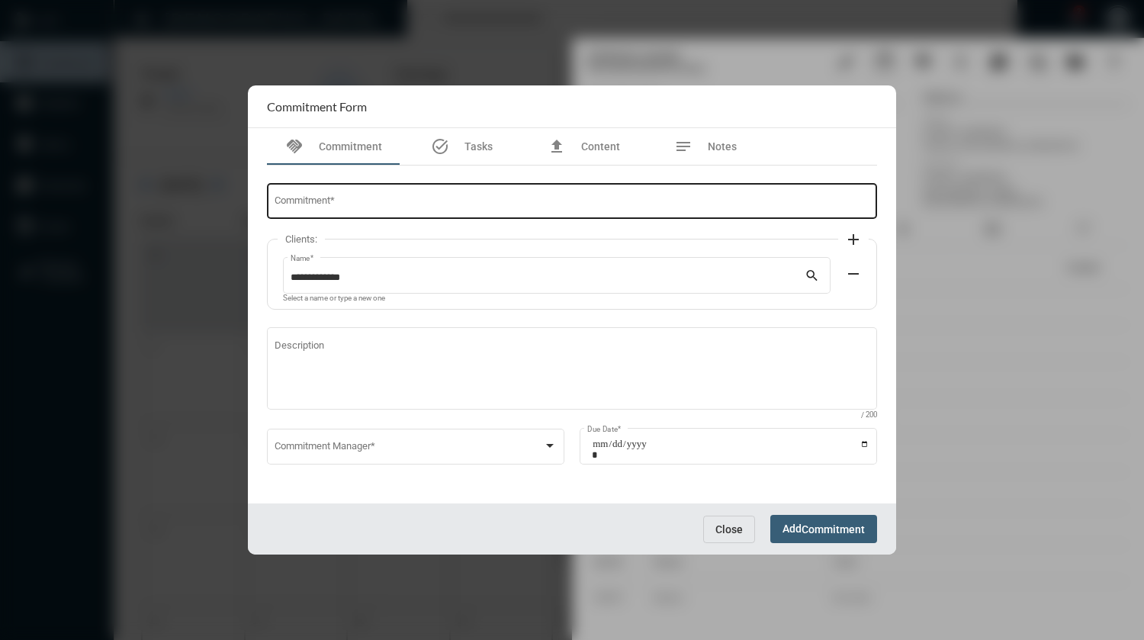
click at [452, 199] on input "Commitment *" at bounding box center [573, 203] width 596 height 11
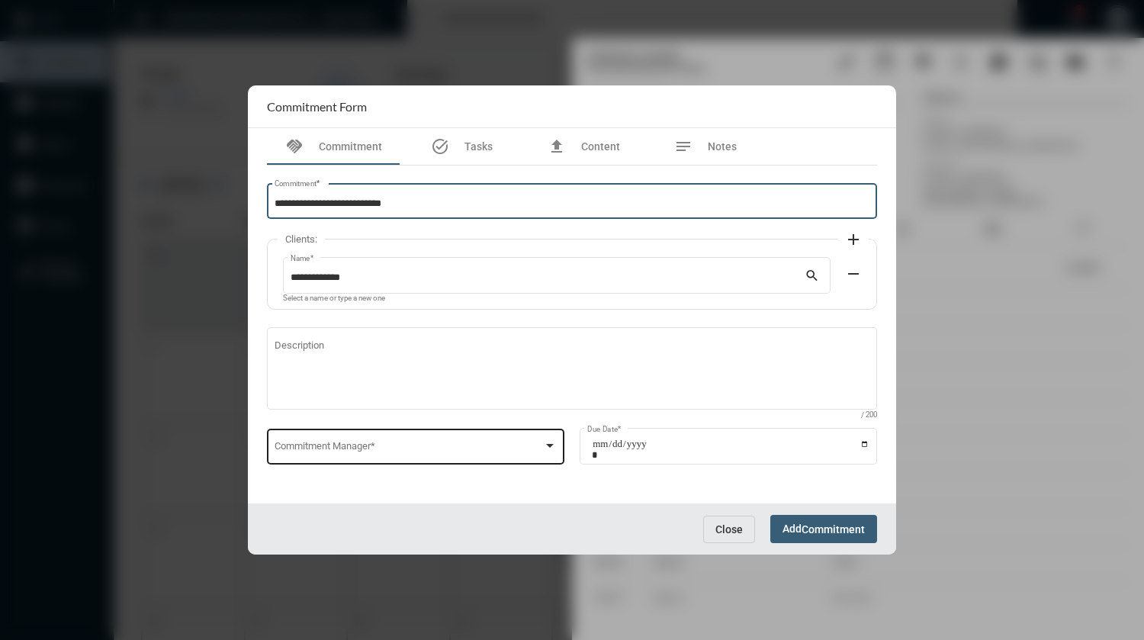
click at [482, 443] on span at bounding box center [409, 448] width 269 height 11
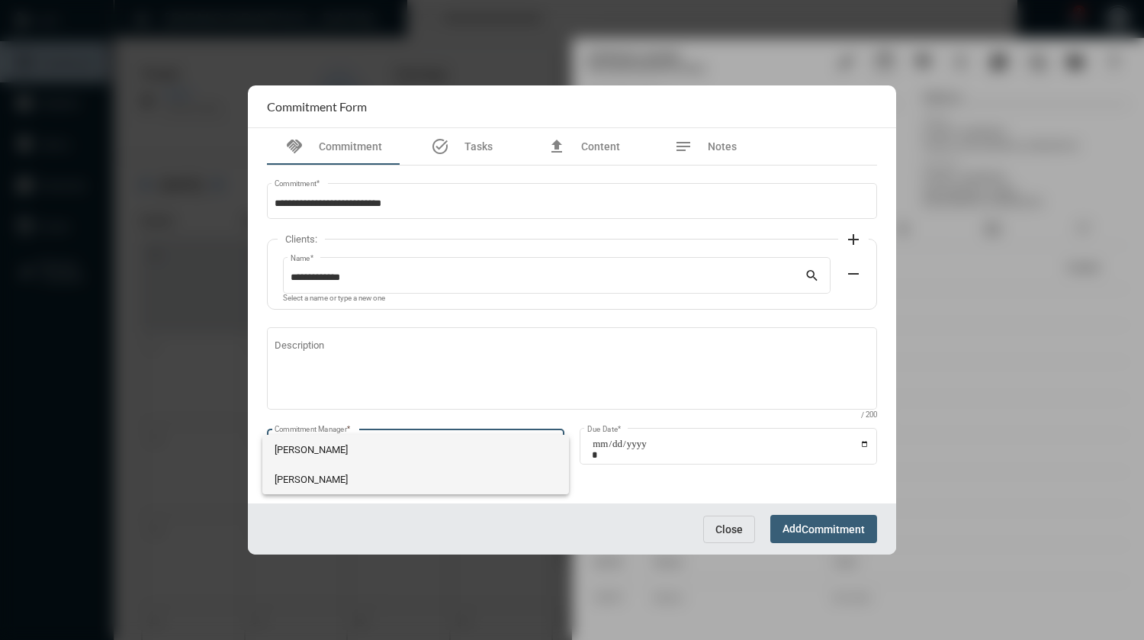
click at [390, 478] on span "[PERSON_NAME]" at bounding box center [416, 480] width 283 height 30
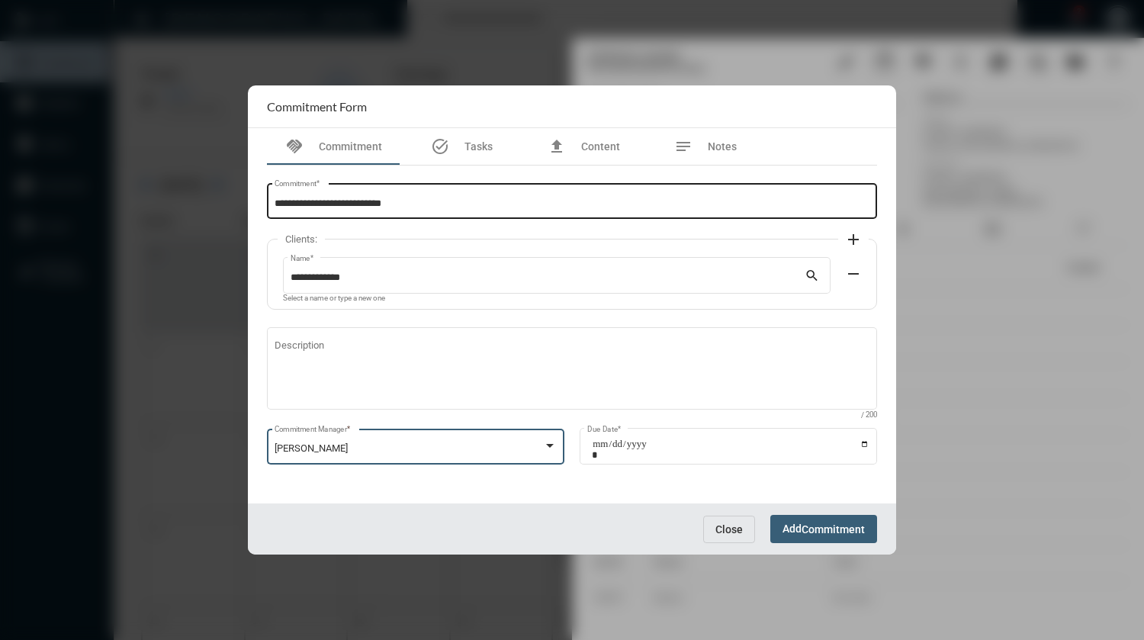
click at [475, 201] on input "**********" at bounding box center [573, 203] width 596 height 11
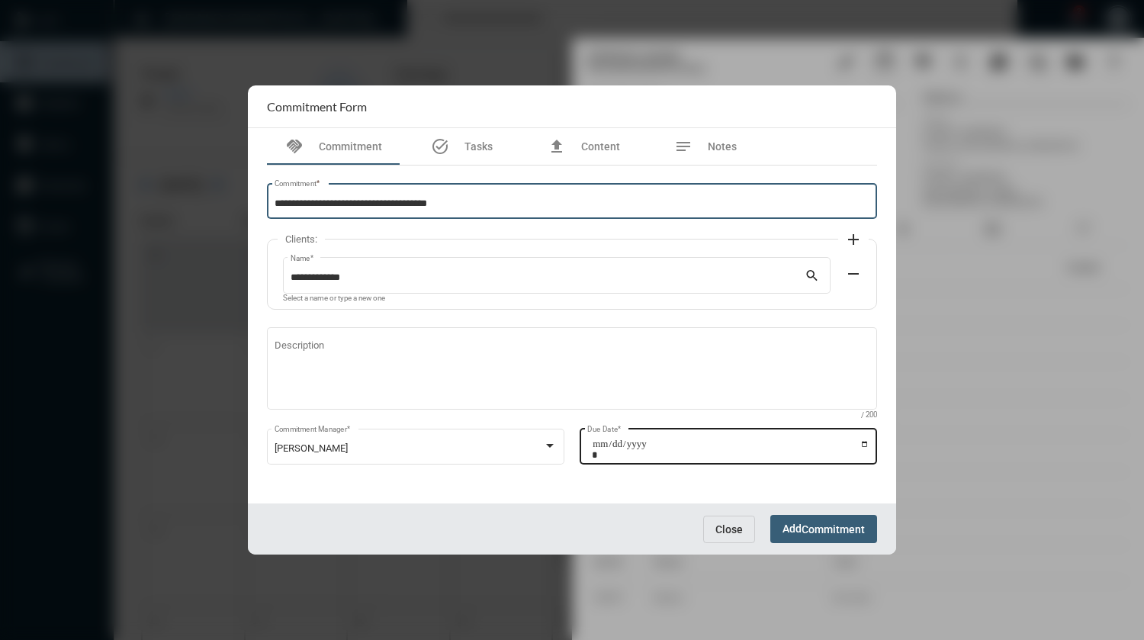
type input "**********"
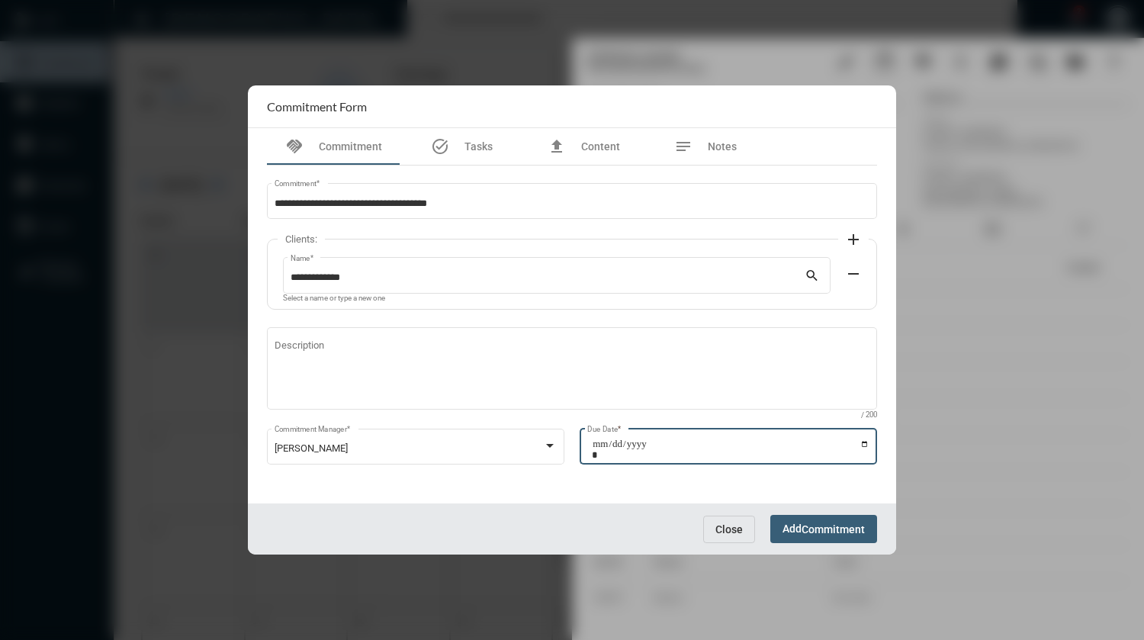
click at [868, 441] on input "Due Date *" at bounding box center [731, 449] width 278 height 21
type input "**********"
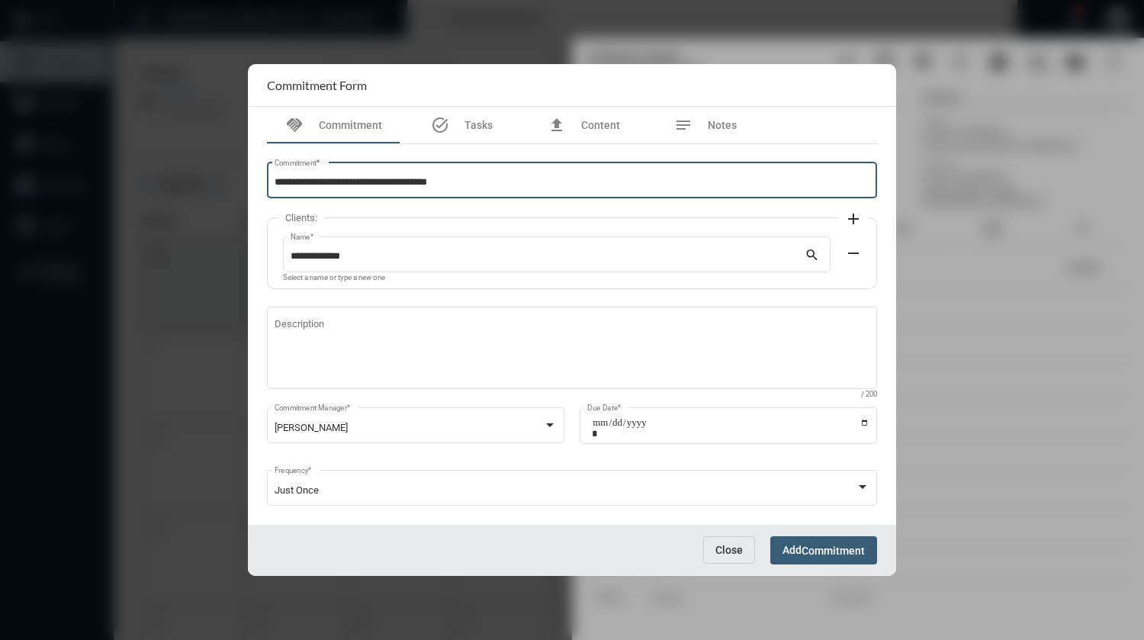
click at [333, 186] on input "**********" at bounding box center [573, 182] width 596 height 11
type input "**********"
click at [816, 548] on span "Commitment" at bounding box center [833, 551] width 63 height 12
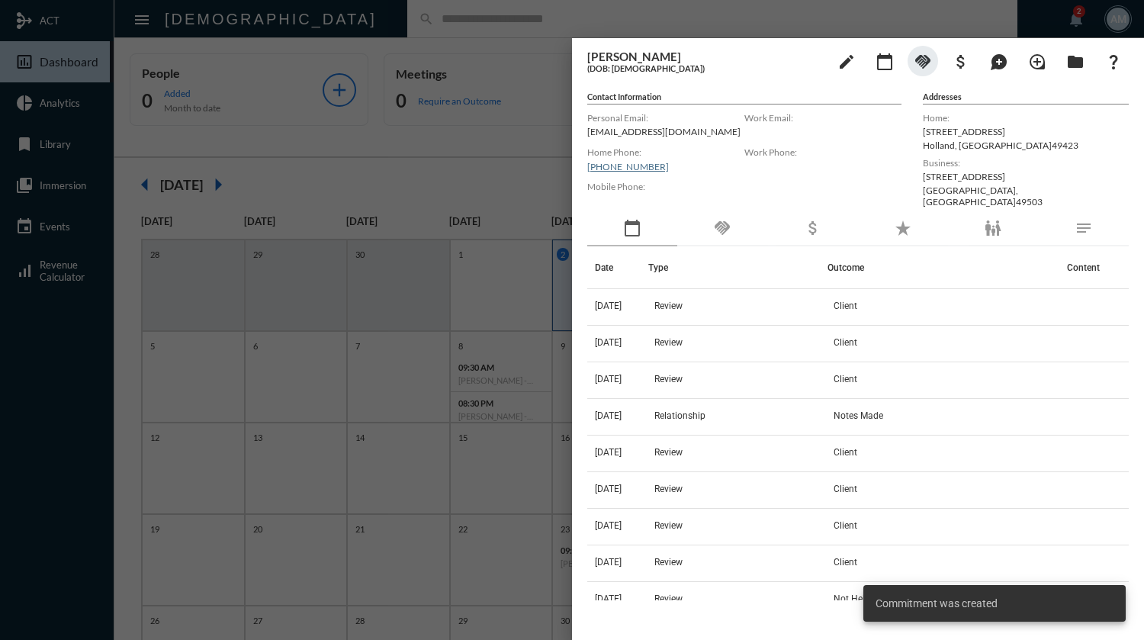
click at [497, 27] on div at bounding box center [572, 320] width 1144 height 640
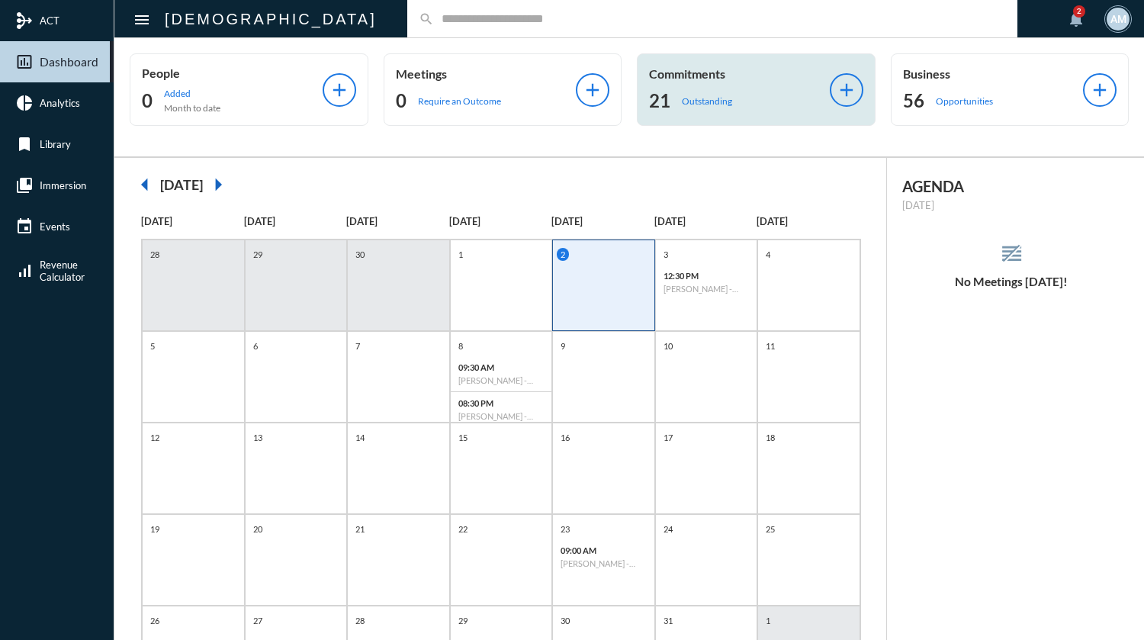
click at [730, 107] on div "21 Outstanding" at bounding box center [739, 101] width 181 height 24
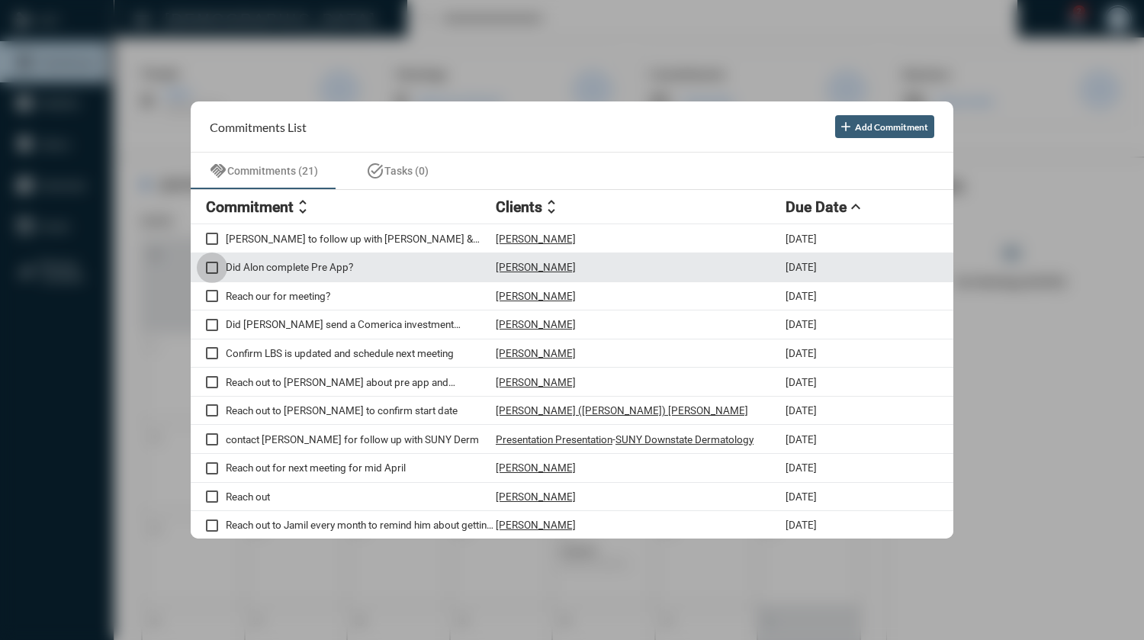
click at [215, 267] on span at bounding box center [212, 268] width 12 height 12
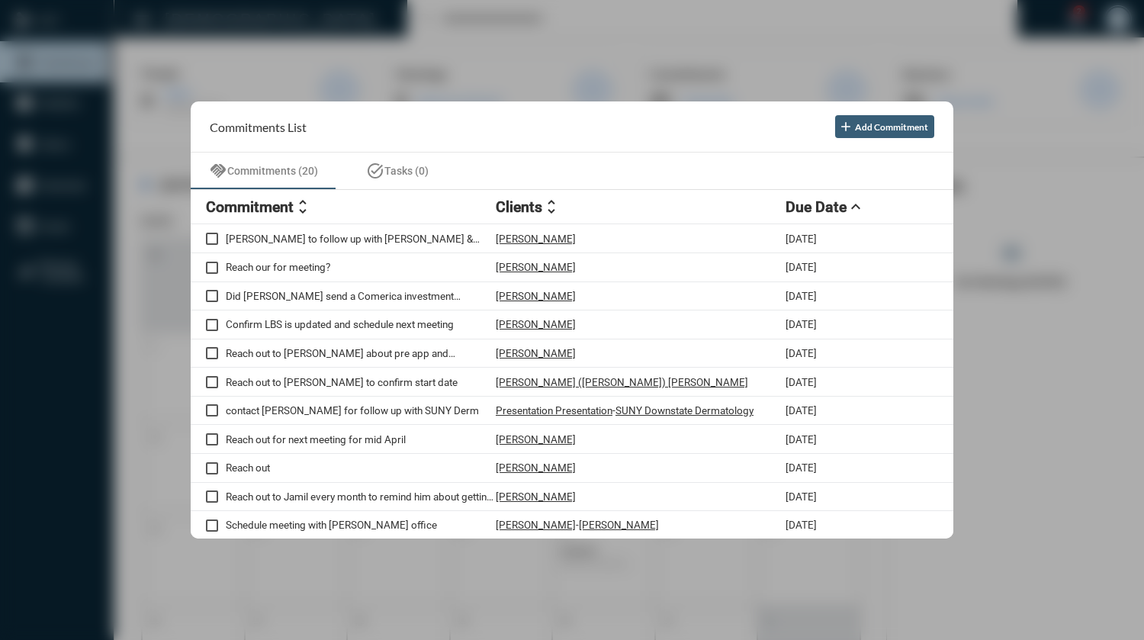
click at [581, 18] on div at bounding box center [572, 320] width 1144 height 640
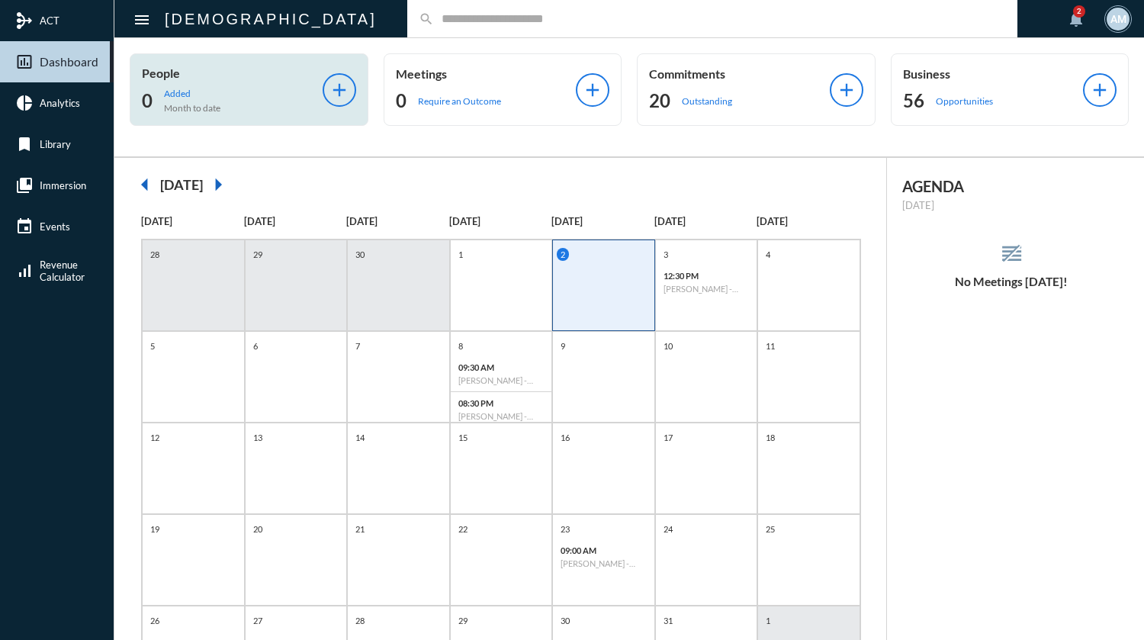
click at [340, 121] on div "People 0 Added Month to date add" at bounding box center [249, 89] width 239 height 72
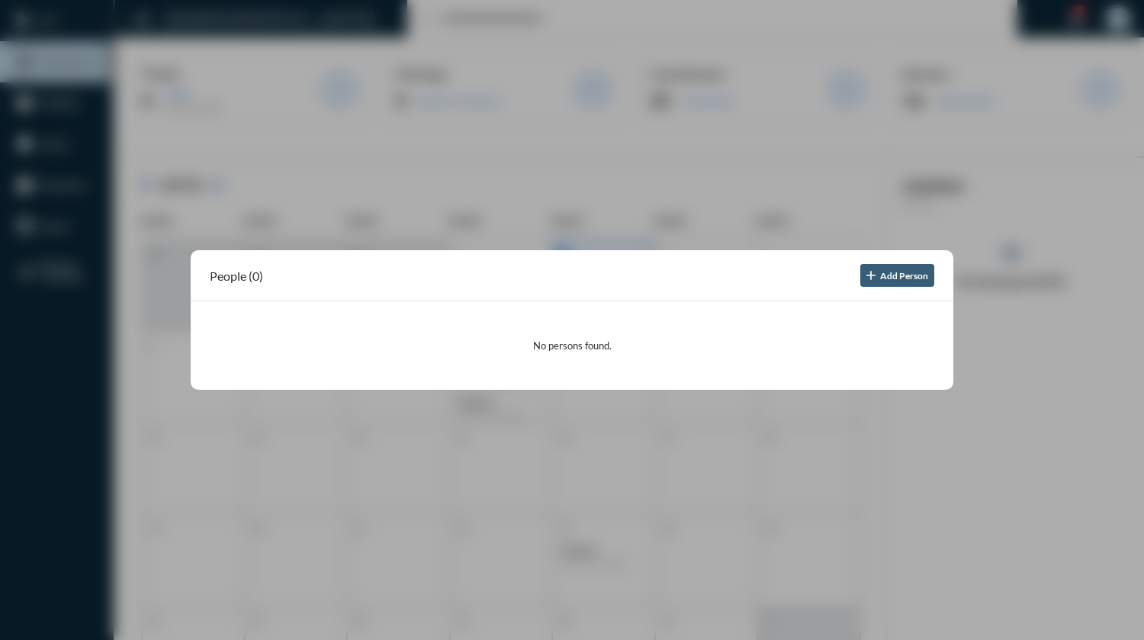
click at [688, 209] on div at bounding box center [572, 320] width 1144 height 640
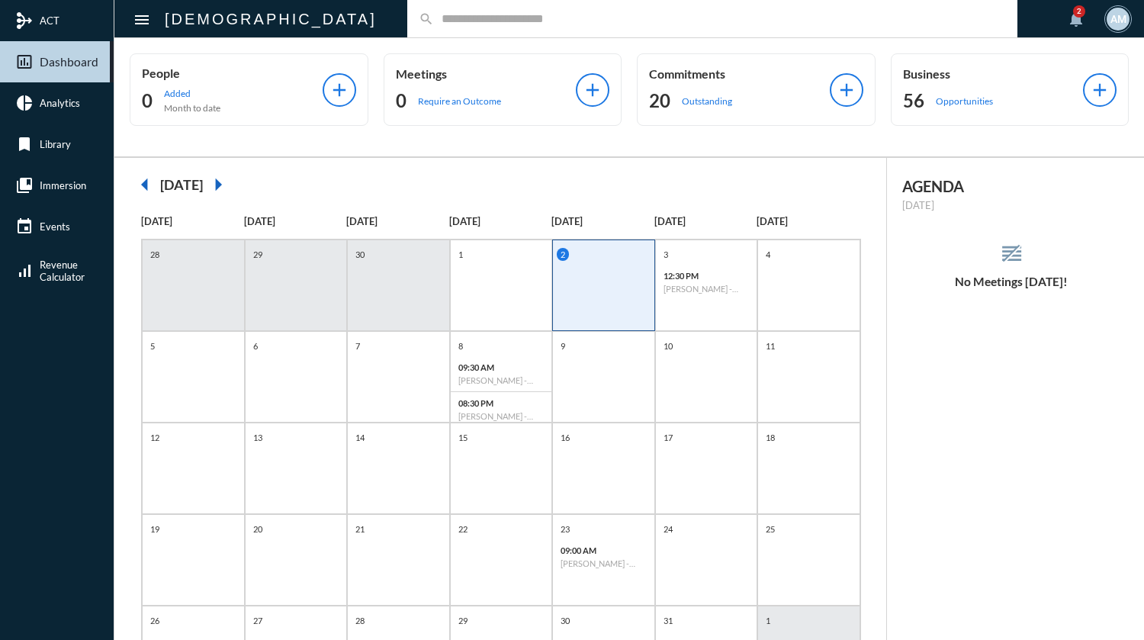
click at [442, 18] on input "text" at bounding box center [720, 18] width 572 height 13
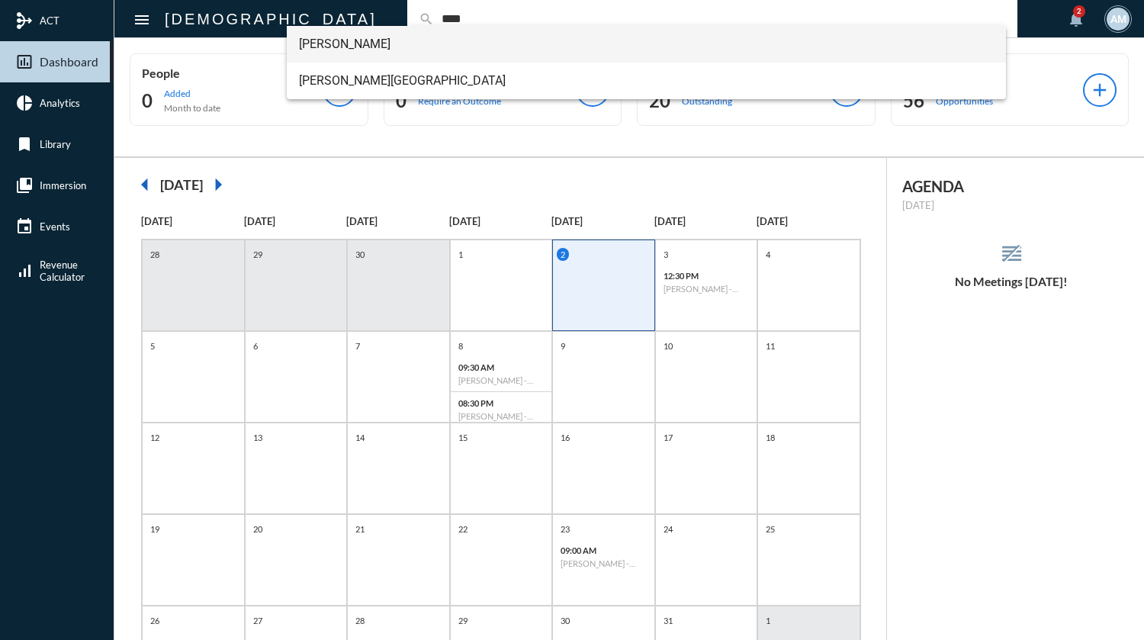
type input "****"
click at [380, 42] on span "[PERSON_NAME]" at bounding box center [646, 44] width 695 height 37
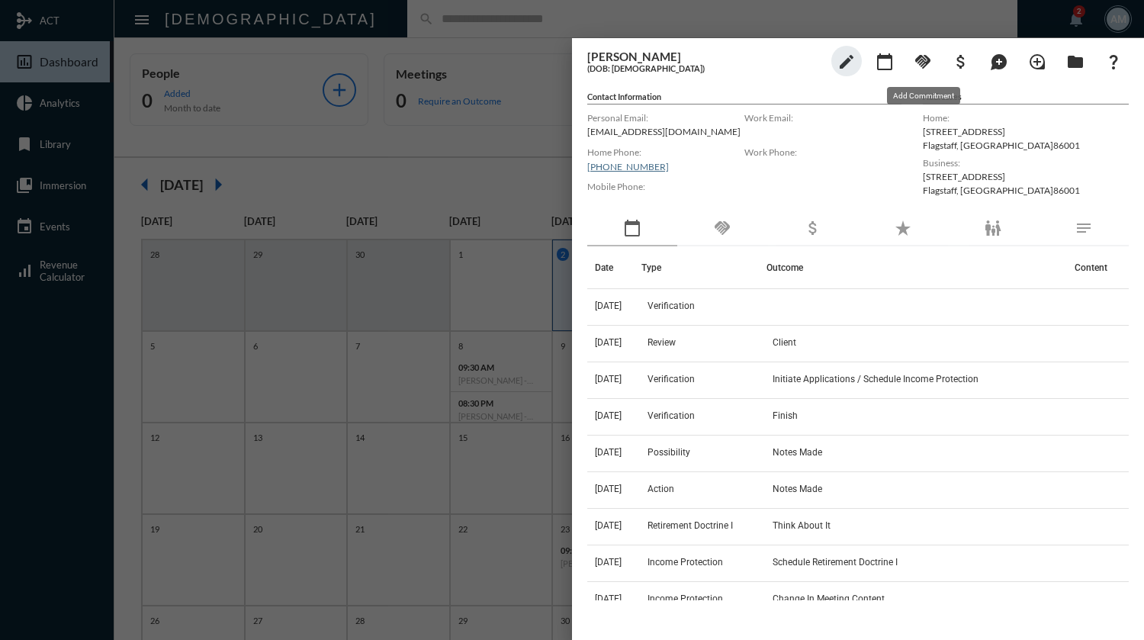
click at [923, 61] on mat-icon "handshake" at bounding box center [923, 62] width 18 height 18
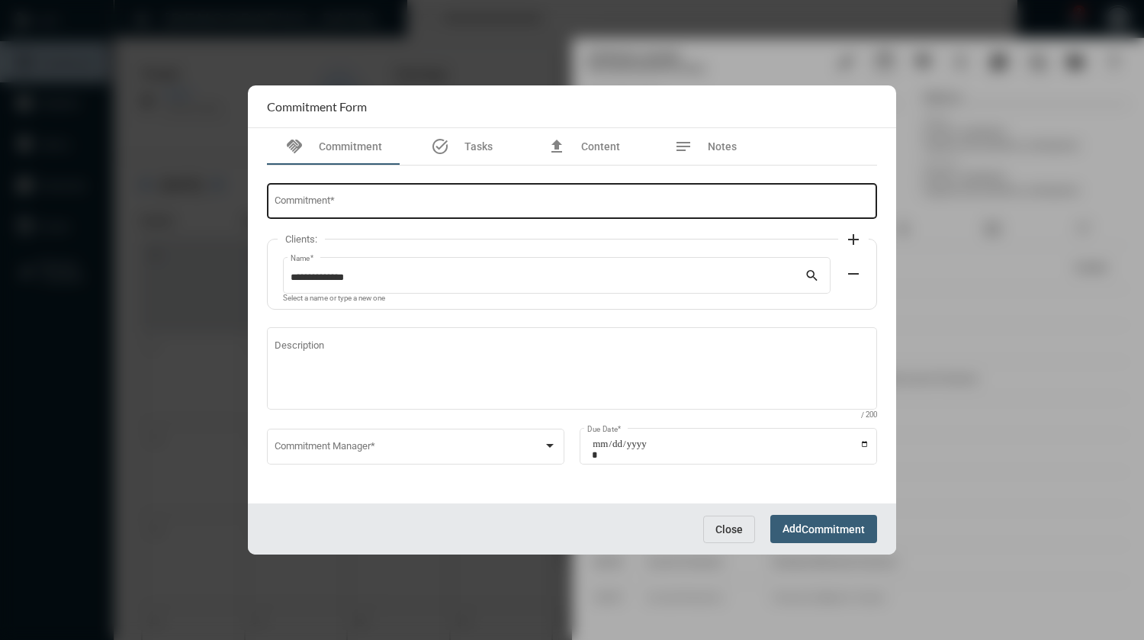
click at [541, 198] on input "Commitment *" at bounding box center [573, 203] width 596 height 11
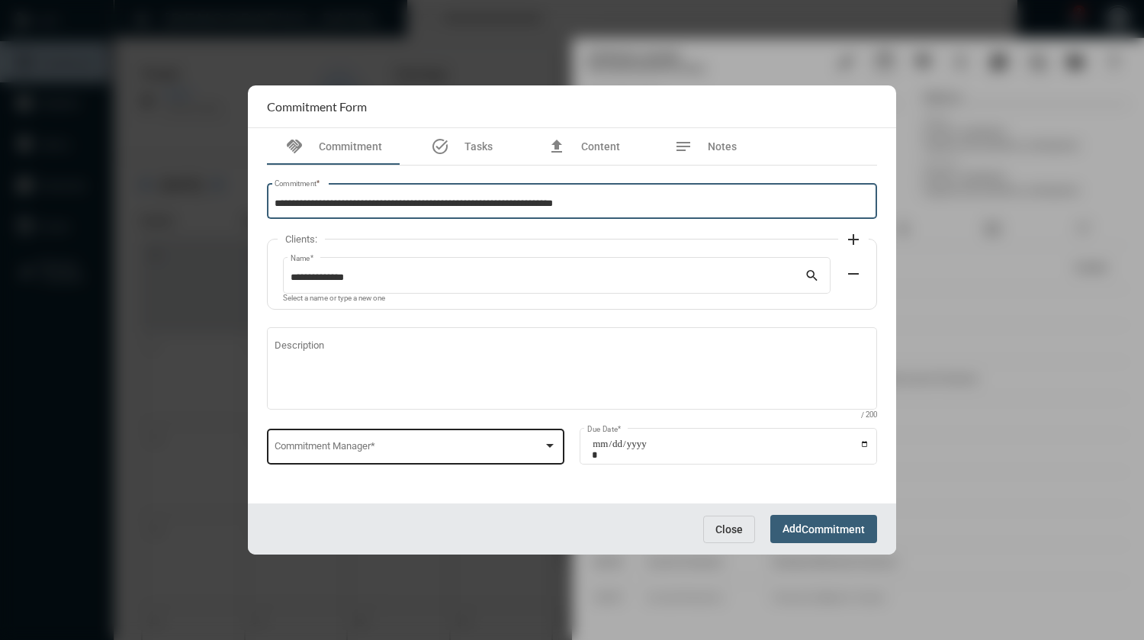
type input "**********"
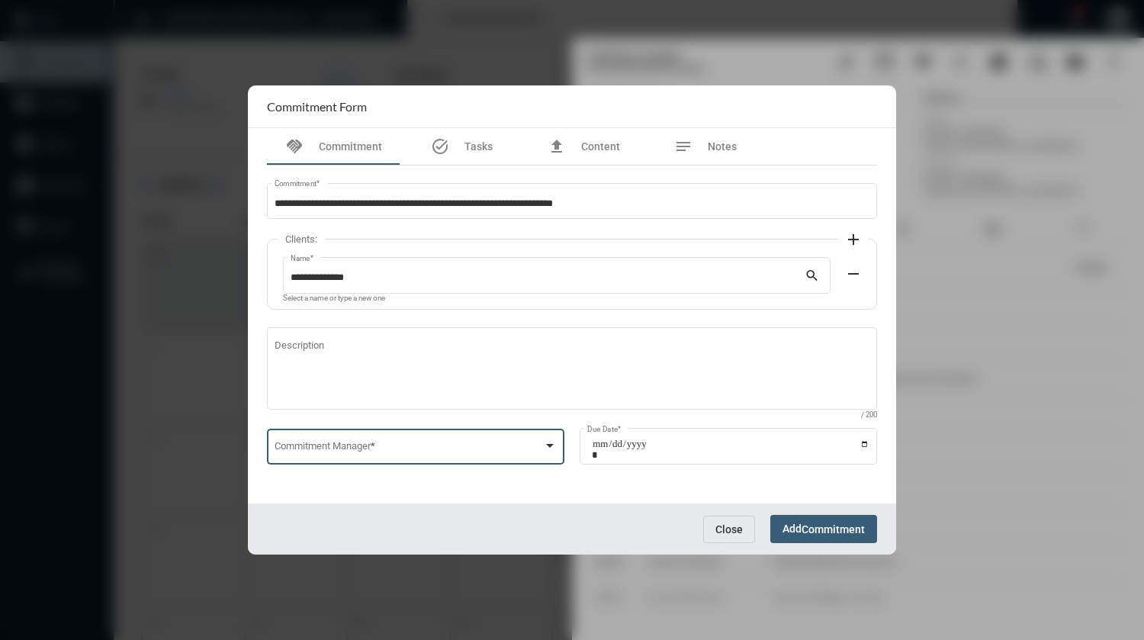
click at [388, 449] on span at bounding box center [409, 448] width 269 height 11
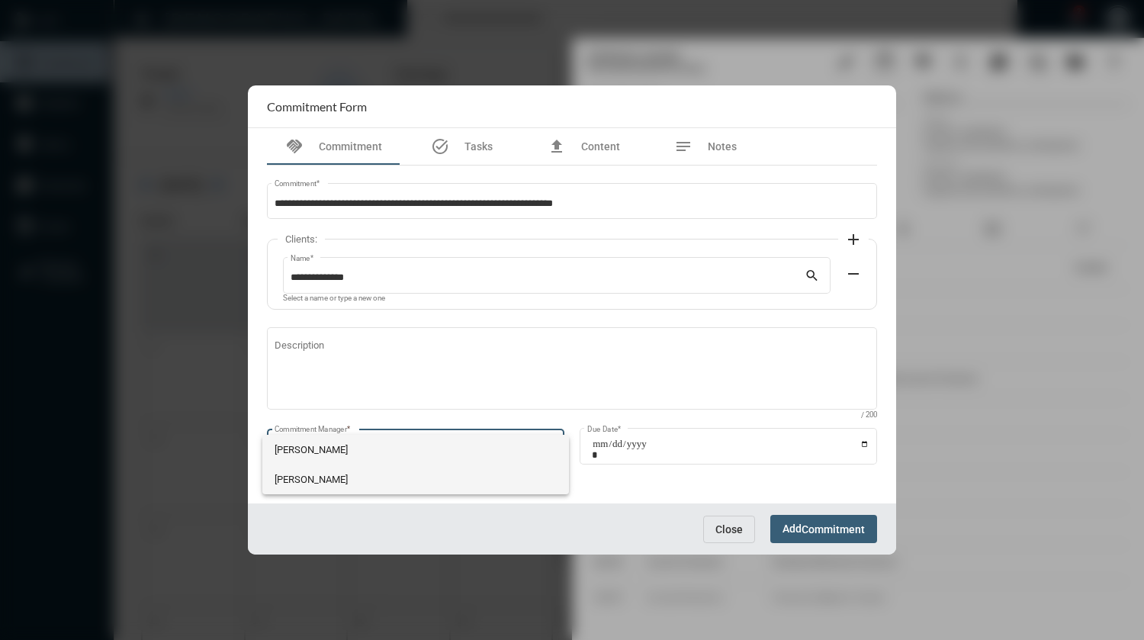
click at [337, 488] on span "[PERSON_NAME]" at bounding box center [416, 480] width 283 height 30
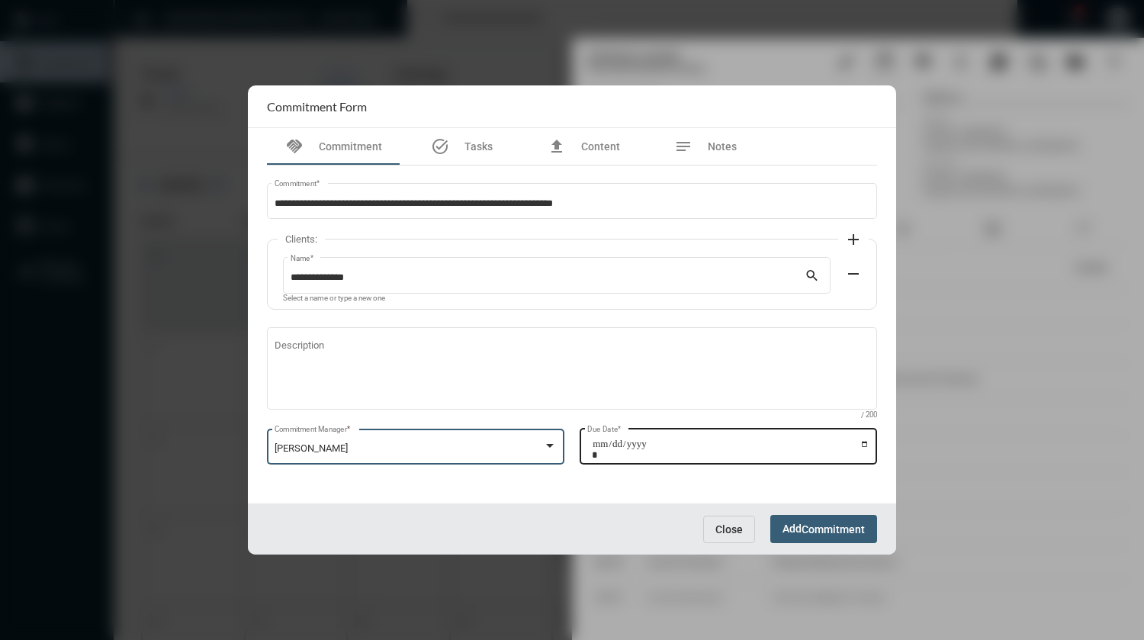
click at [864, 442] on input "Due Date *" at bounding box center [731, 449] width 278 height 21
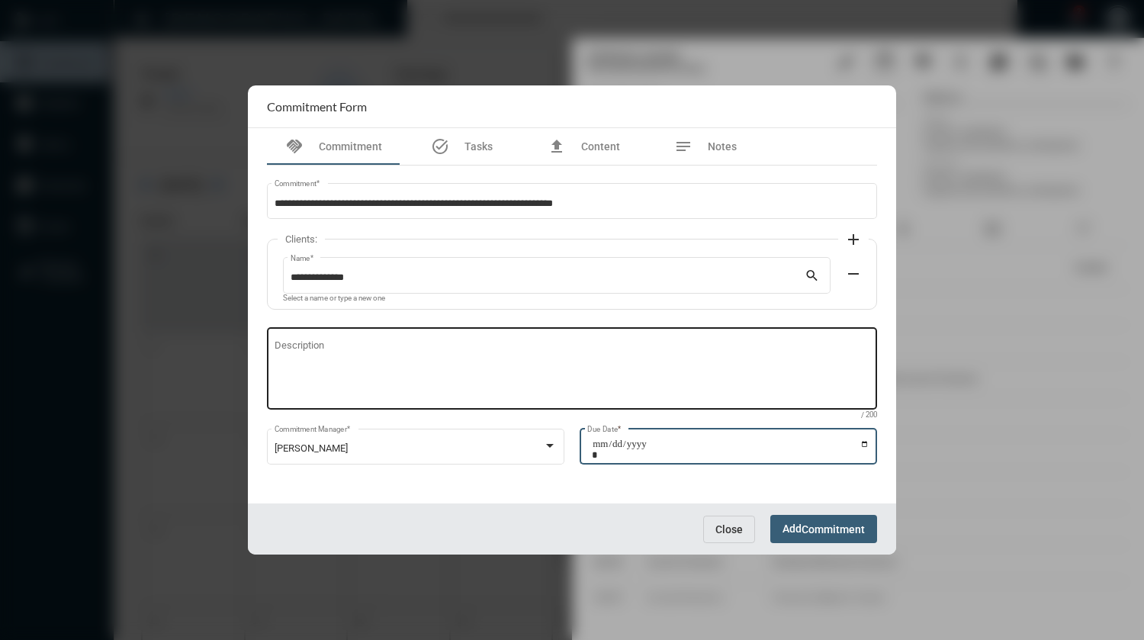
type input "**********"
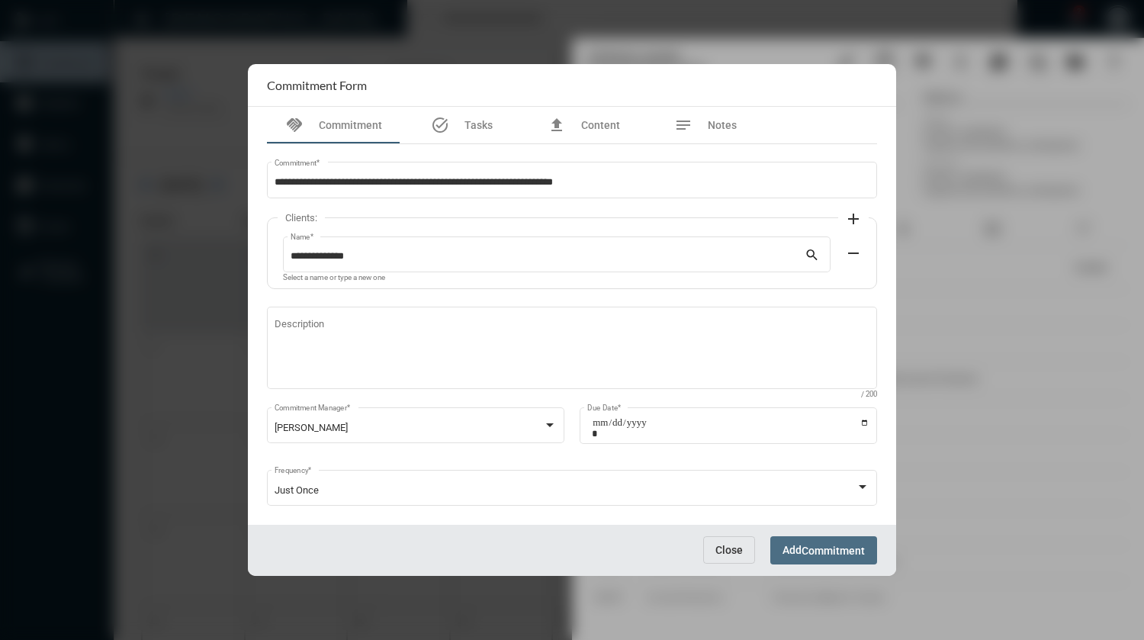
click at [829, 548] on span "Commitment" at bounding box center [833, 551] width 63 height 12
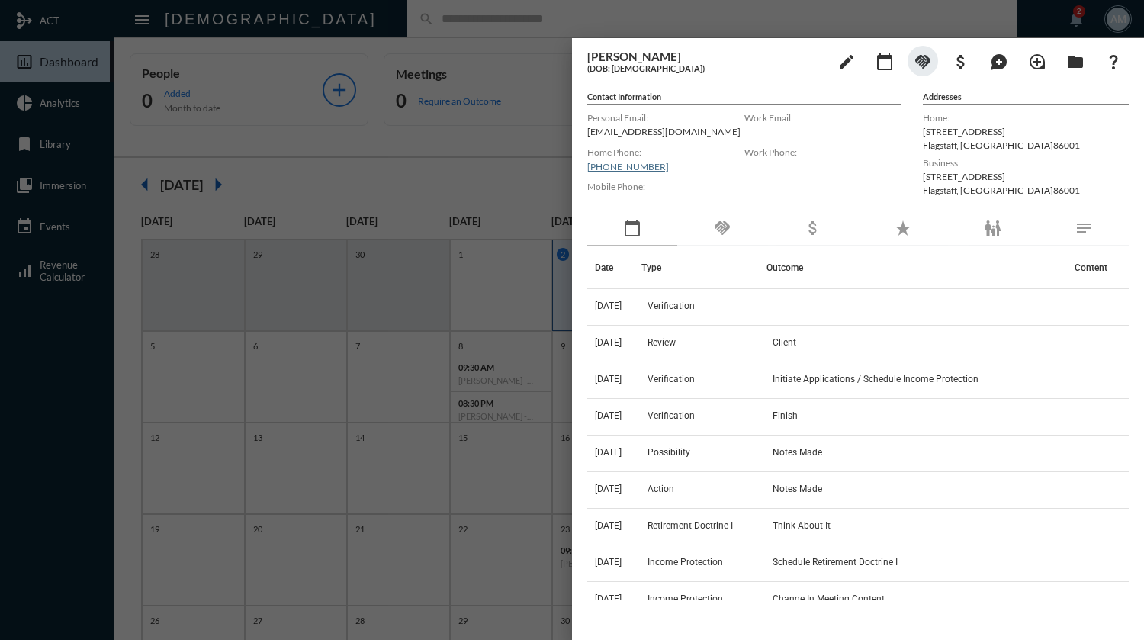
click at [489, 14] on div at bounding box center [572, 320] width 1144 height 640
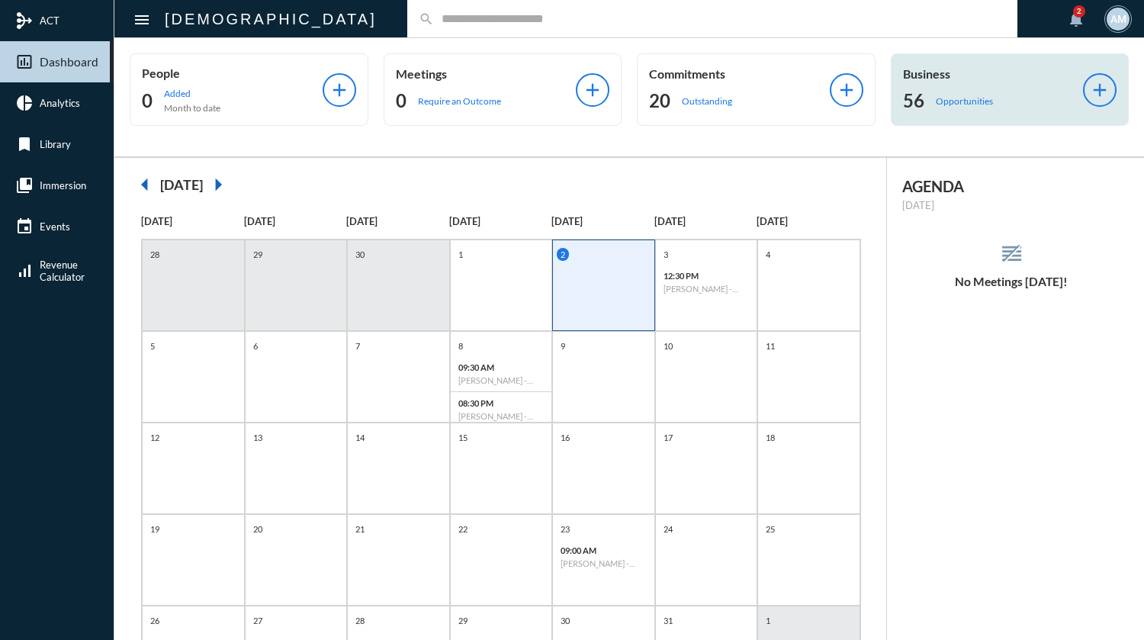
click at [969, 98] on p "Opportunities" at bounding box center [964, 100] width 57 height 11
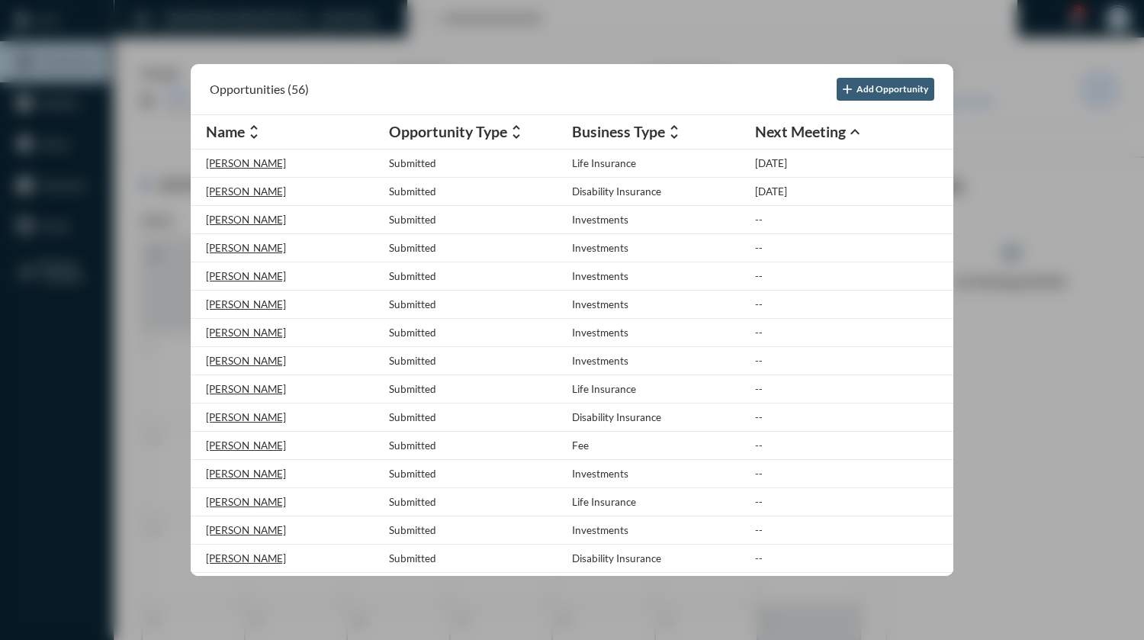
click at [517, 138] on mat-icon "unfold_more" at bounding box center [516, 132] width 18 height 18
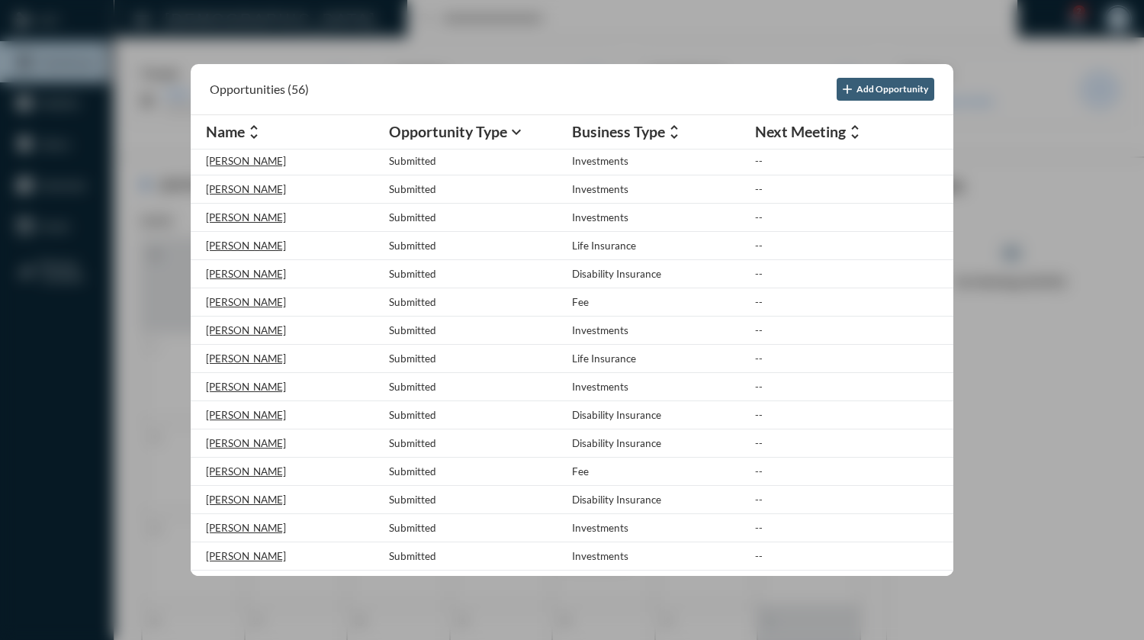
scroll to position [458, 0]
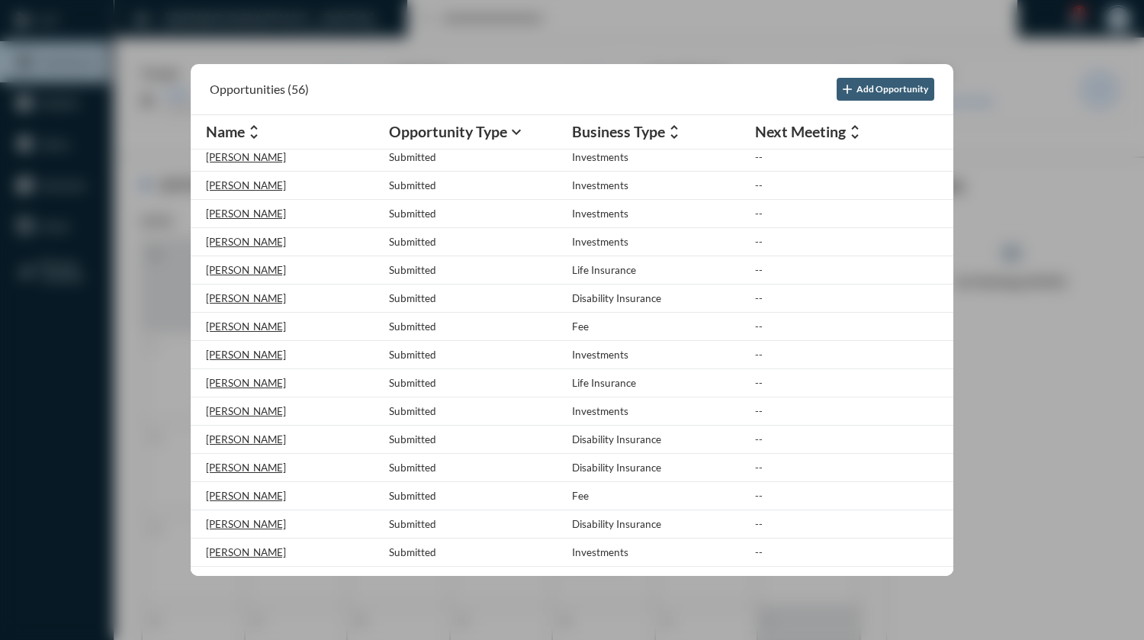
click at [511, 16] on div at bounding box center [572, 320] width 1144 height 640
